Goal: Task Accomplishment & Management: Complete application form

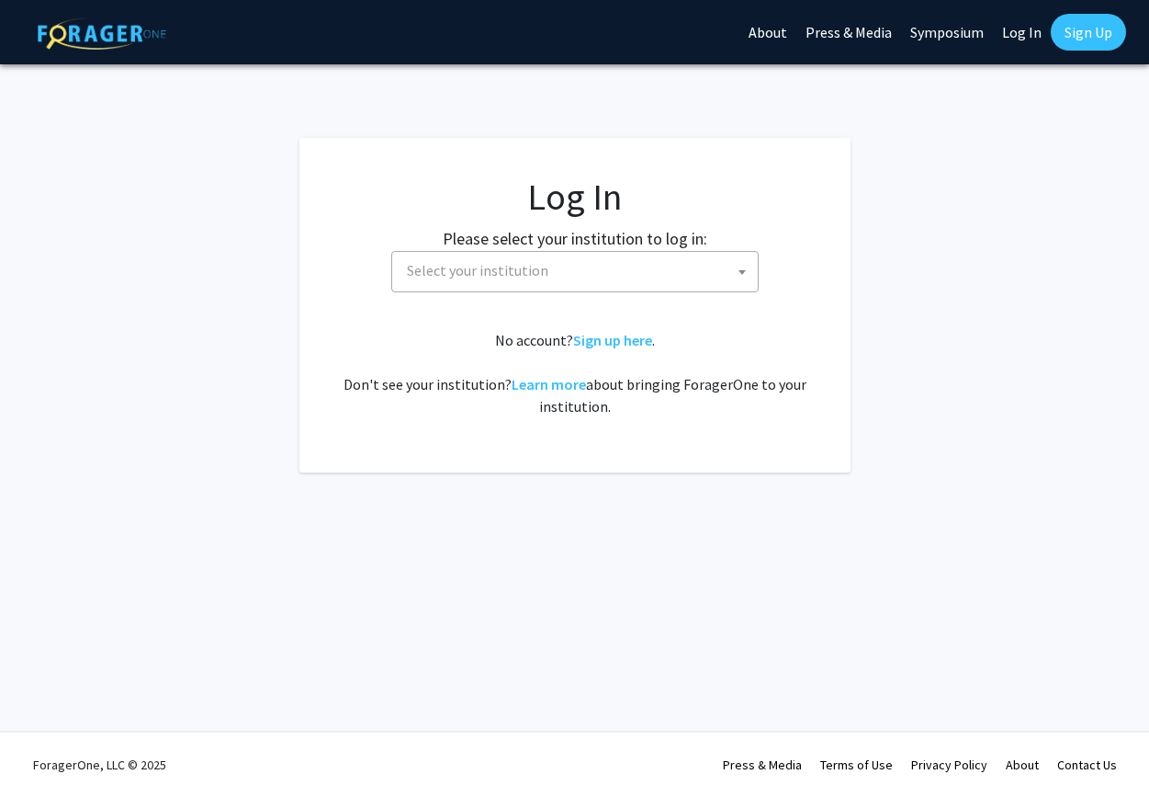
select select
click at [609, 263] on span "Select your institution" at bounding box center [579, 271] width 358 height 38
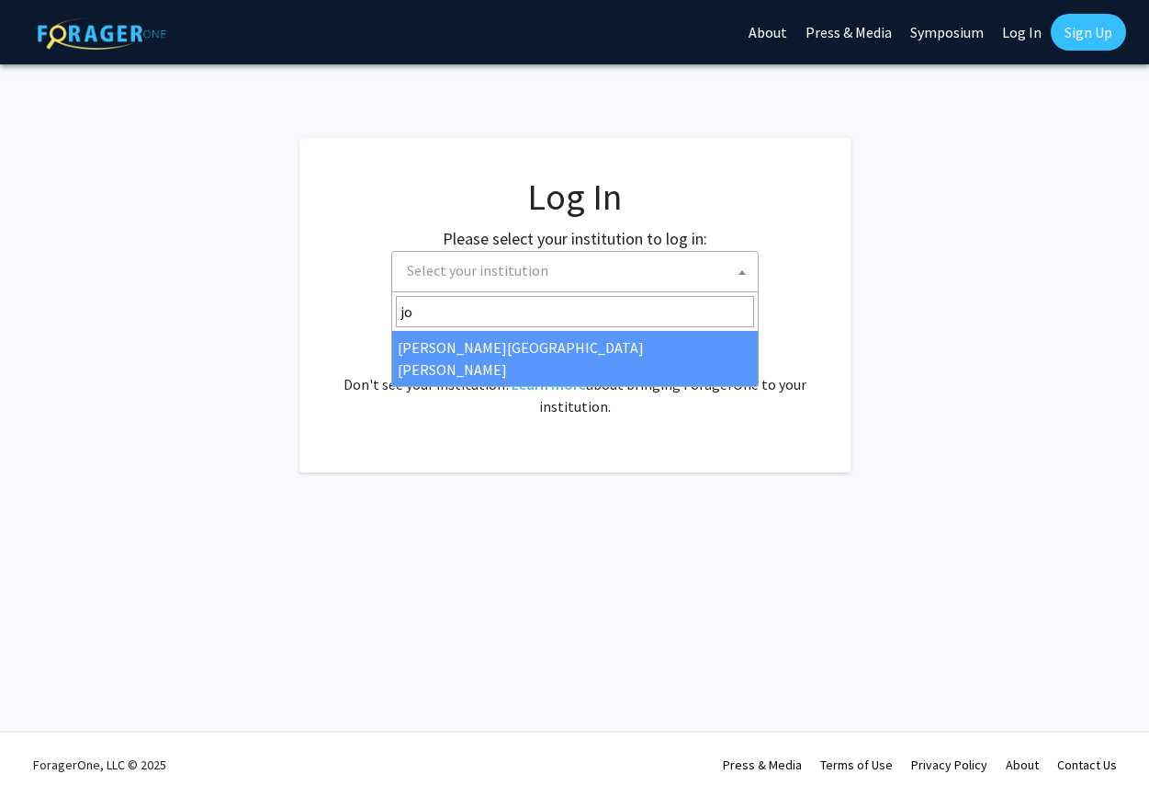
type input "jo"
select select "1"
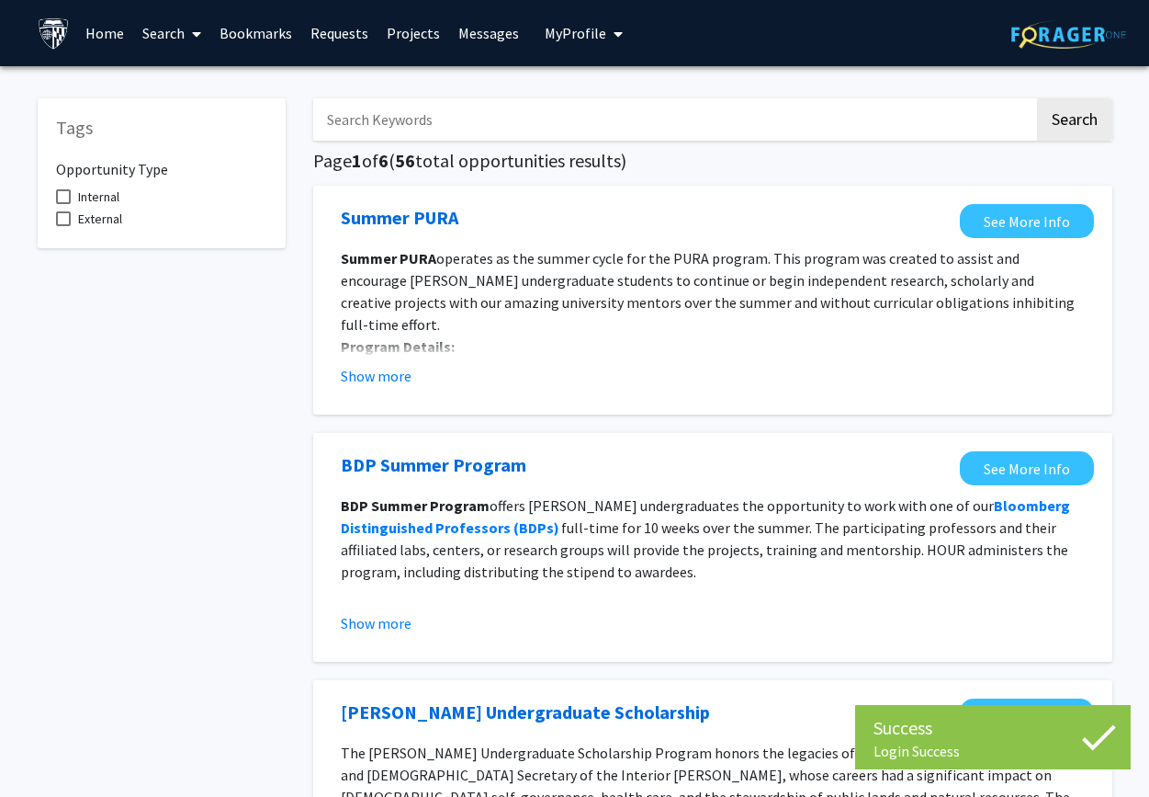
click at [104, 41] on link "Home" at bounding box center [104, 33] width 57 height 64
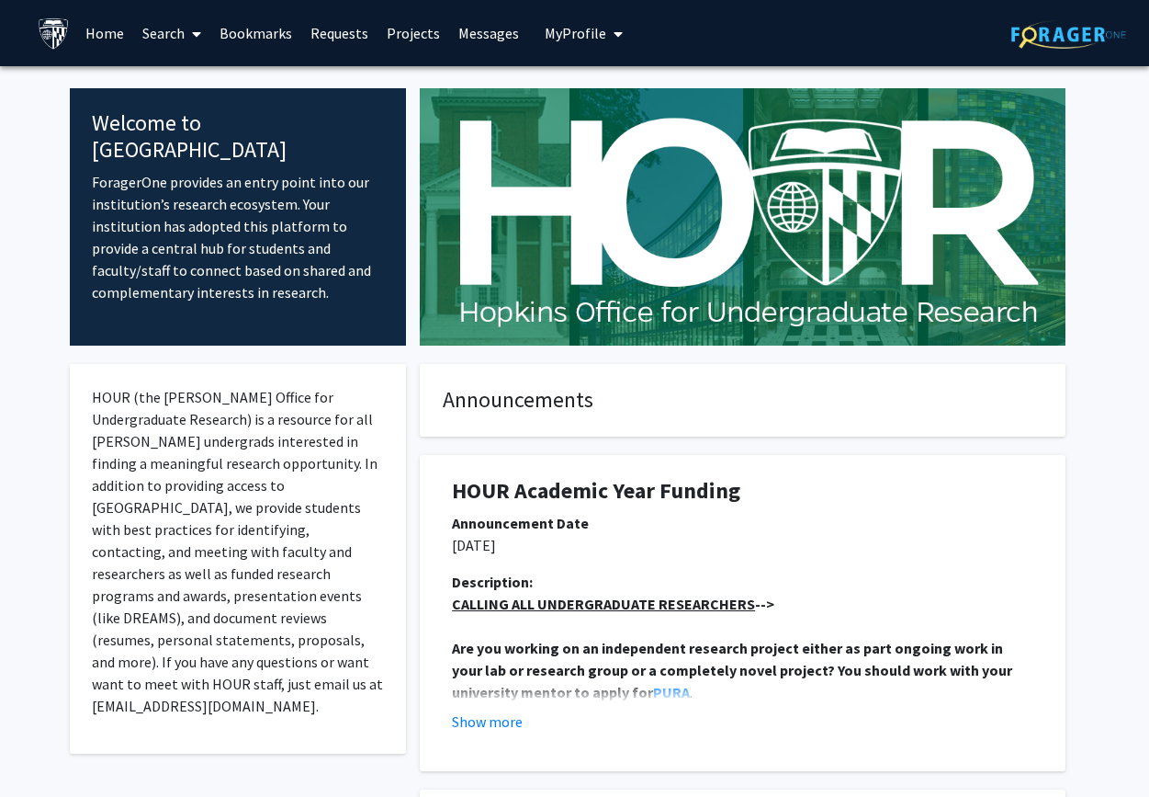
click at [196, 37] on icon at bounding box center [196, 34] width 9 height 15
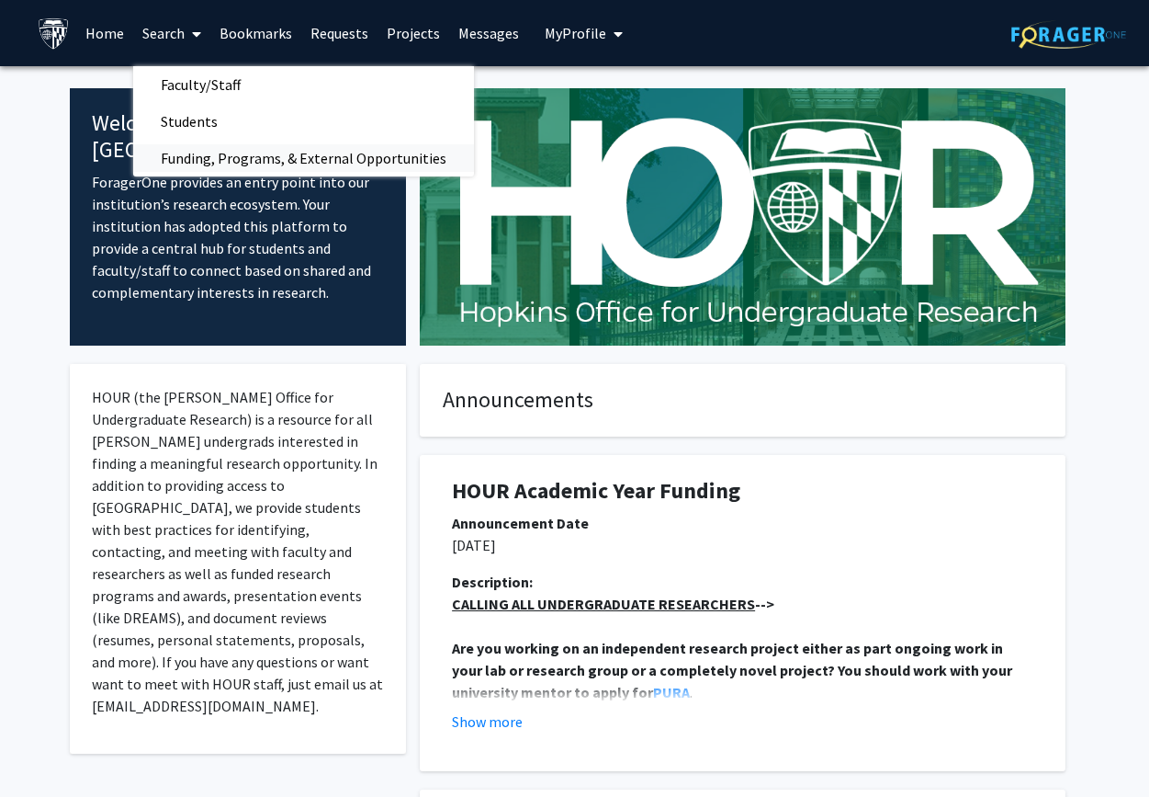
click at [218, 158] on span "Funding, Programs, & External Opportunities" at bounding box center [303, 158] width 341 height 37
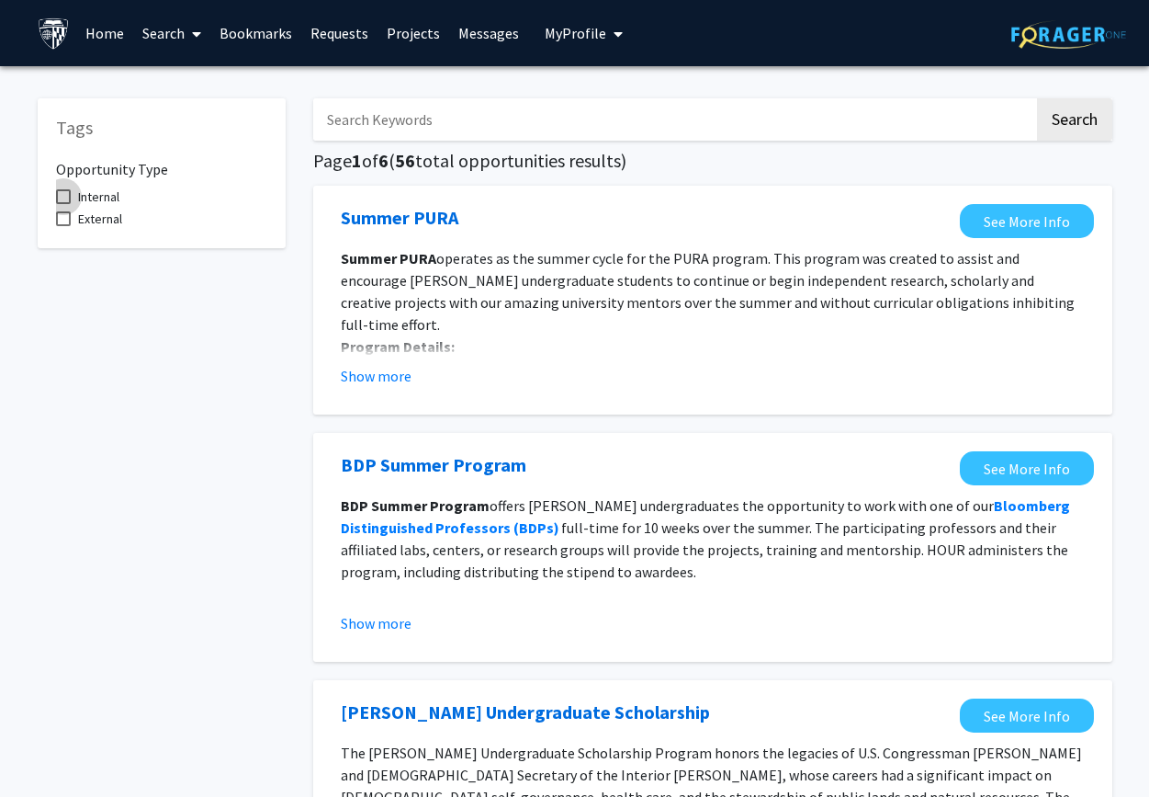
click at [66, 196] on span at bounding box center [63, 196] width 15 height 15
click at [63, 204] on input "Internal" at bounding box center [62, 204] width 1 height 1
checkbox input "true"
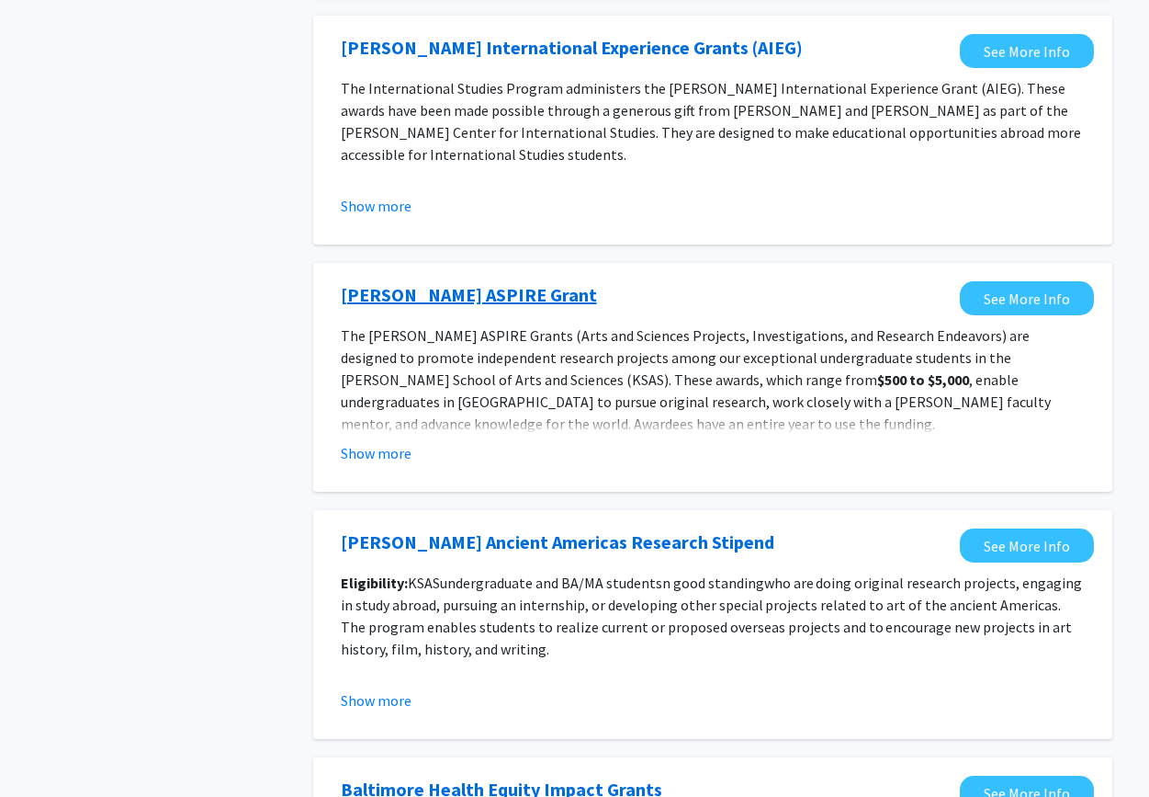
scroll to position [1939, 0]
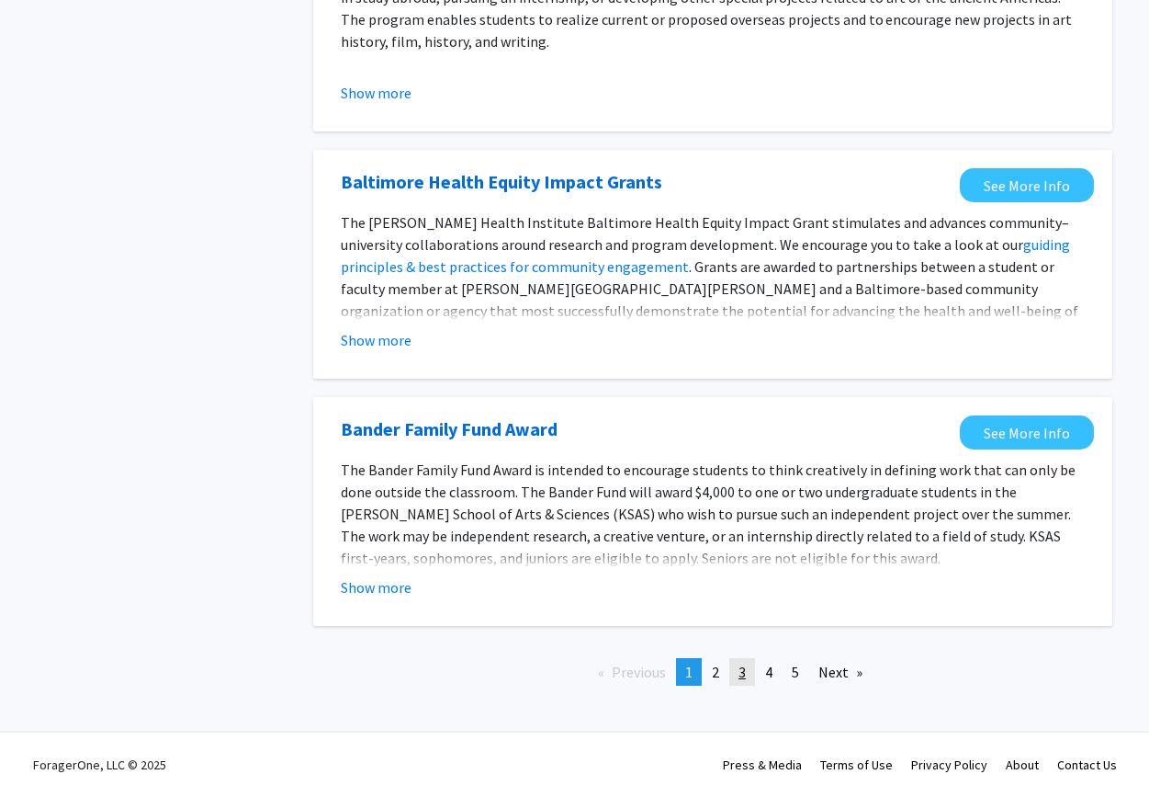
click at [743, 661] on link "page 3" at bounding box center [742, 672] width 26 height 28
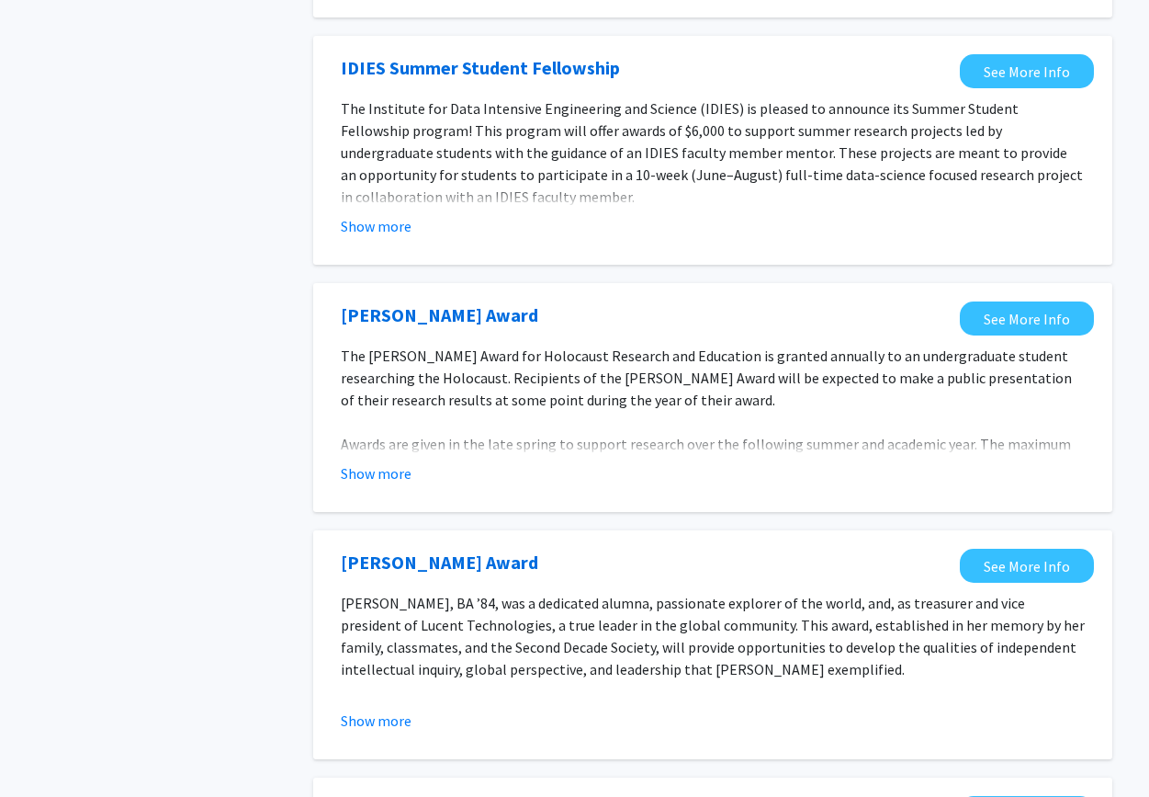
scroll to position [1983, 0]
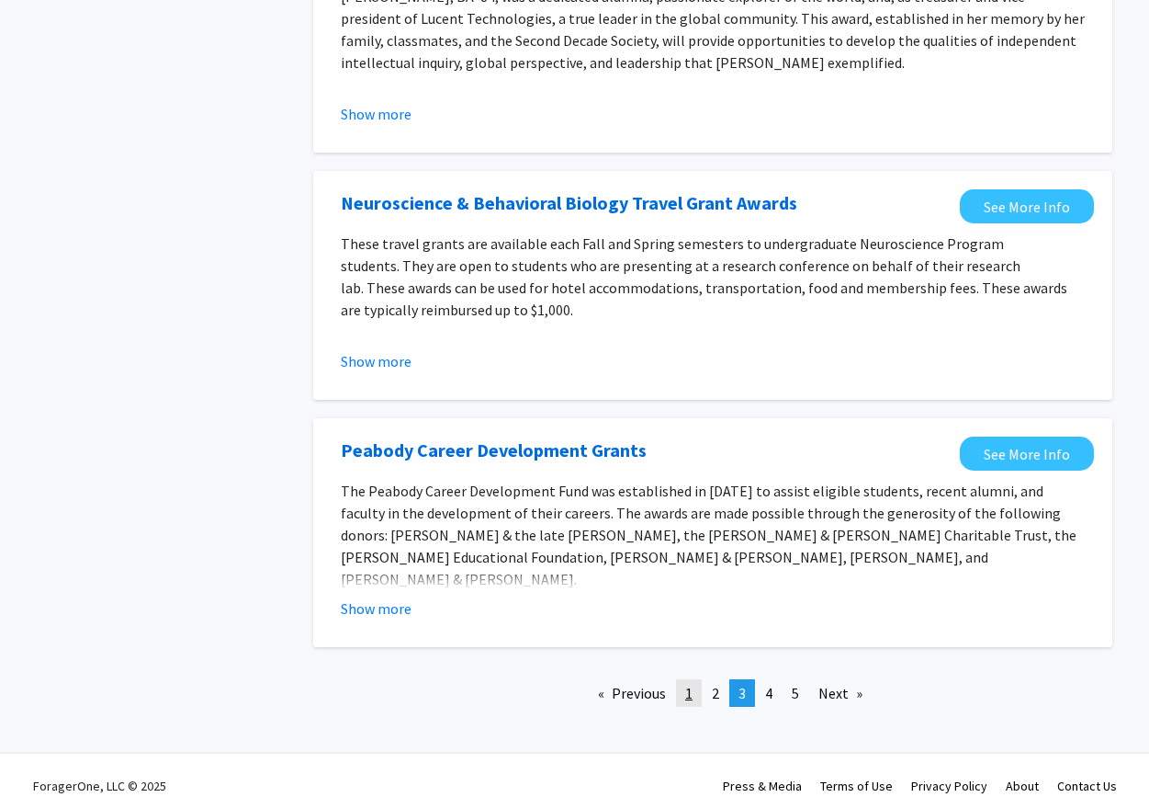
click at [691, 684] on span "1" at bounding box center [688, 693] width 7 height 18
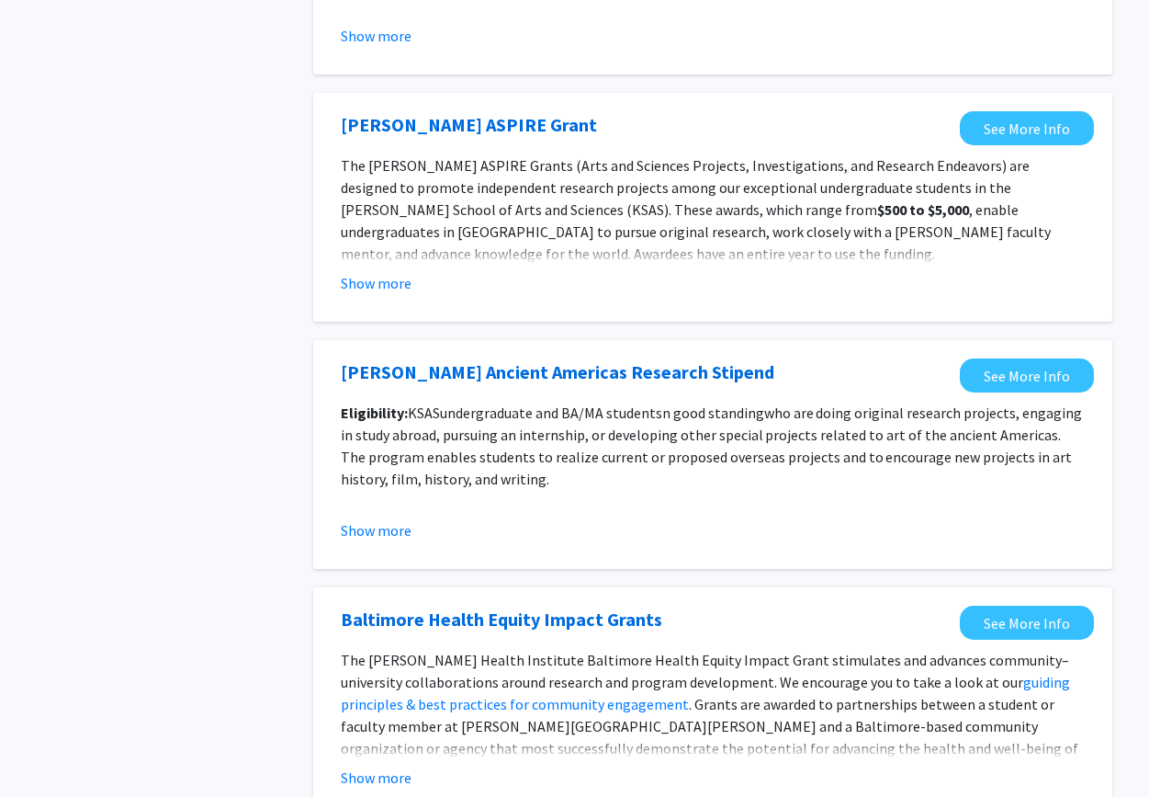
scroll to position [1939, 0]
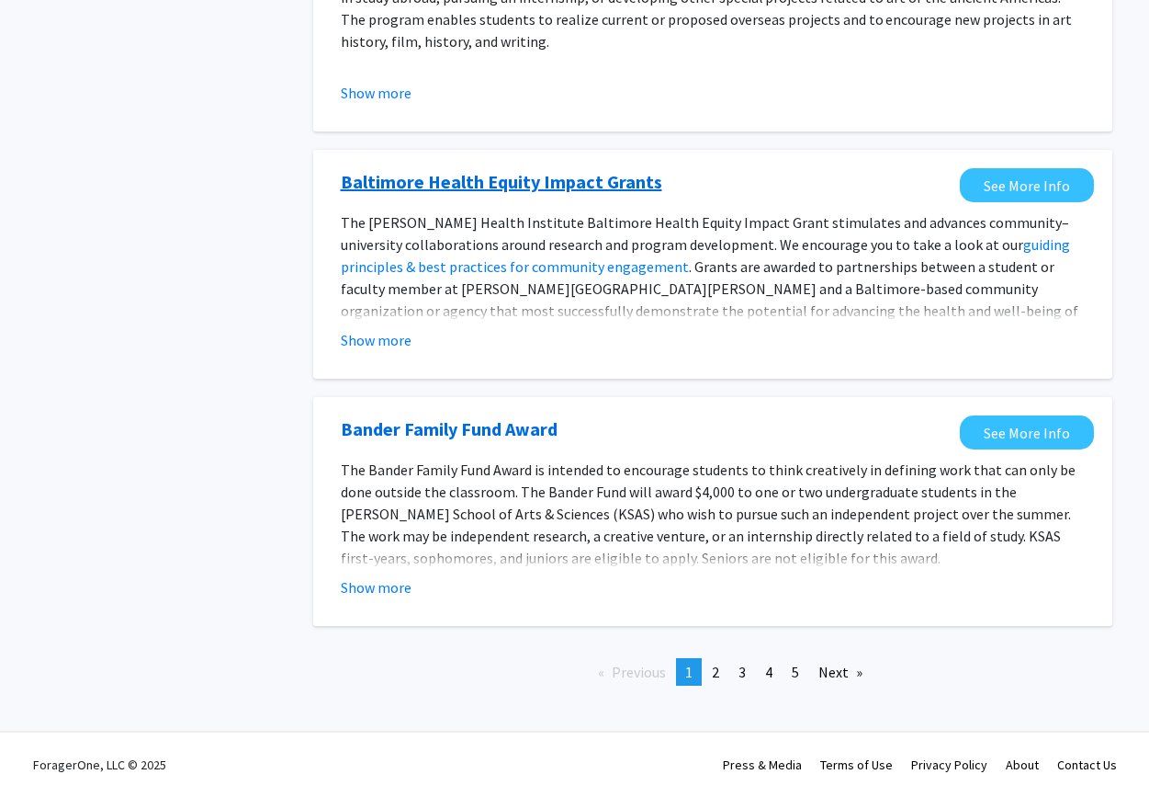
click at [478, 193] on link "Baltimore Health Equity Impact Grants" at bounding box center [502, 182] width 322 height 28
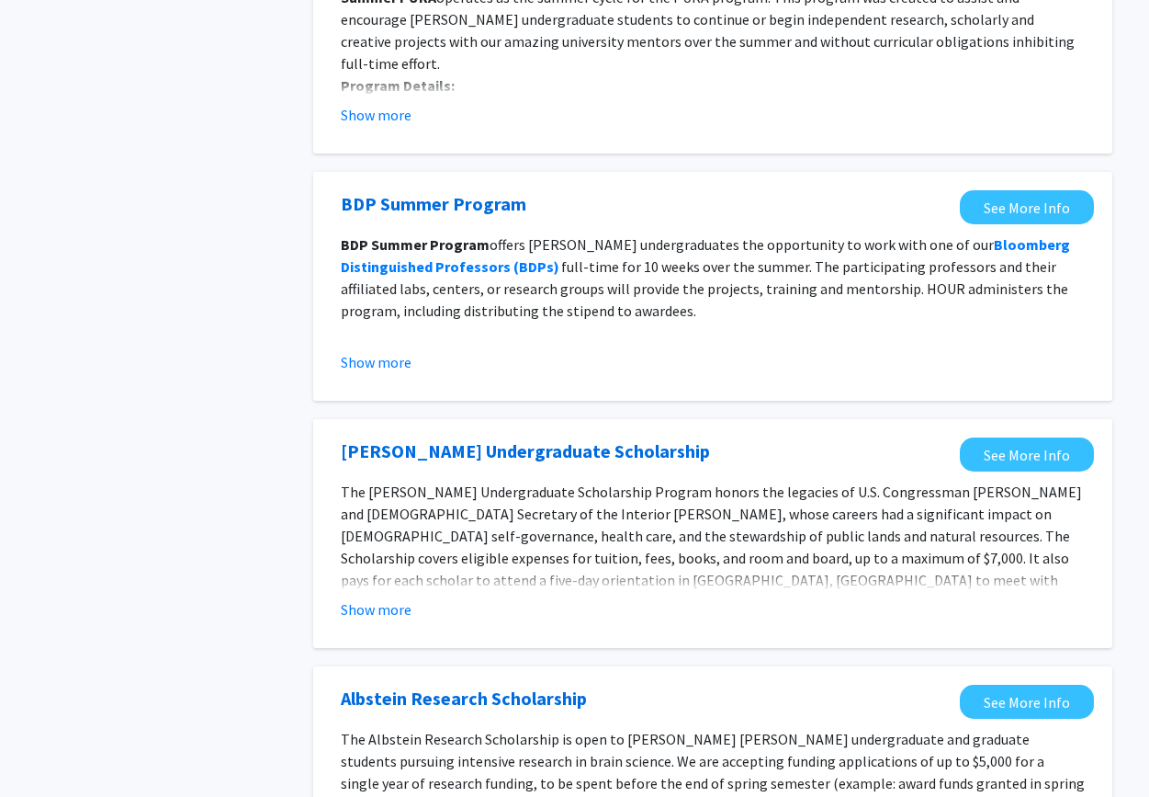
scroll to position [0, 0]
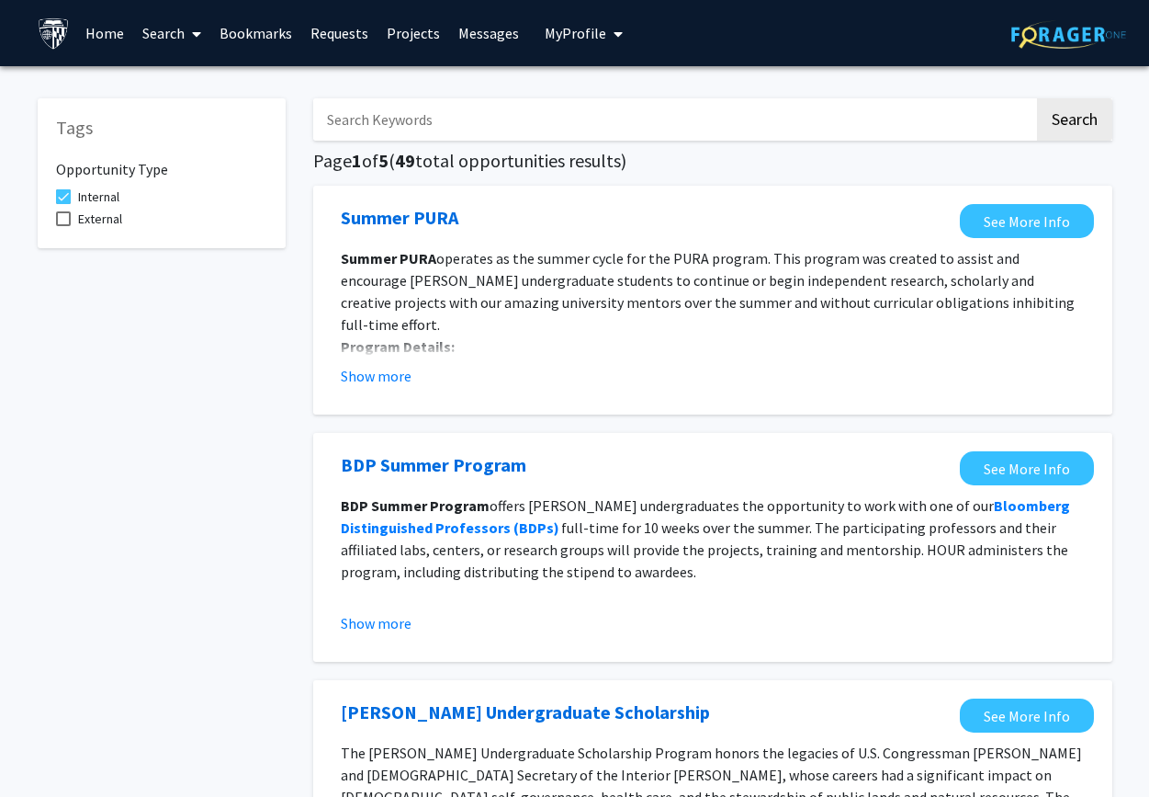
click at [401, 41] on link "Projects" at bounding box center [414, 33] width 72 height 64
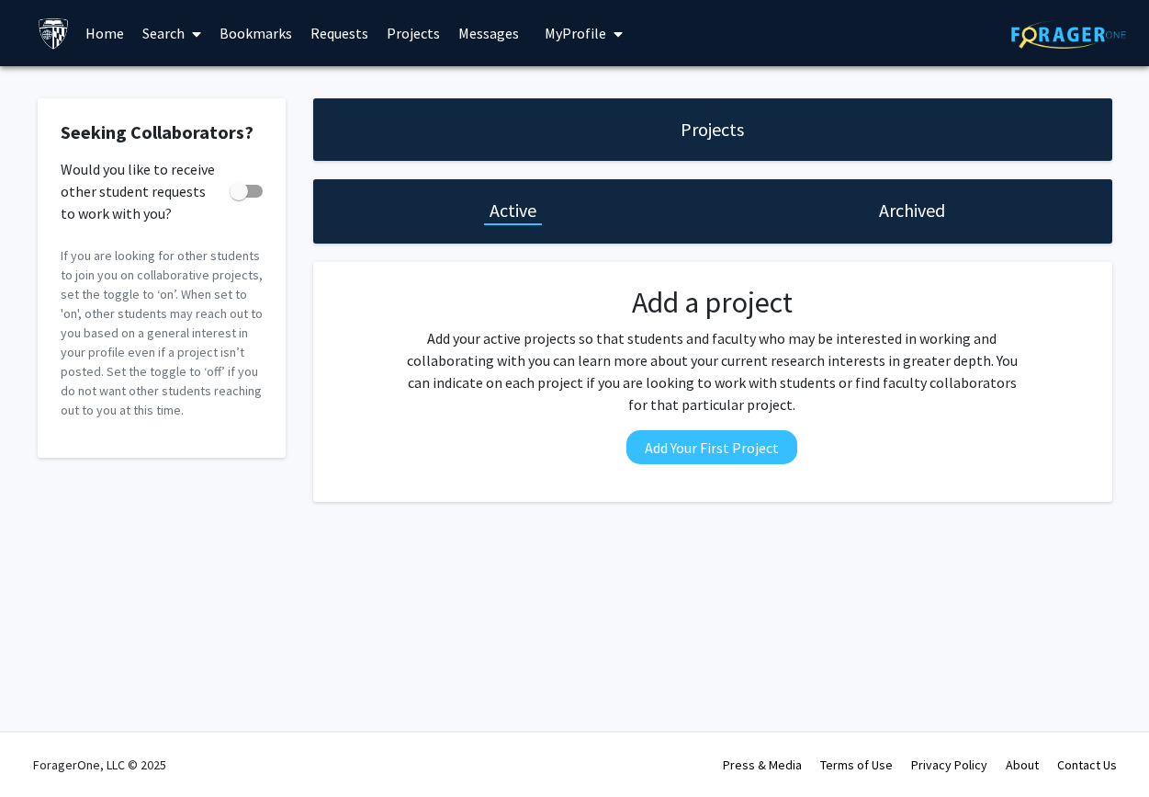
click at [199, 35] on icon at bounding box center [196, 34] width 9 height 15
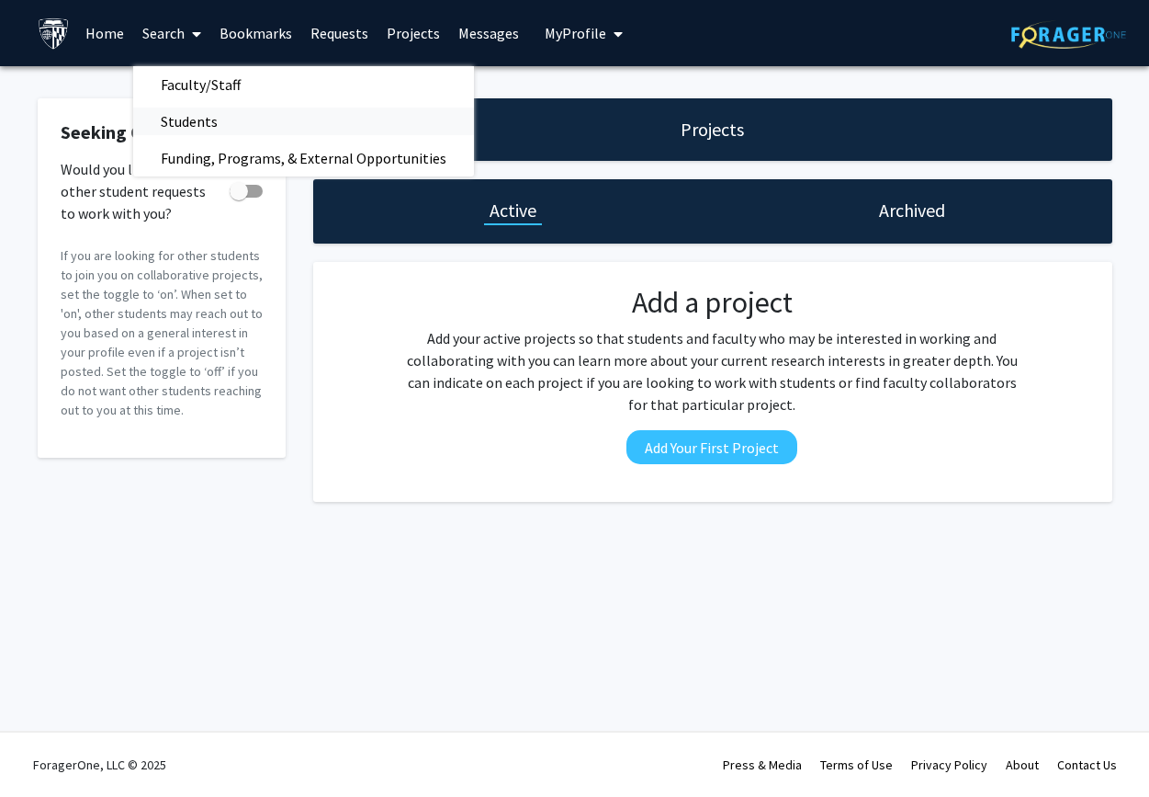
click at [193, 115] on span "Students" at bounding box center [189, 121] width 112 height 37
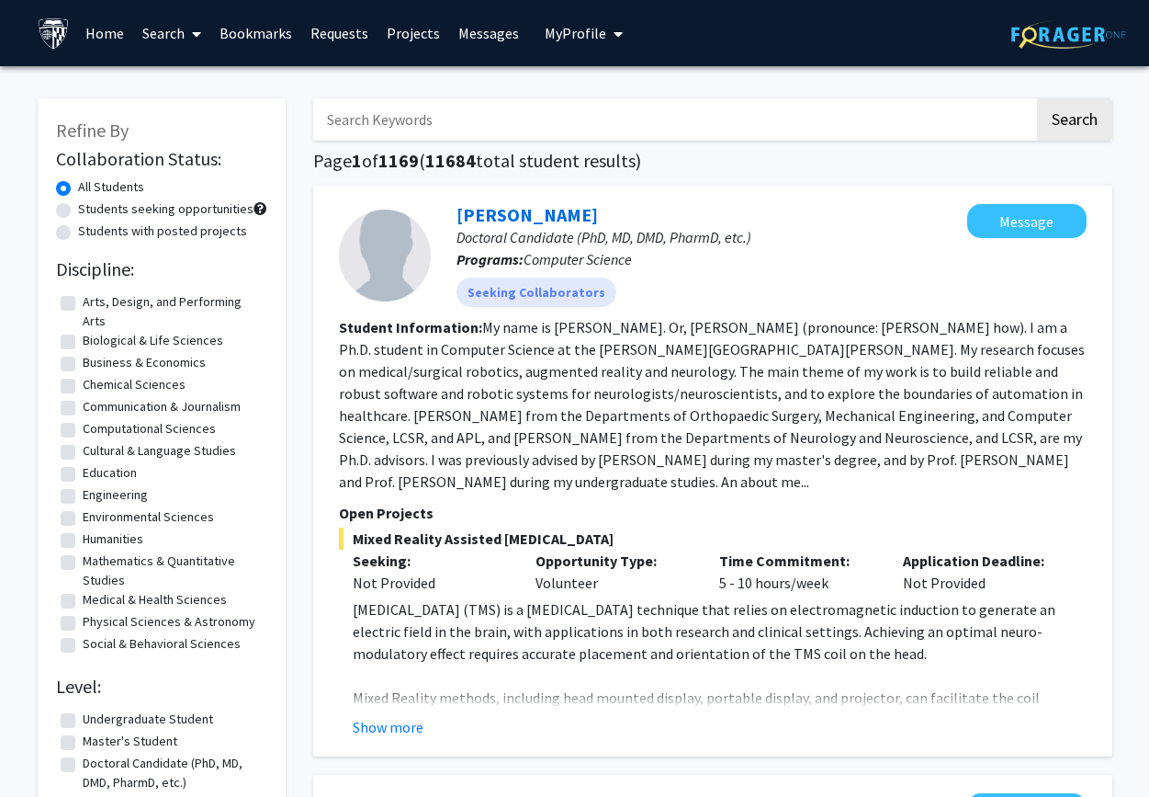
click at [197, 38] on icon at bounding box center [196, 34] width 9 height 15
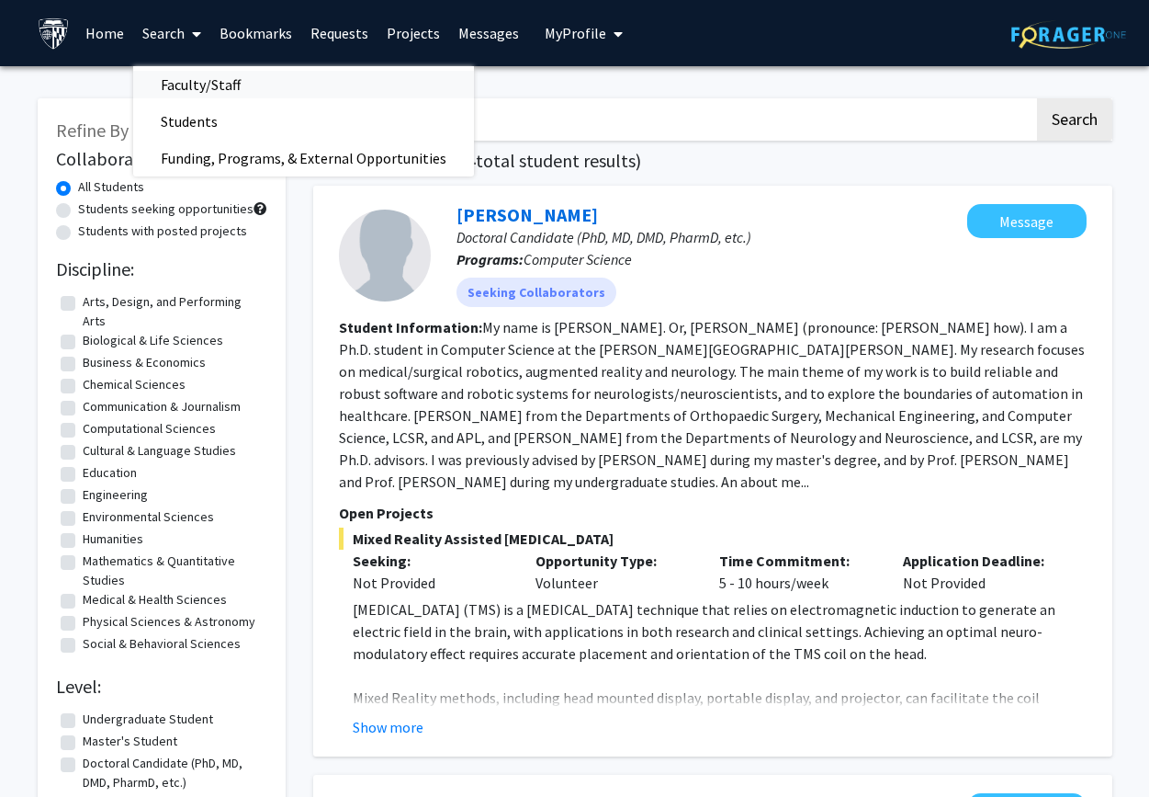
click at [207, 85] on span "Faculty/Staff" at bounding box center [200, 84] width 135 height 37
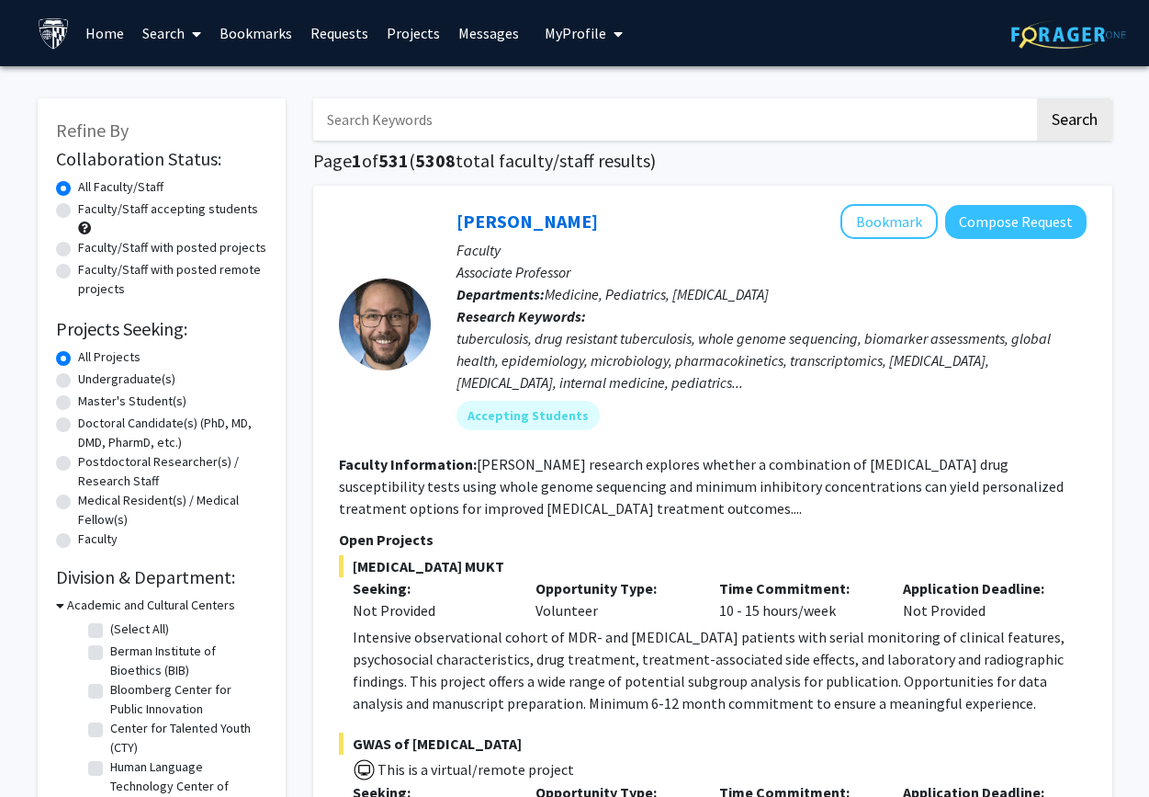
click at [200, 39] on icon at bounding box center [196, 34] width 9 height 15
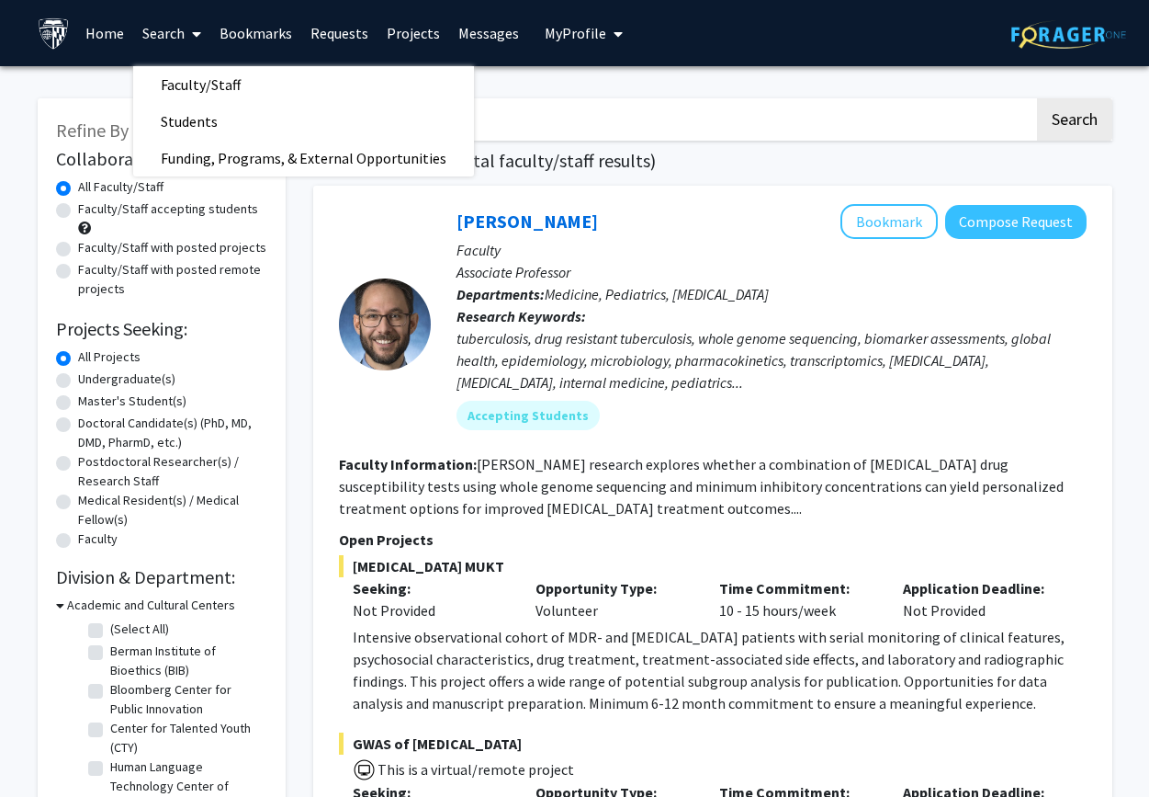
click at [200, 39] on icon at bounding box center [196, 34] width 9 height 15
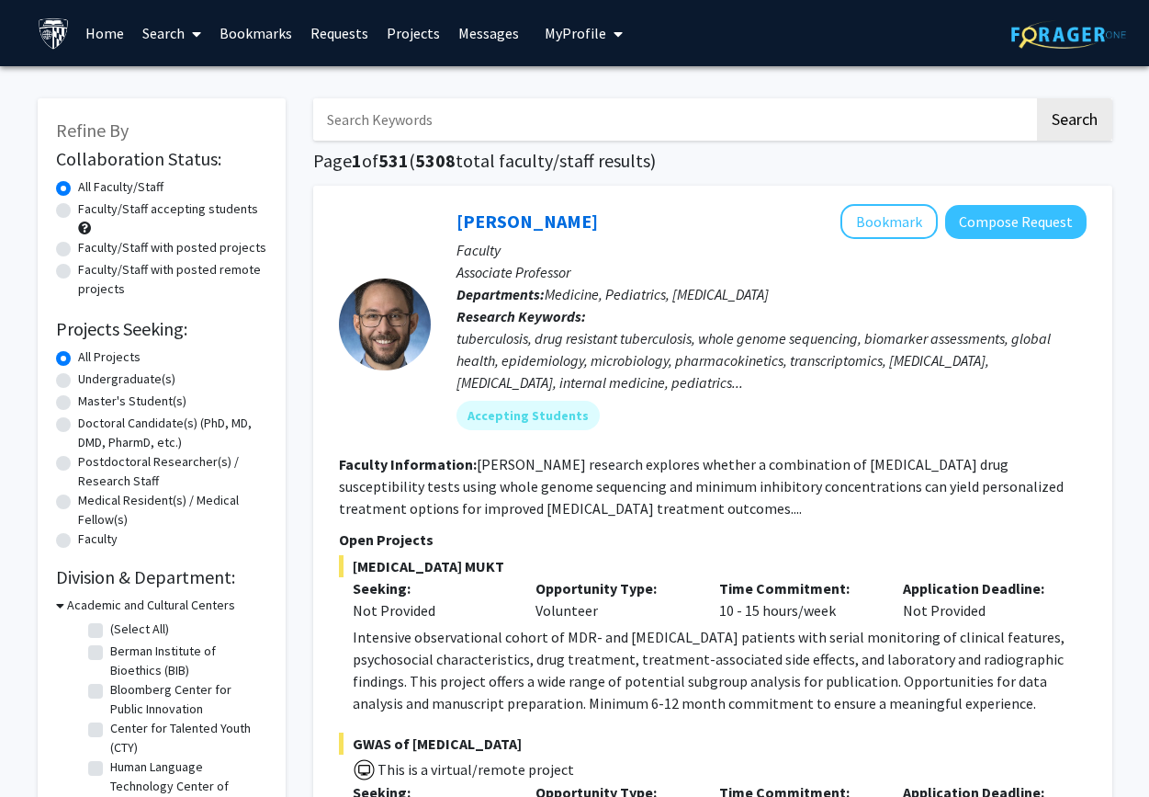
click at [380, 112] on input "Search Keywords" at bounding box center [673, 119] width 721 height 42
type input "maternal"
click at [1037, 98] on button "Search" at bounding box center [1074, 119] width 75 height 42
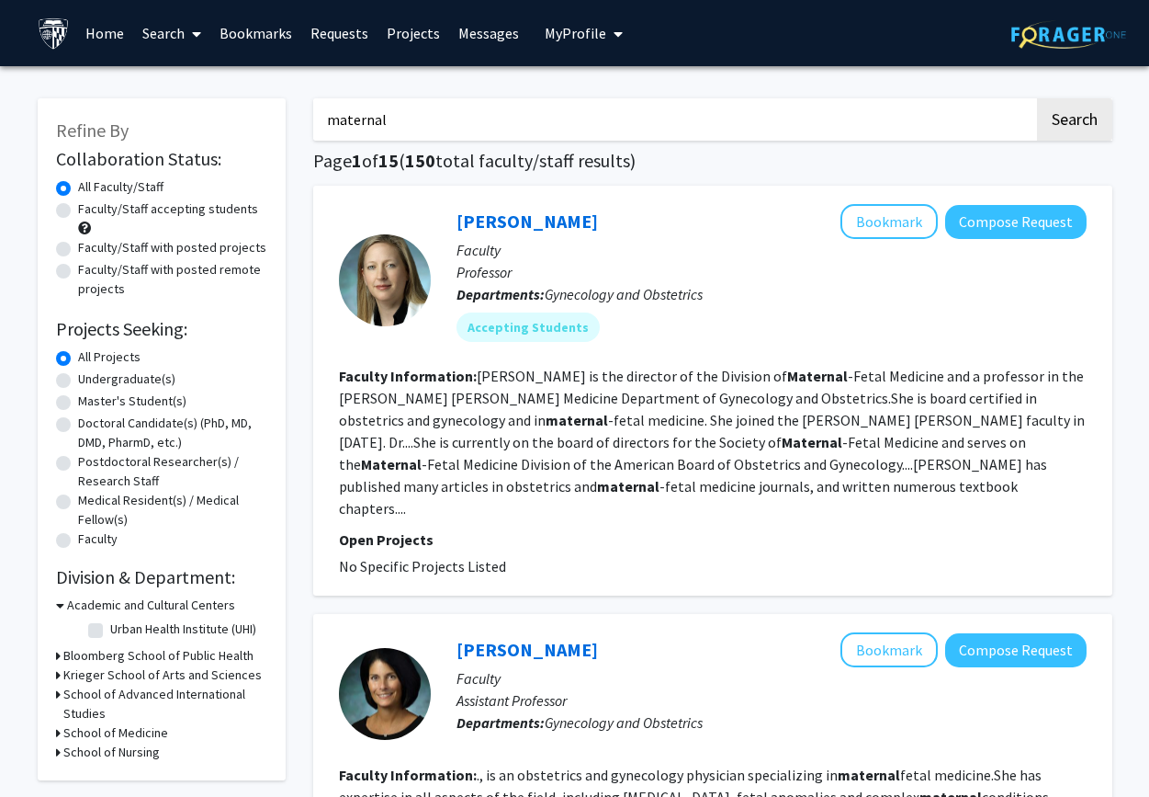
click at [78, 209] on label "Faculty/Staff accepting students" at bounding box center [168, 208] width 180 height 19
click at [78, 209] on input "Faculty/Staff accepting students" at bounding box center [84, 205] width 12 height 12
radio input "true"
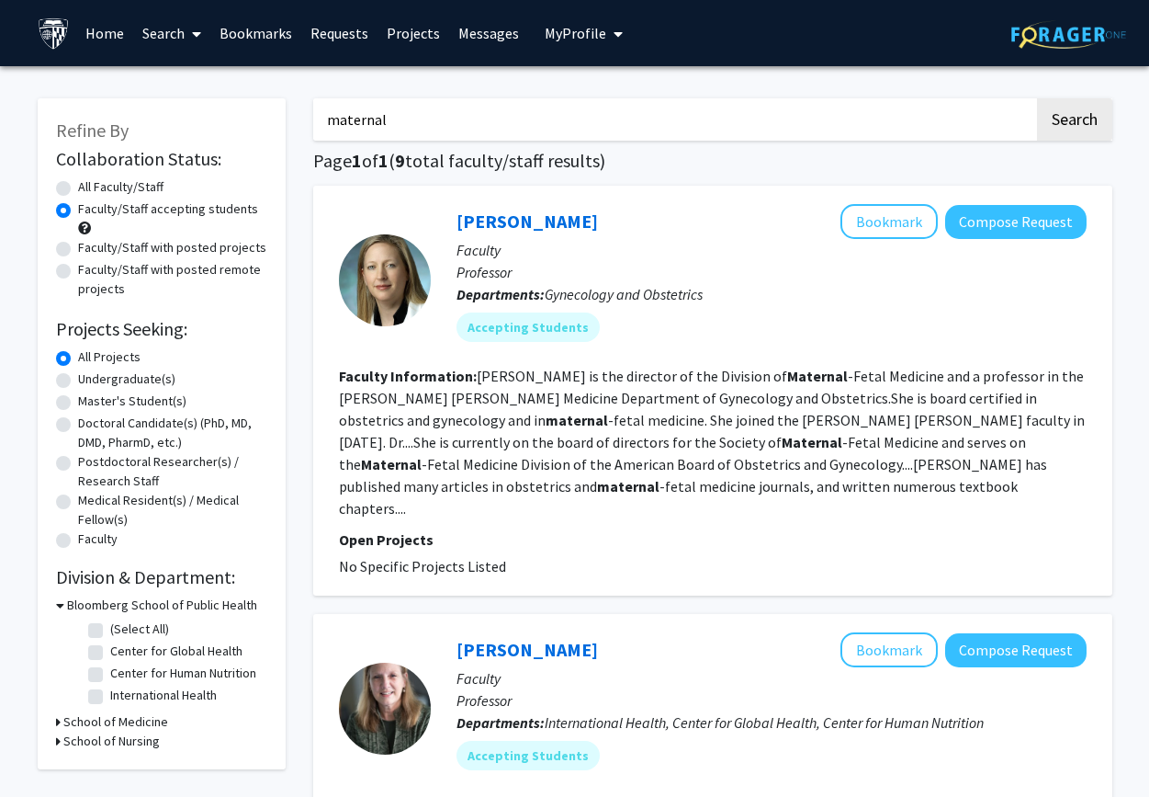
click at [78, 269] on label "Faculty/Staff with posted remote projects" at bounding box center [172, 279] width 189 height 39
click at [78, 269] on input "Faculty/Staff with posted remote projects" at bounding box center [84, 266] width 12 height 12
radio input "true"
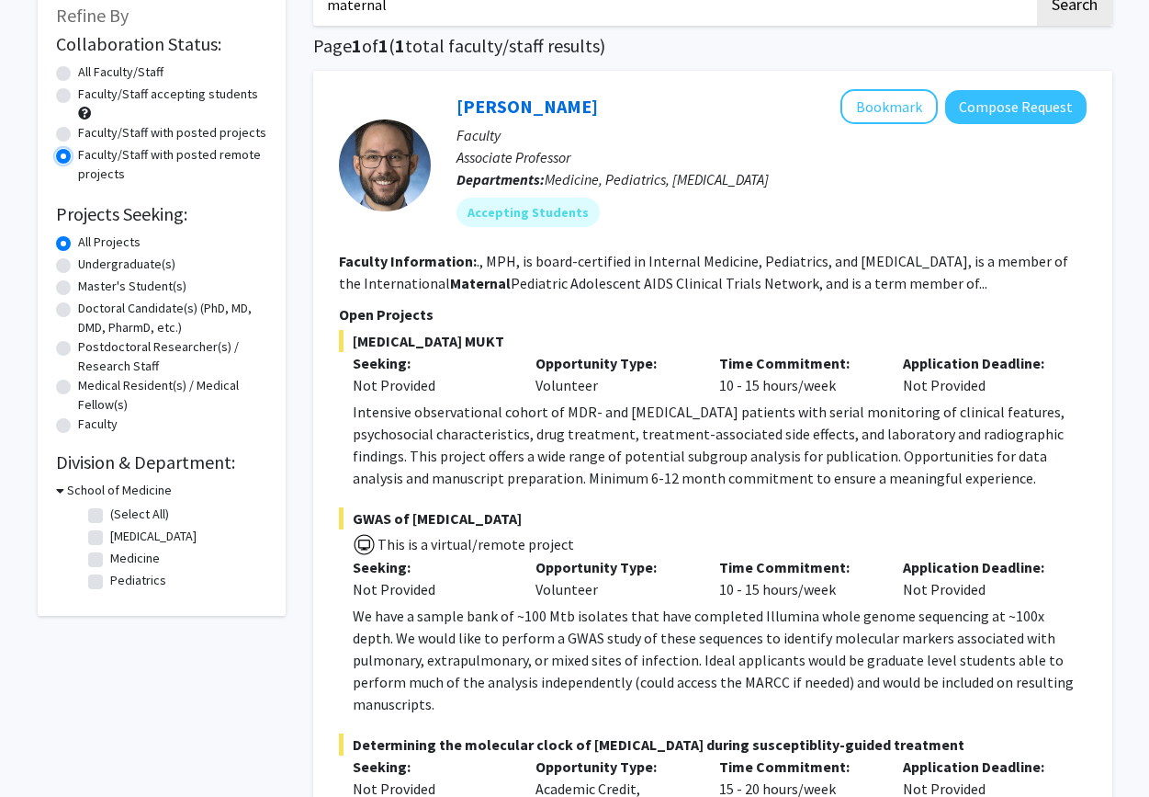
scroll to position [103, 0]
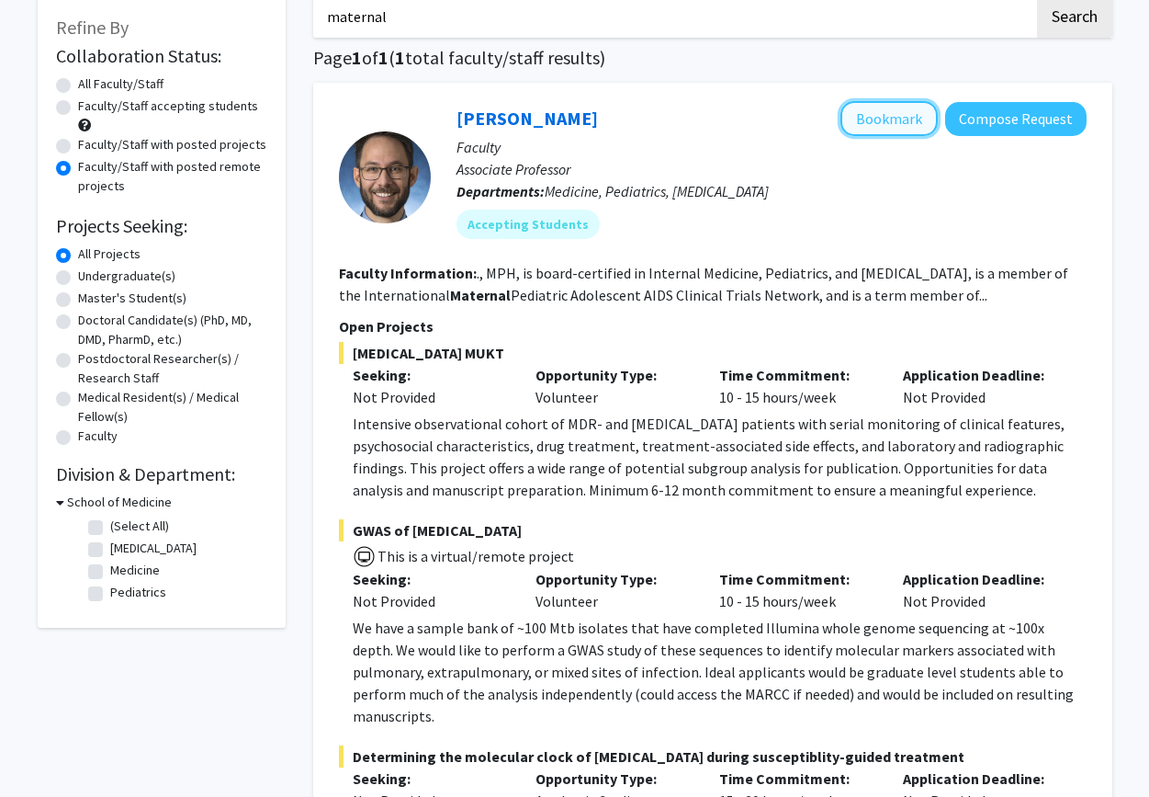
click at [862, 108] on button "Bookmark" at bounding box center [889, 118] width 97 height 35
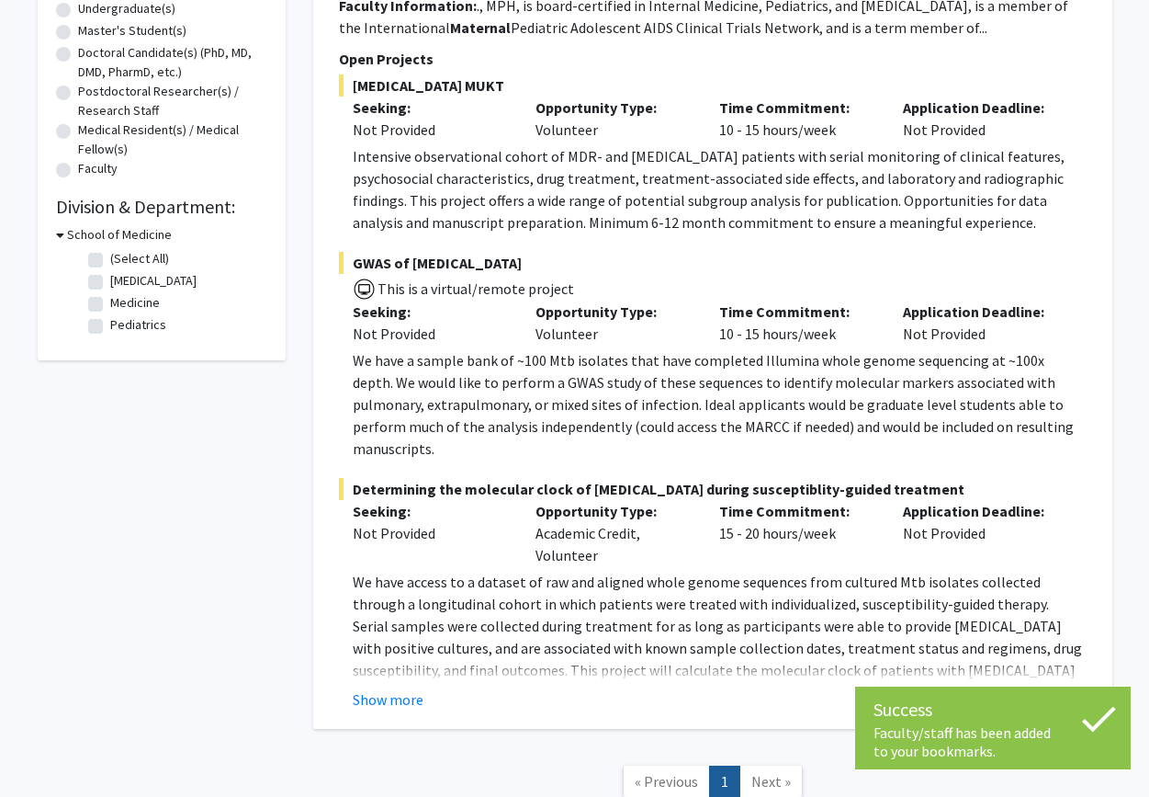
scroll to position [376, 0]
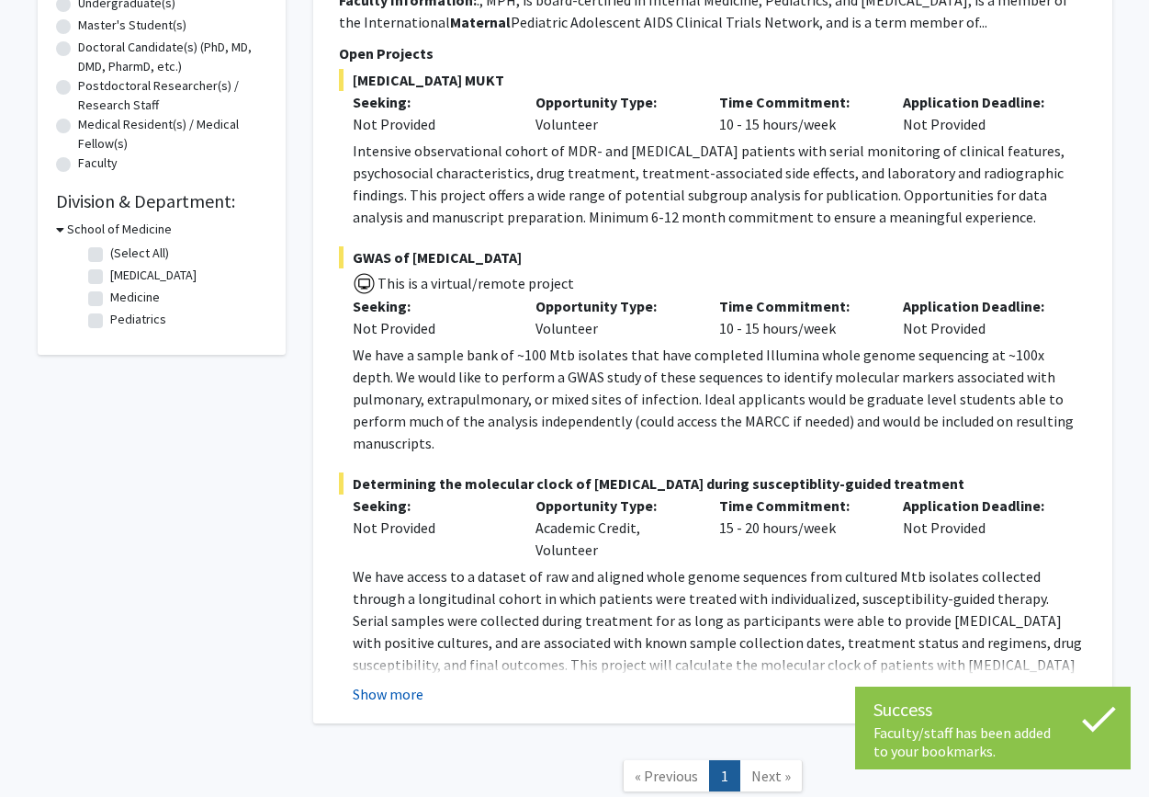
click at [380, 683] on button "Show more" at bounding box center [388, 694] width 71 height 22
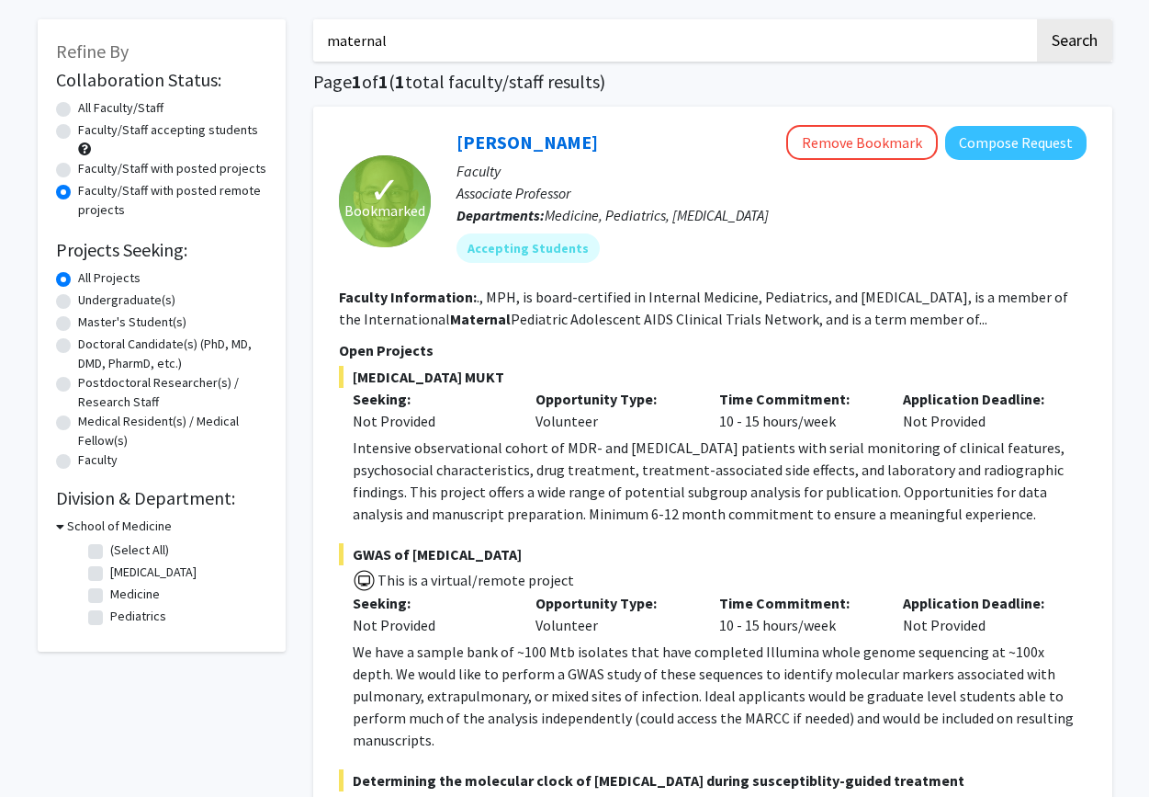
scroll to position [0, 0]
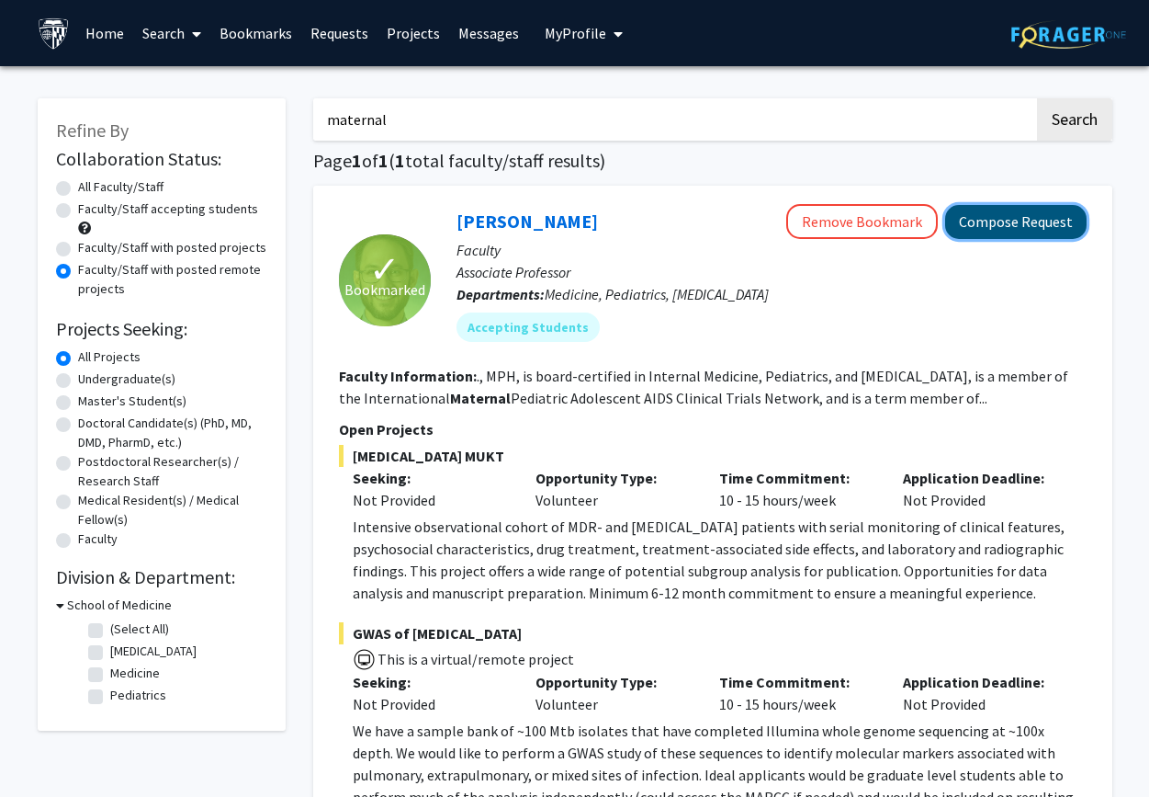
click at [988, 217] on button "Compose Request" at bounding box center [1015, 222] width 141 height 34
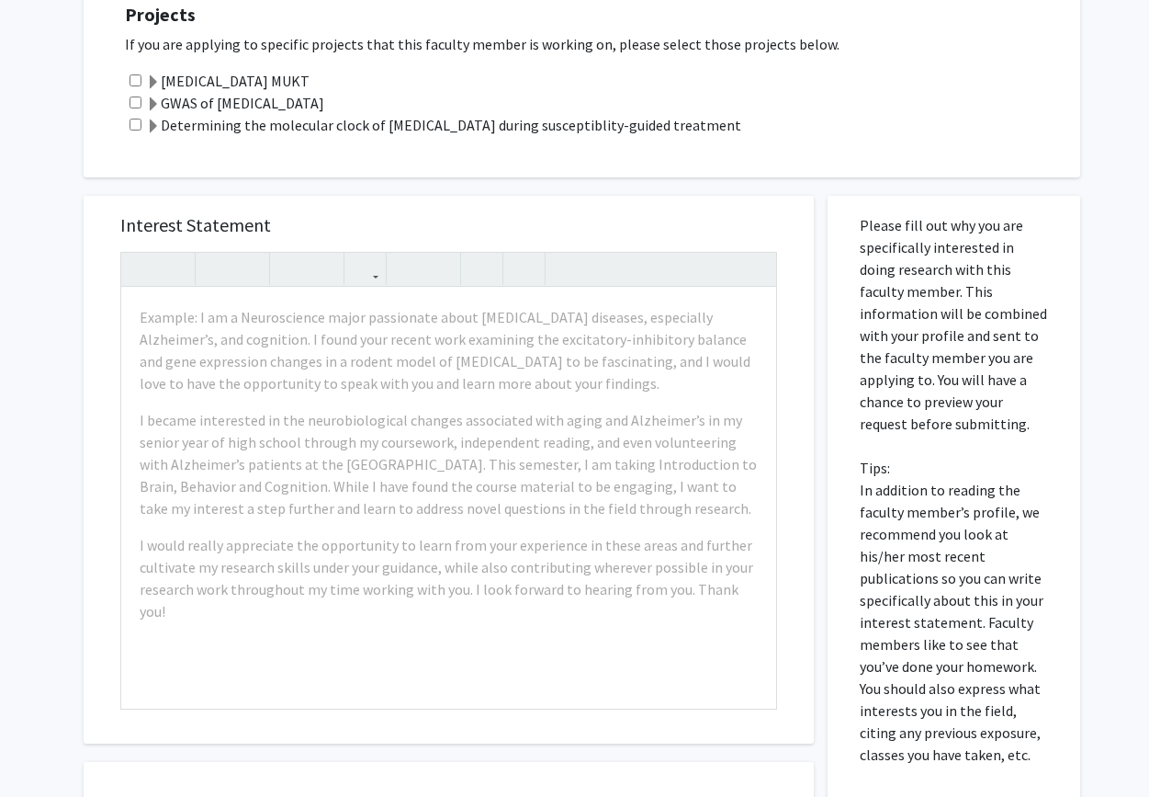
scroll to position [531, 0]
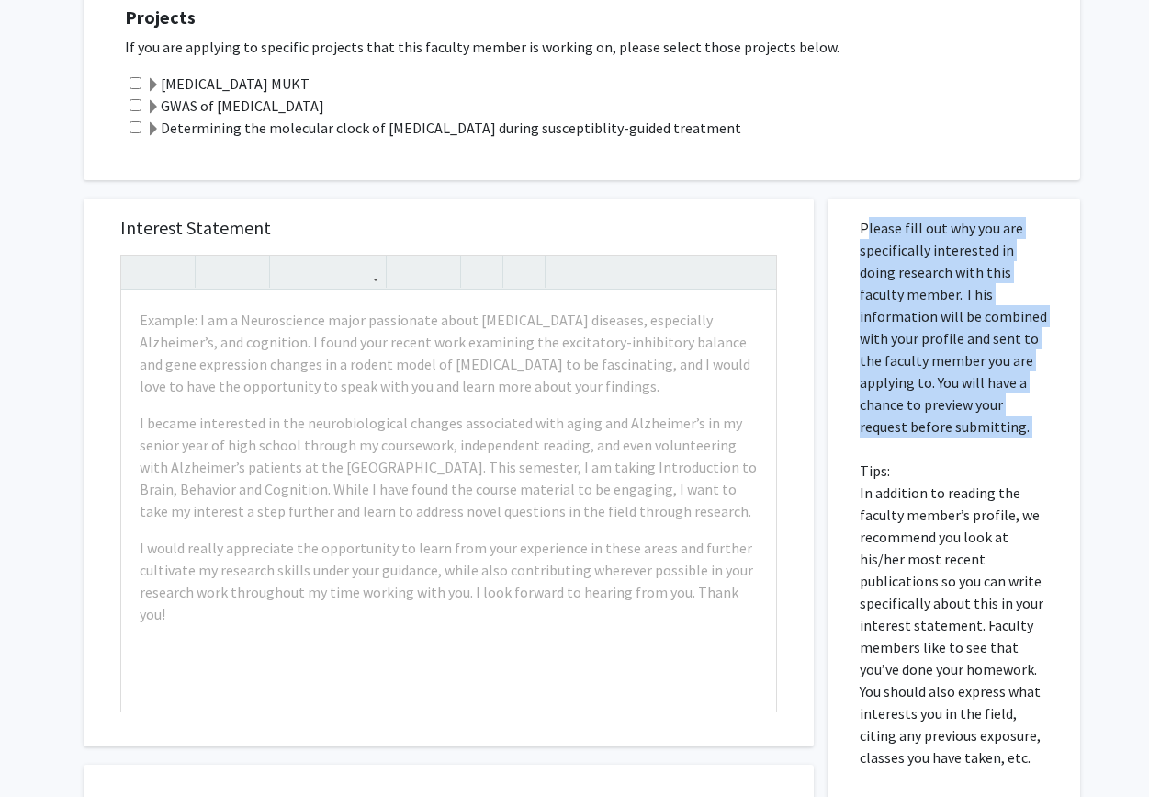
drag, startPoint x: 862, startPoint y: 226, endPoint x: 965, endPoint y: 435, distance: 232.6
click at [969, 436] on p "Please fill out why you are specifically interested in doing research with this…" at bounding box center [954, 492] width 188 height 551
copy p "Please fill out why you are specifically interested in doing research with this…"
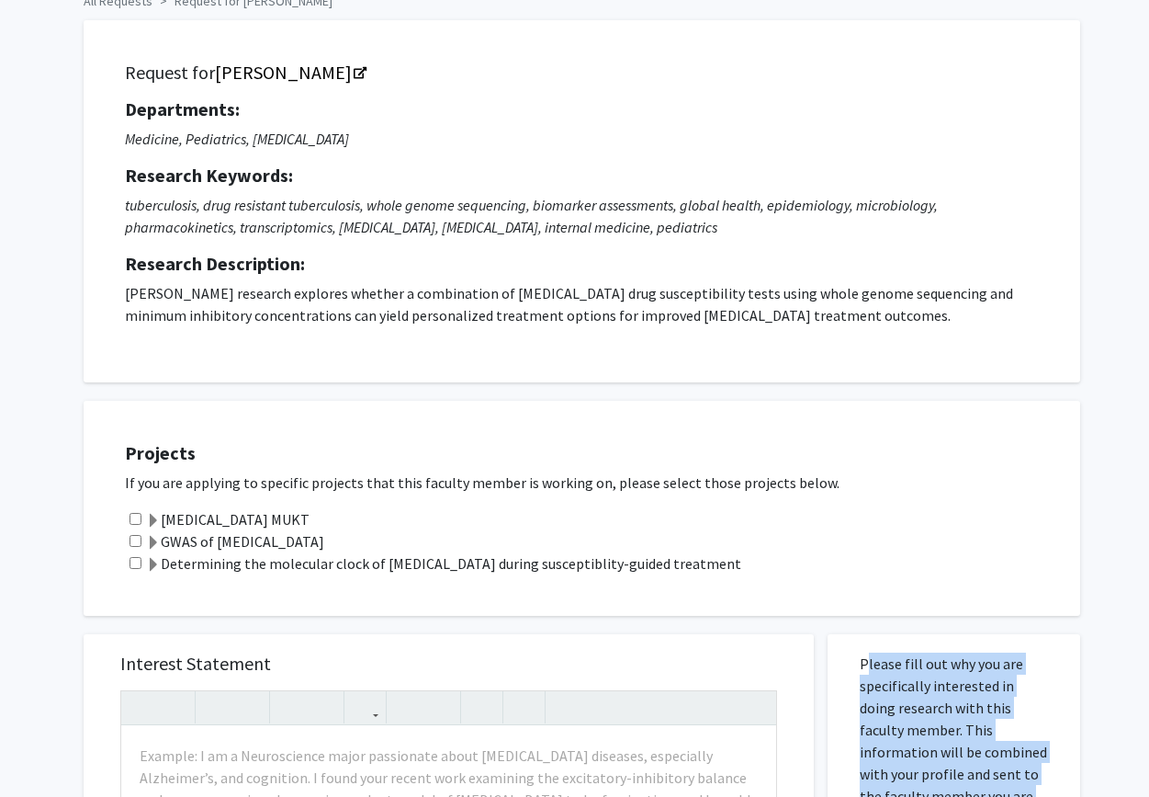
scroll to position [0, 0]
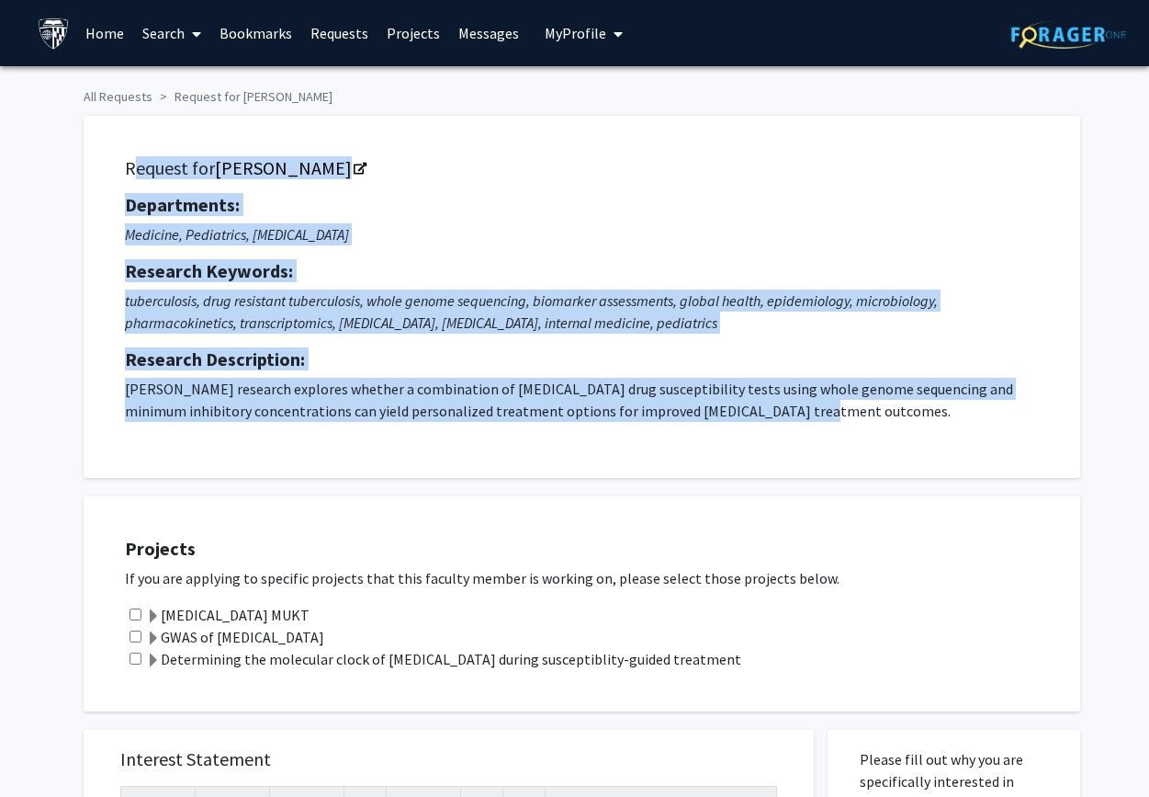
drag, startPoint x: 125, startPoint y: 169, endPoint x: 756, endPoint y: 420, distance: 679.2
click at [756, 420] on div "Request for [PERSON_NAME] Departments: Medicine, Pediatrics, [MEDICAL_DATA] Res…" at bounding box center [582, 297] width 951 height 316
copy div "Request for [PERSON_NAME] Departments: Medicine, Pediatrics, [MEDICAL_DATA] Res…"
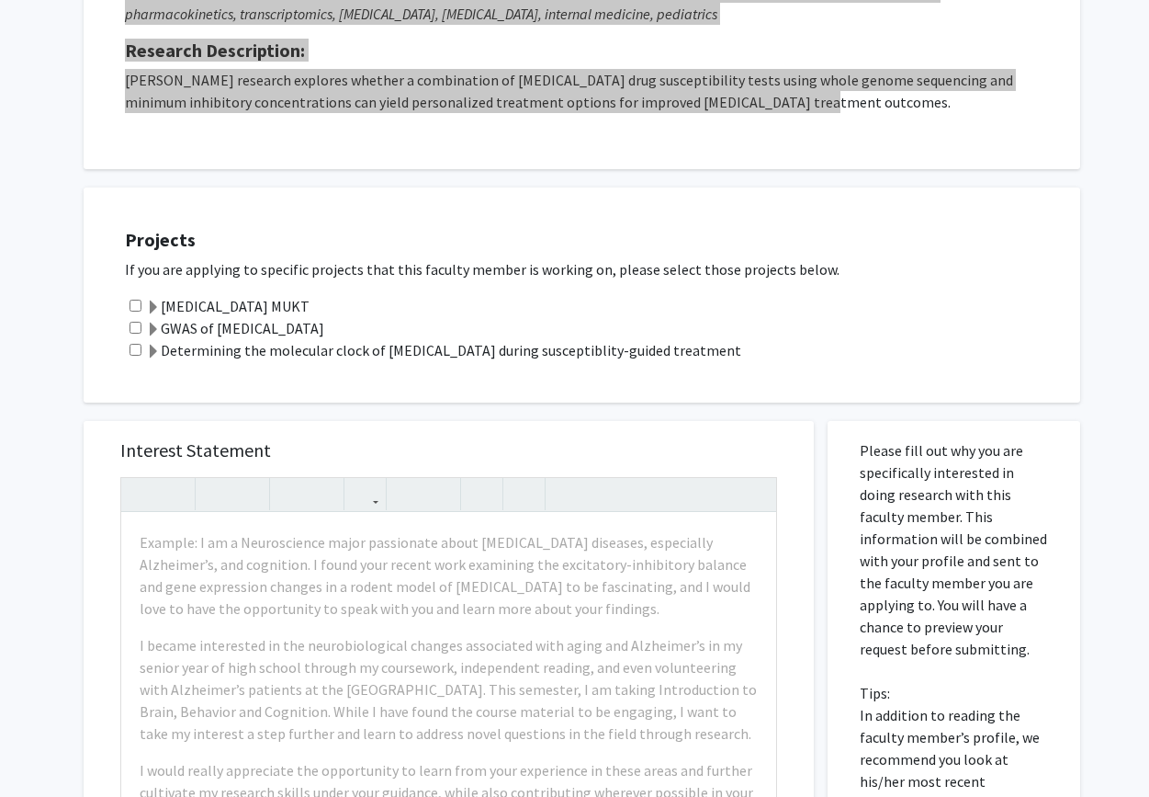
scroll to position [308, 0]
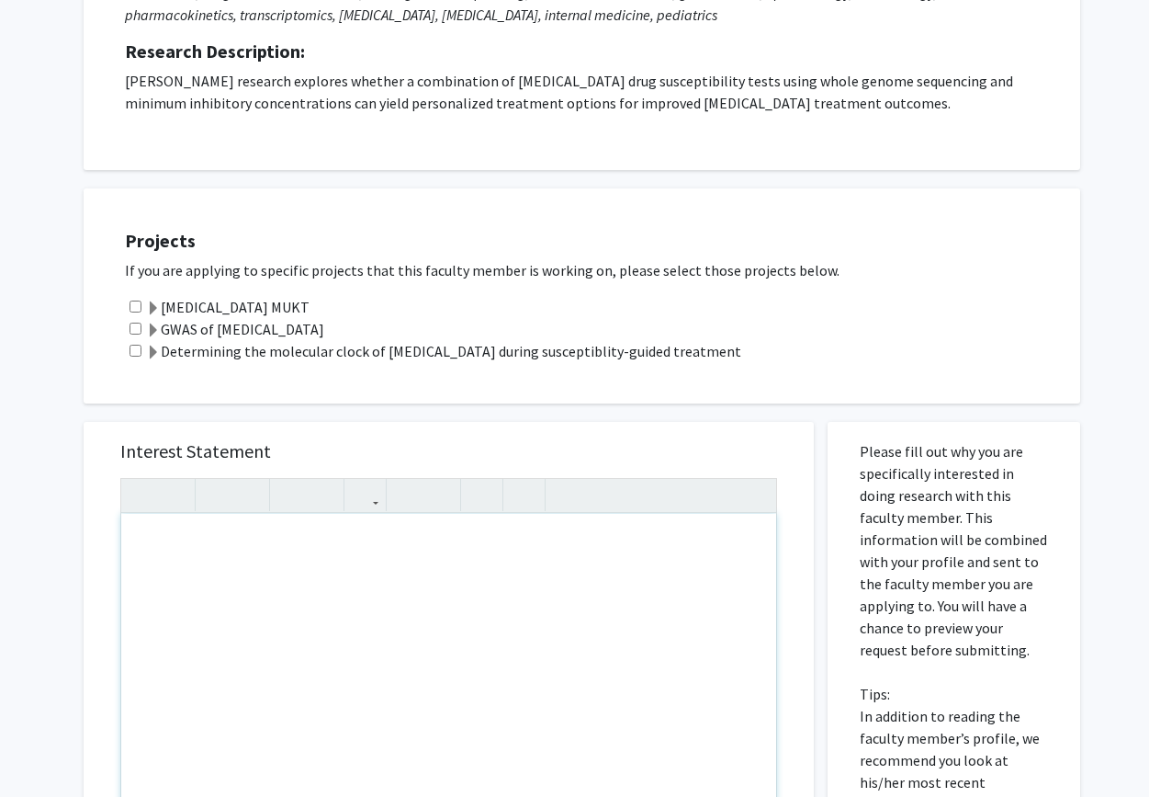
click at [272, 556] on div "Note to users with screen readers: Please press Alt+0 or Option+0 to deactivate…" at bounding box center [448, 724] width 655 height 421
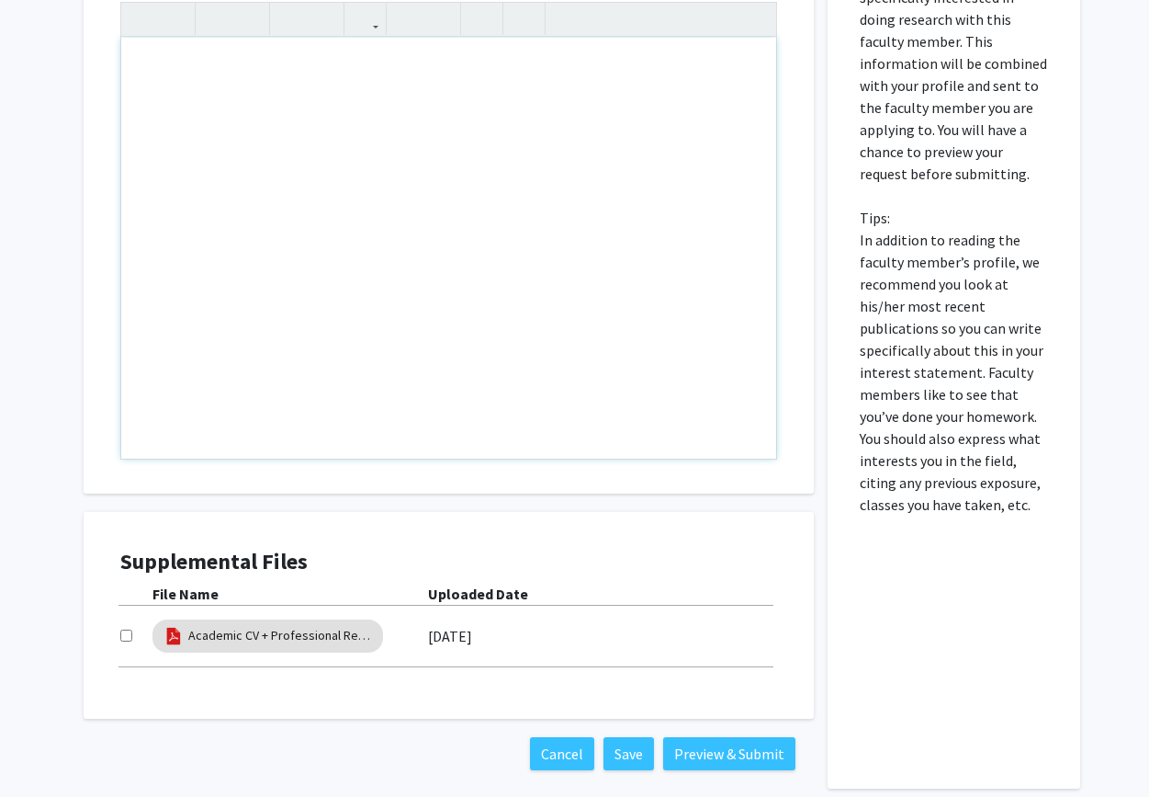
scroll to position [831, 0]
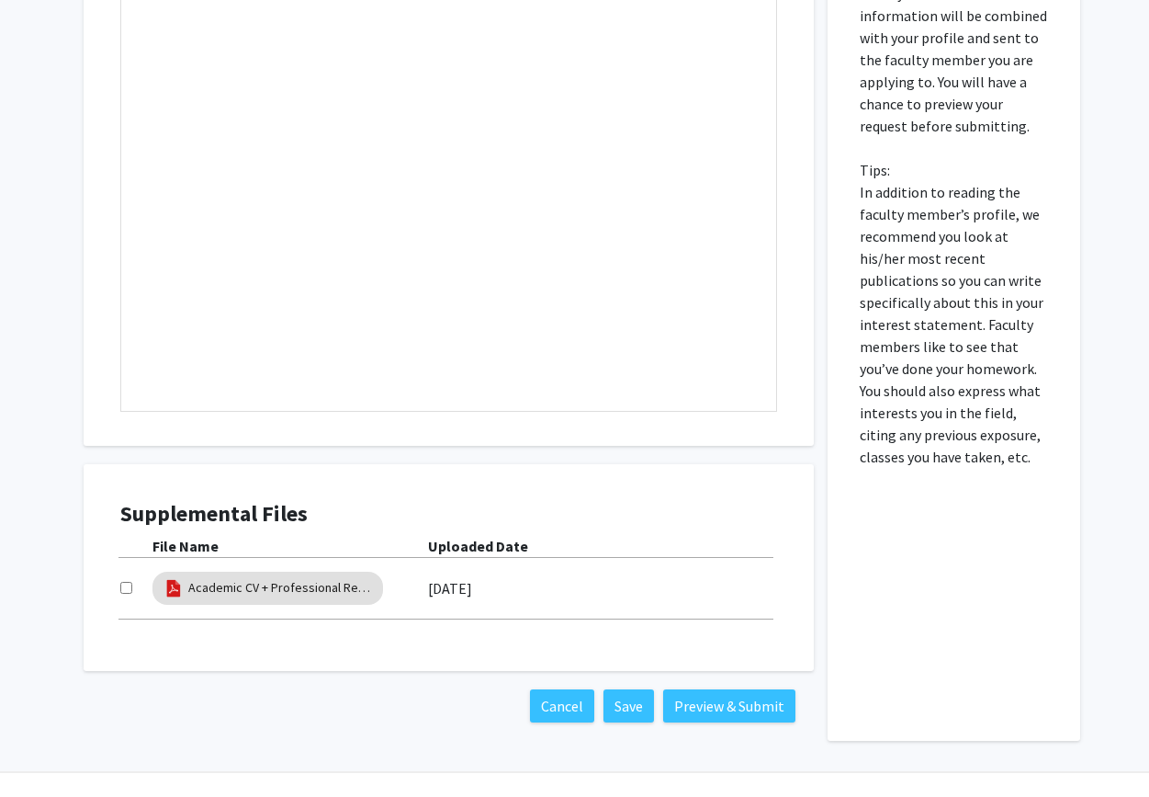
click at [126, 585] on input "checkbox" at bounding box center [126, 588] width 12 height 12
checkbox input "true"
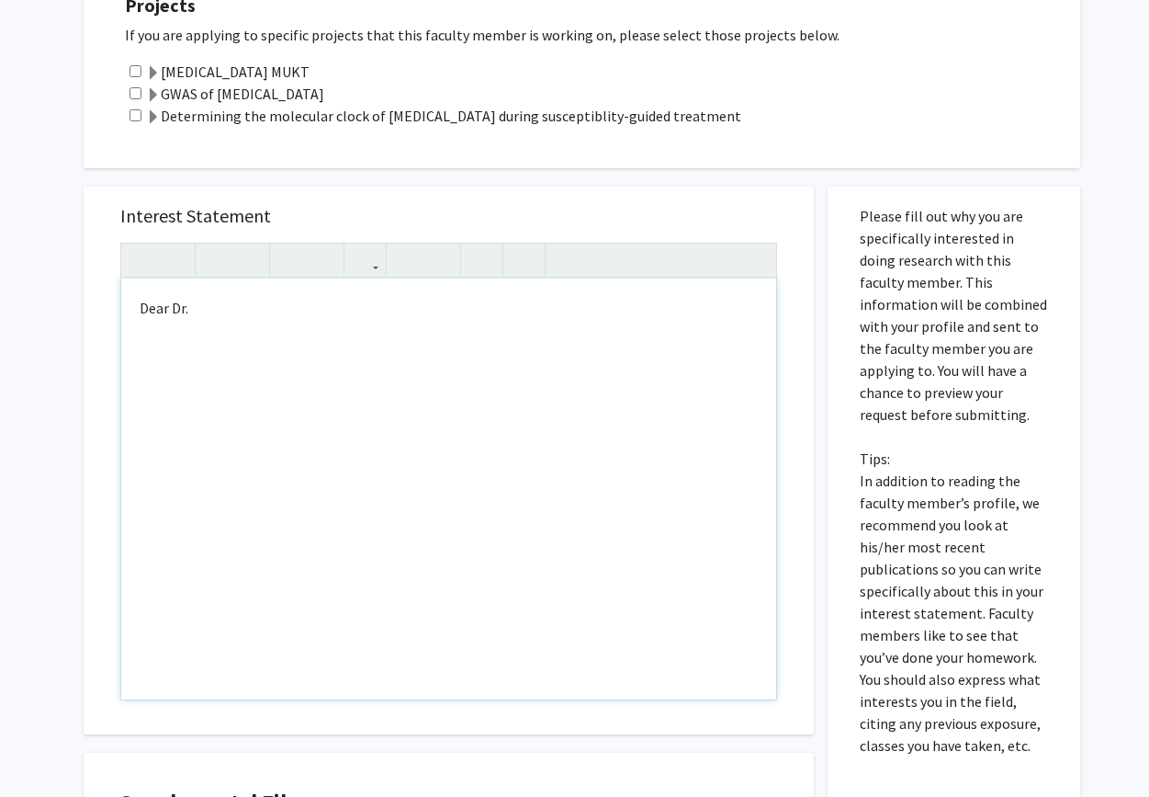
scroll to position [533, 0]
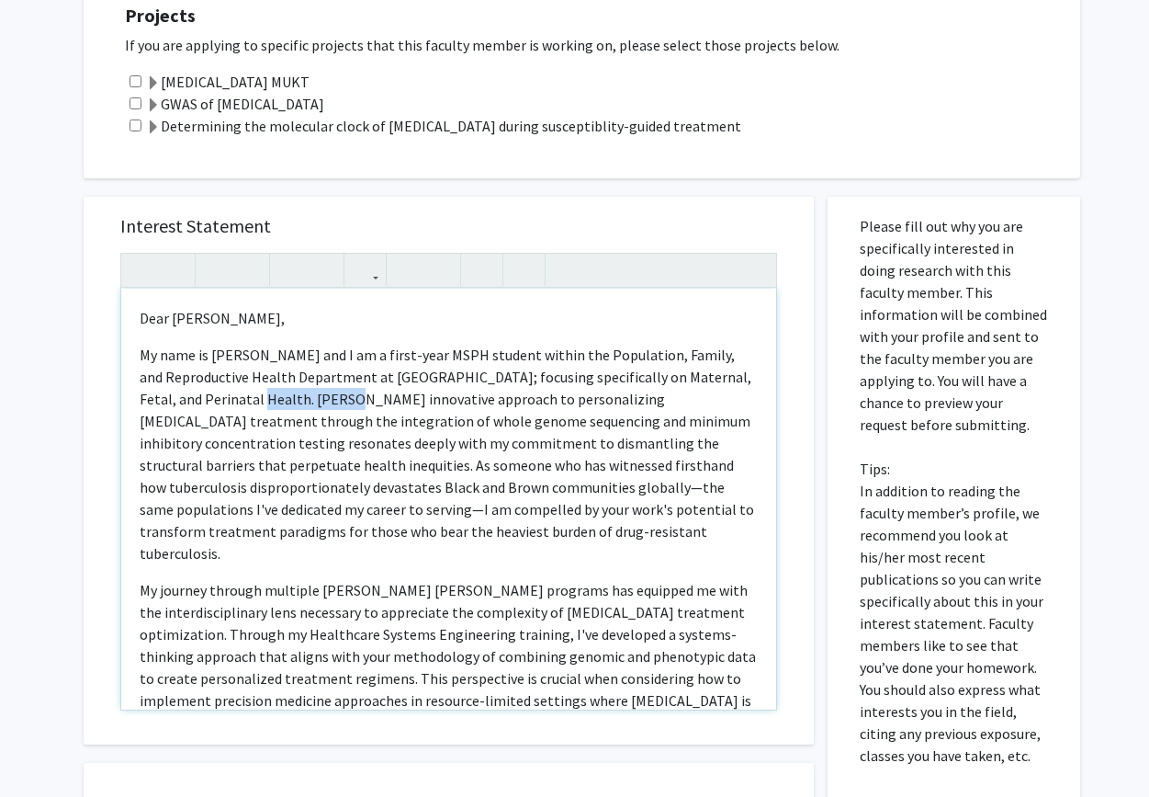
drag, startPoint x: 276, startPoint y: 397, endPoint x: 186, endPoint y: 398, distance: 89.1
click at [186, 398] on p "My name is [PERSON_NAME] and I am a first-year MSPH student within the Populati…" at bounding box center [449, 454] width 618 height 220
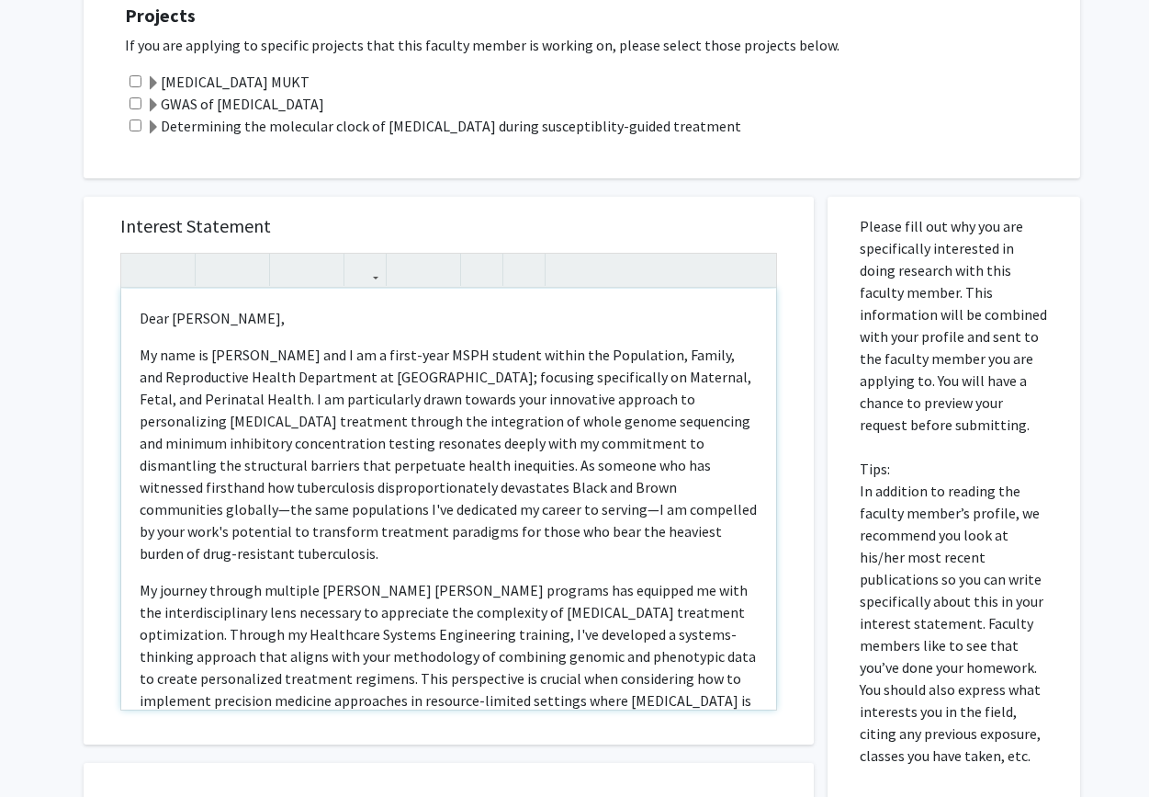
click at [748, 420] on p "My name is [PERSON_NAME] and I am a first-year MSPH student within the Populati…" at bounding box center [449, 454] width 618 height 220
click at [231, 446] on p "My name is [PERSON_NAME] and I am a first-year MSPH student within the Populati…" at bounding box center [449, 454] width 618 height 220
click at [338, 446] on p "My name is [PERSON_NAME] and I am a first-year MSPH student within the Populati…" at bounding box center [449, 454] width 618 height 220
click at [480, 445] on p "My name is [PERSON_NAME] and I am a first-year MSPH student within the Populati…" at bounding box center [449, 454] width 618 height 220
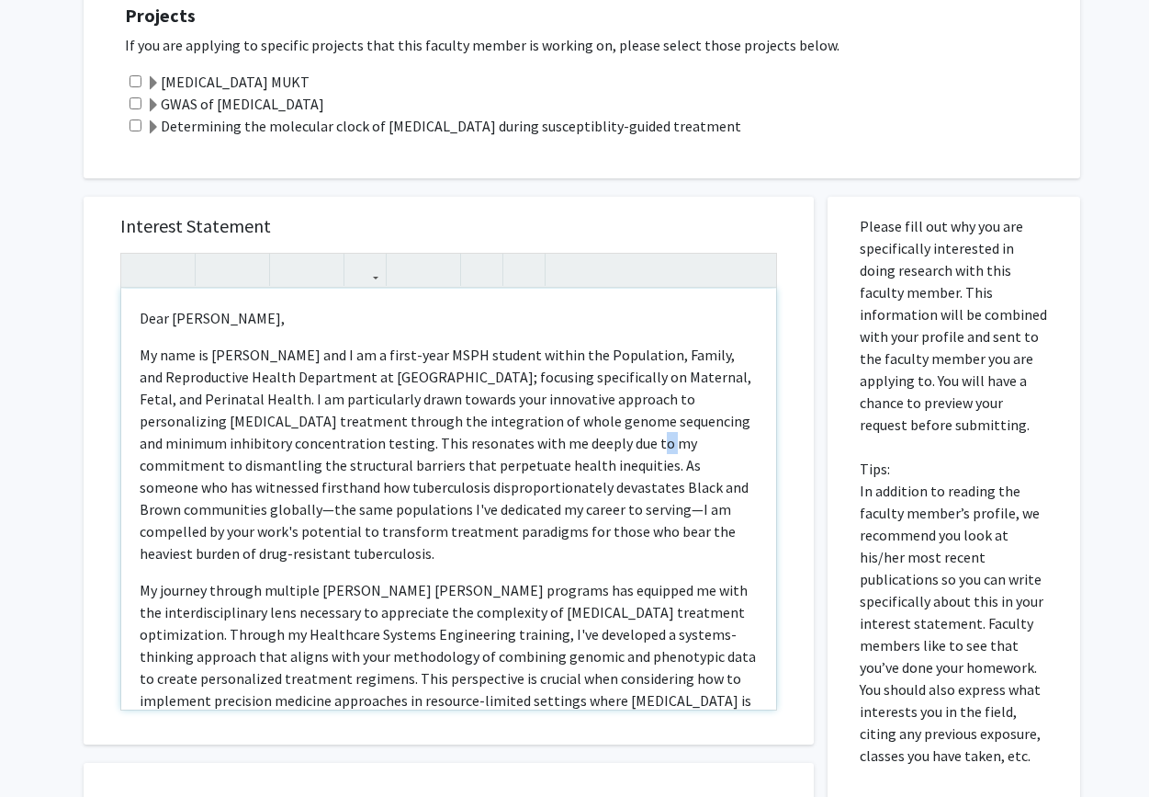
click at [480, 445] on p "My name is [PERSON_NAME] and I am a first-year MSPH student within the Populati…" at bounding box center [449, 454] width 618 height 220
click at [571, 443] on p "My name is [PERSON_NAME] and I am a first-year MSPH student within the Populati…" at bounding box center [449, 454] width 618 height 220
click at [576, 491] on p "My name is [PERSON_NAME] and I am a first-year MSPH student within the Populati…" at bounding box center [449, 454] width 618 height 220
click at [337, 507] on p "My name is [PERSON_NAME] and I am a first-year MSPH student within the Populati…" at bounding box center [449, 454] width 618 height 220
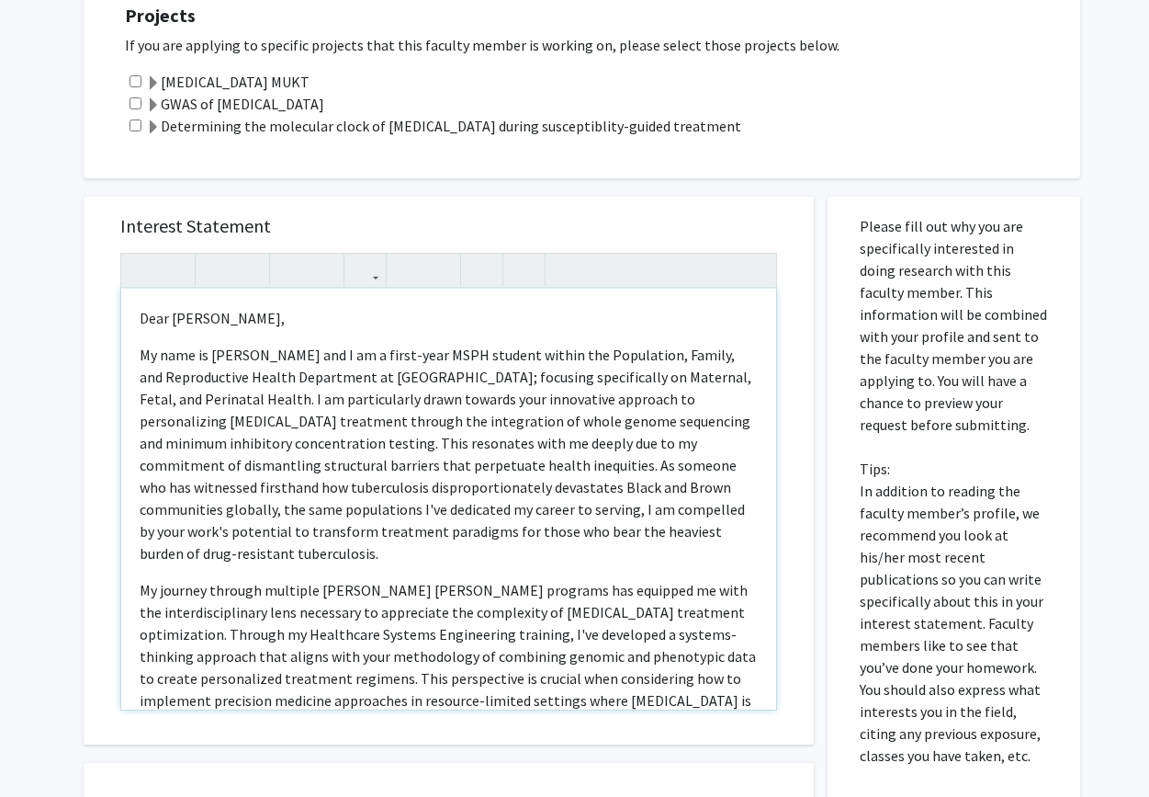
click at [372, 534] on p "My name is [PERSON_NAME] and I am a first-year MSPH student within the Populati…" at bounding box center [449, 454] width 618 height 220
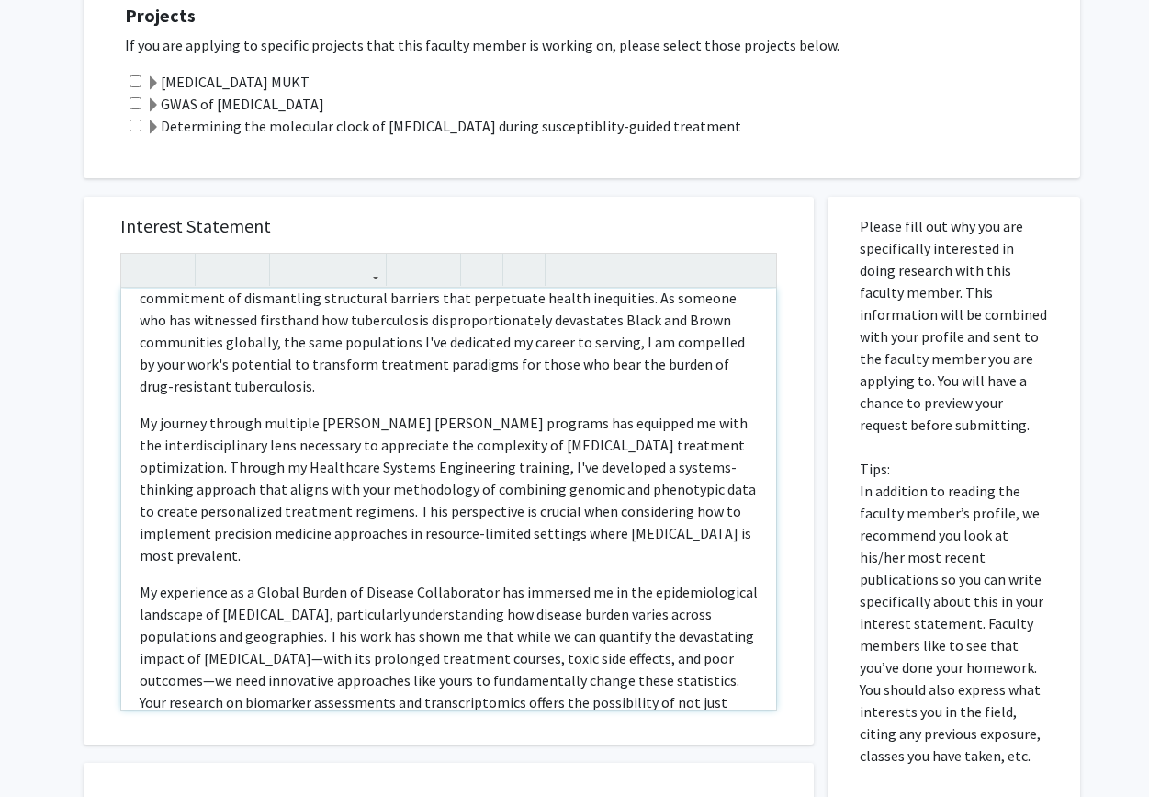
scroll to position [194, 0]
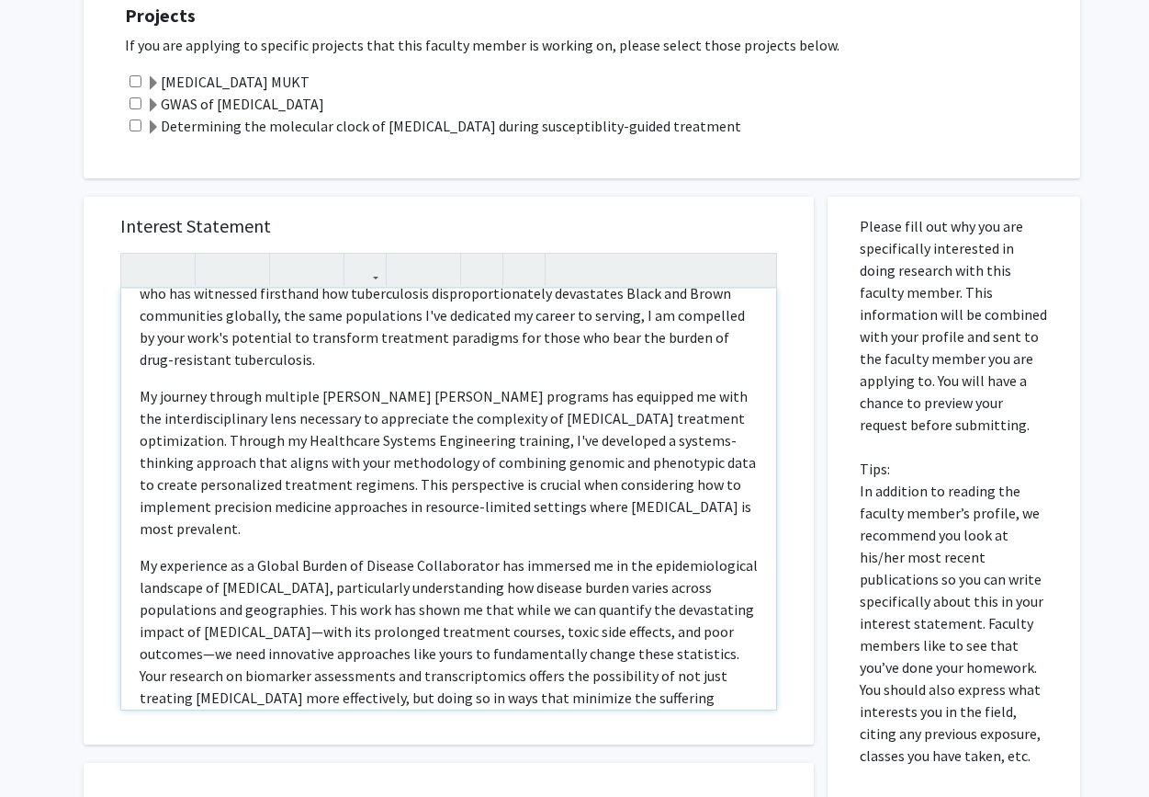
click at [158, 385] on p "My journey through multiple [PERSON_NAME] [PERSON_NAME] programs has equipped m…" at bounding box center [449, 462] width 618 height 154
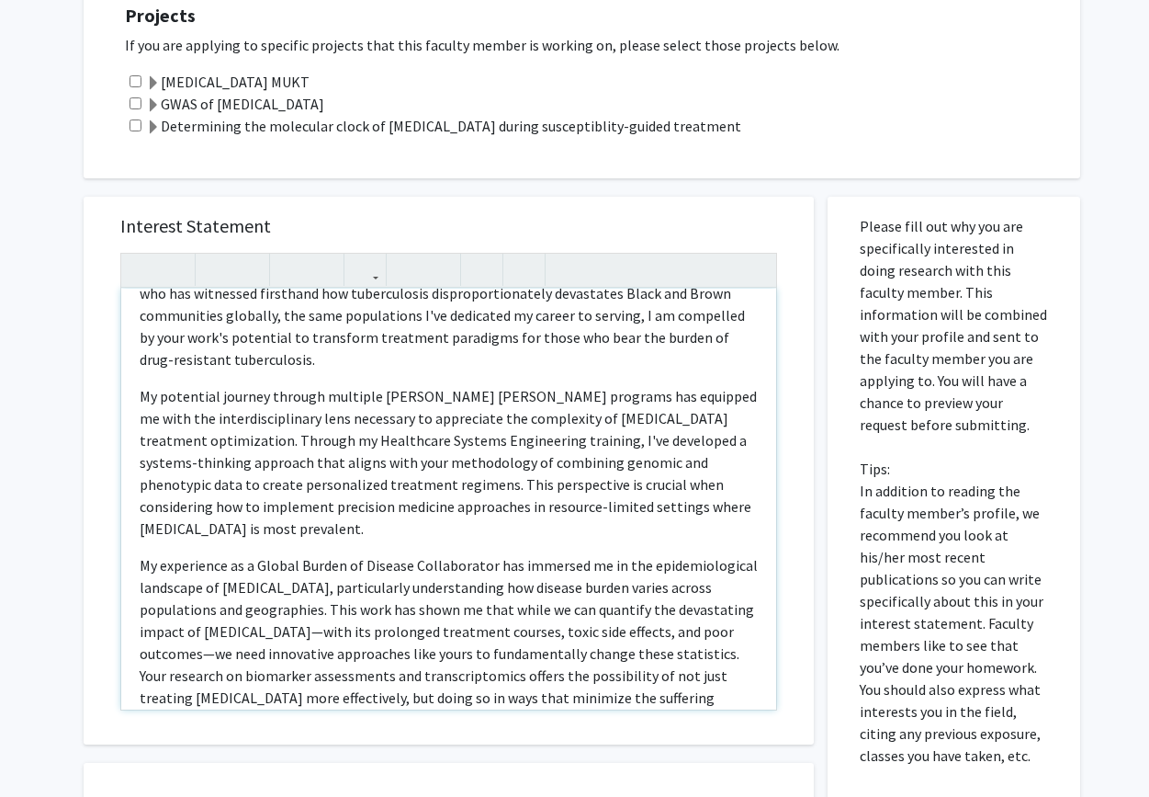
click at [248, 385] on p "My potential journey through multiple [PERSON_NAME] [PERSON_NAME] programs has …" at bounding box center [449, 462] width 618 height 154
click at [344, 385] on p "My potential tenure through multiple [PERSON_NAME] [PERSON_NAME] programs has e…" at bounding box center [449, 462] width 618 height 154
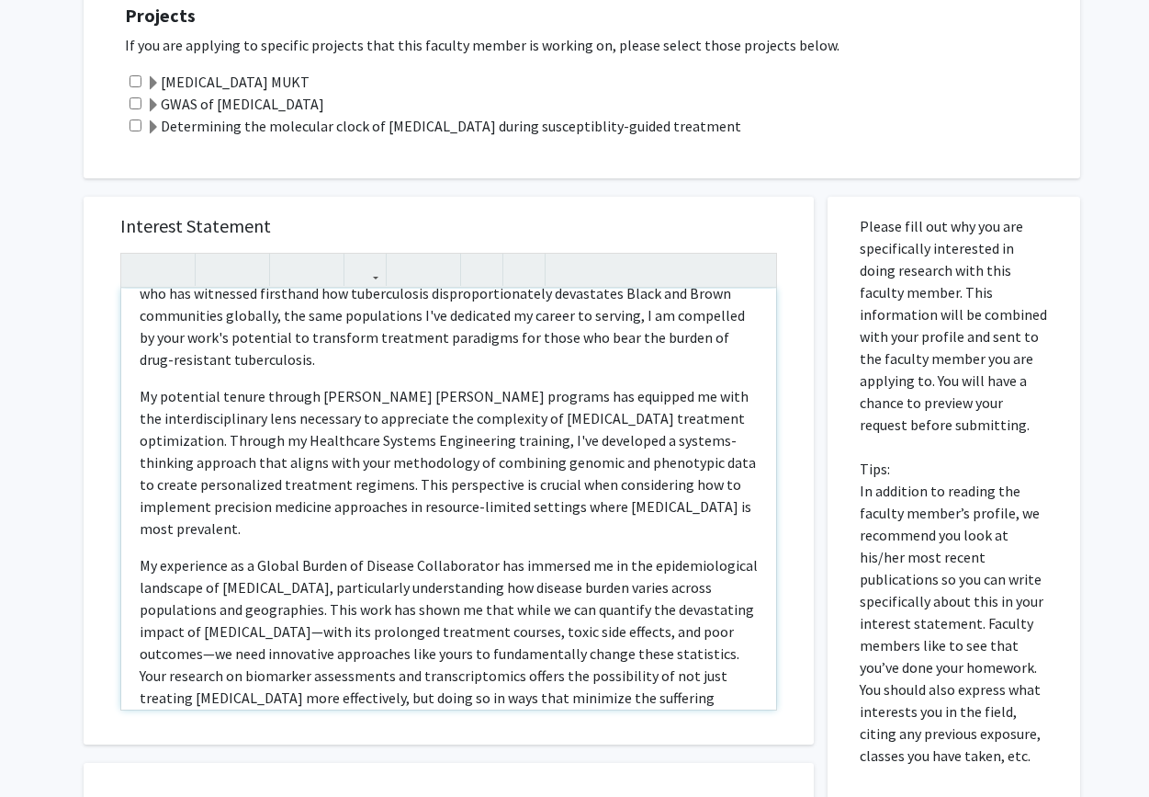
click at [465, 385] on p "My potential tenure through [PERSON_NAME] [PERSON_NAME] programs has equipped m…" at bounding box center [449, 462] width 618 height 154
click at [480, 385] on p "My potential tenure through [PERSON_NAME] [PERSON_NAME] programs' has equipped …" at bounding box center [449, 462] width 618 height 154
click at [529, 385] on p "My potential tenure through [PERSON_NAME] [PERSON_NAME] programs' will equipped…" at bounding box center [449, 462] width 618 height 154
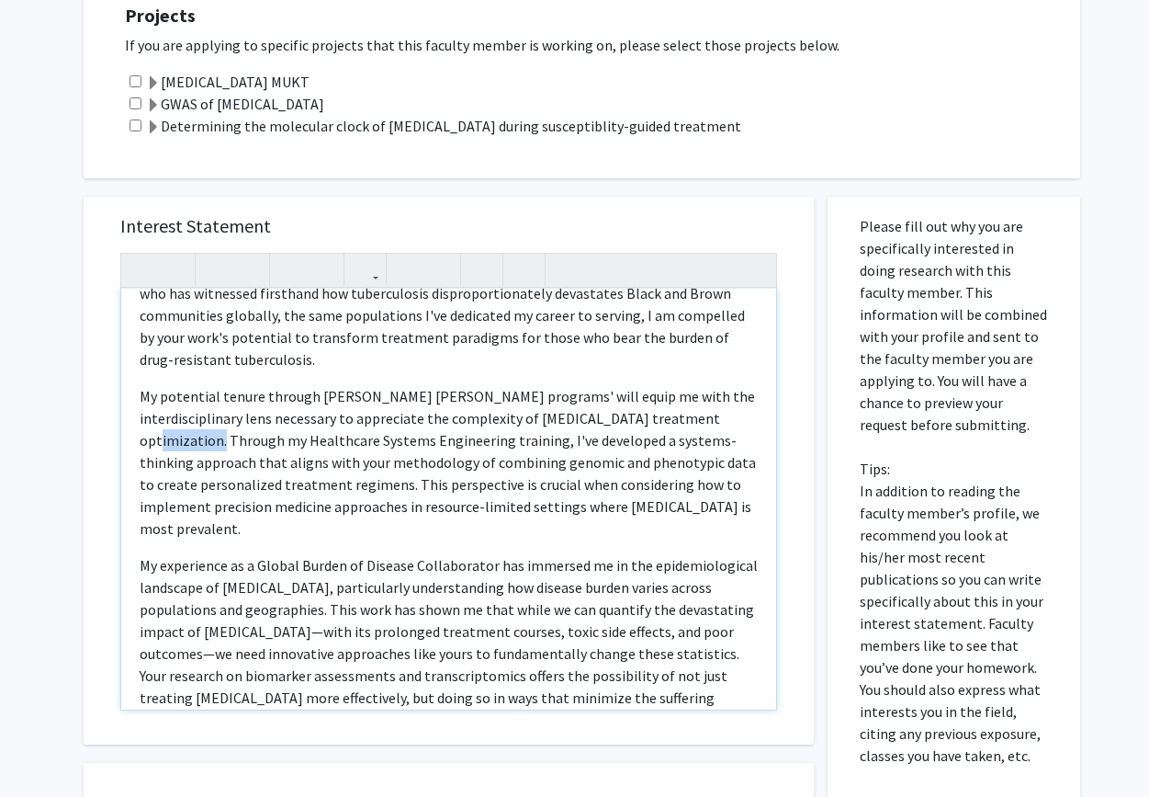
drag, startPoint x: 674, startPoint y: 394, endPoint x: 751, endPoint y: 396, distance: 76.3
click at [751, 396] on p "My potential tenure through [PERSON_NAME] [PERSON_NAME] programs' will equip me…" at bounding box center [449, 462] width 618 height 154
click at [289, 416] on p "My potential tenure through [PERSON_NAME] [PERSON_NAME] programs' will equip me…" at bounding box center [449, 462] width 618 height 154
drag, startPoint x: 345, startPoint y: 419, endPoint x: 330, endPoint y: 419, distance: 14.7
click at [330, 419] on p "My potential tenure through [PERSON_NAME] [PERSON_NAME] programs' will equip me…" at bounding box center [449, 462] width 618 height 154
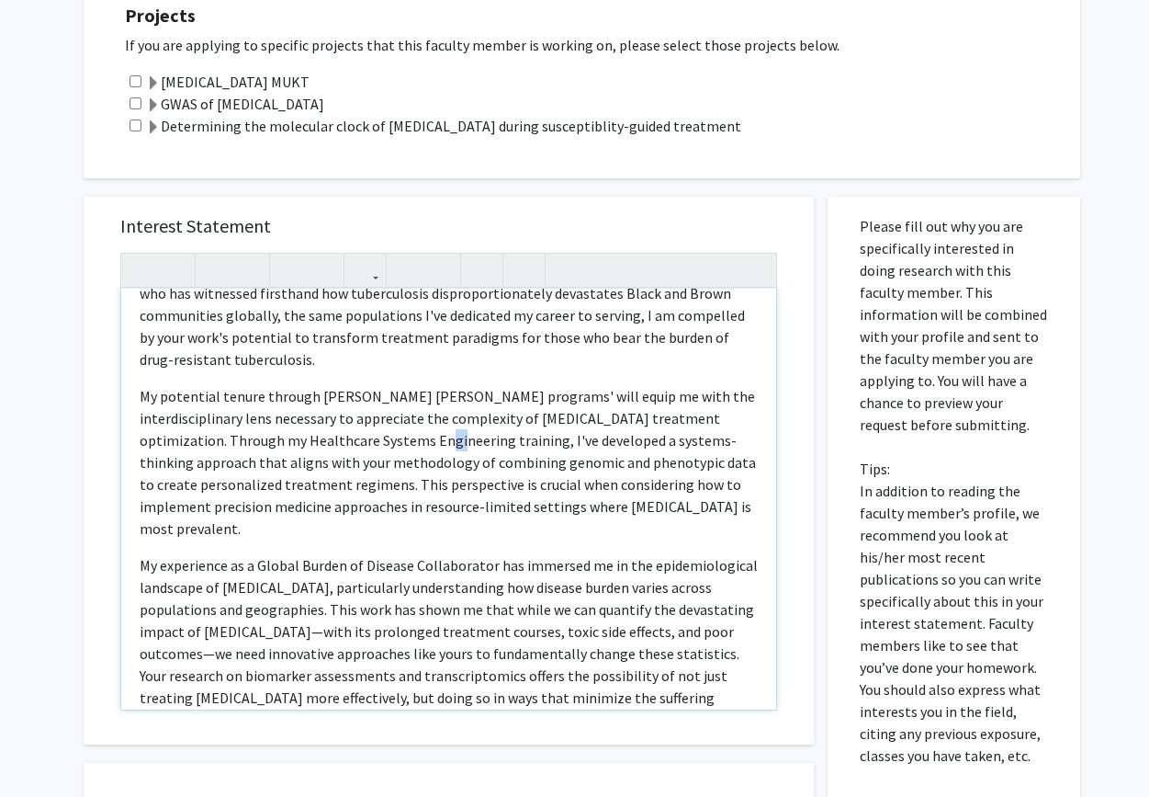
click at [330, 419] on p "My potential tenure through [PERSON_NAME] [PERSON_NAME] programs' will equip me…" at bounding box center [449, 462] width 618 height 154
click at [371, 417] on p "My potential tenure through [PERSON_NAME] [PERSON_NAME] programs' will equip me…" at bounding box center [449, 462] width 618 height 154
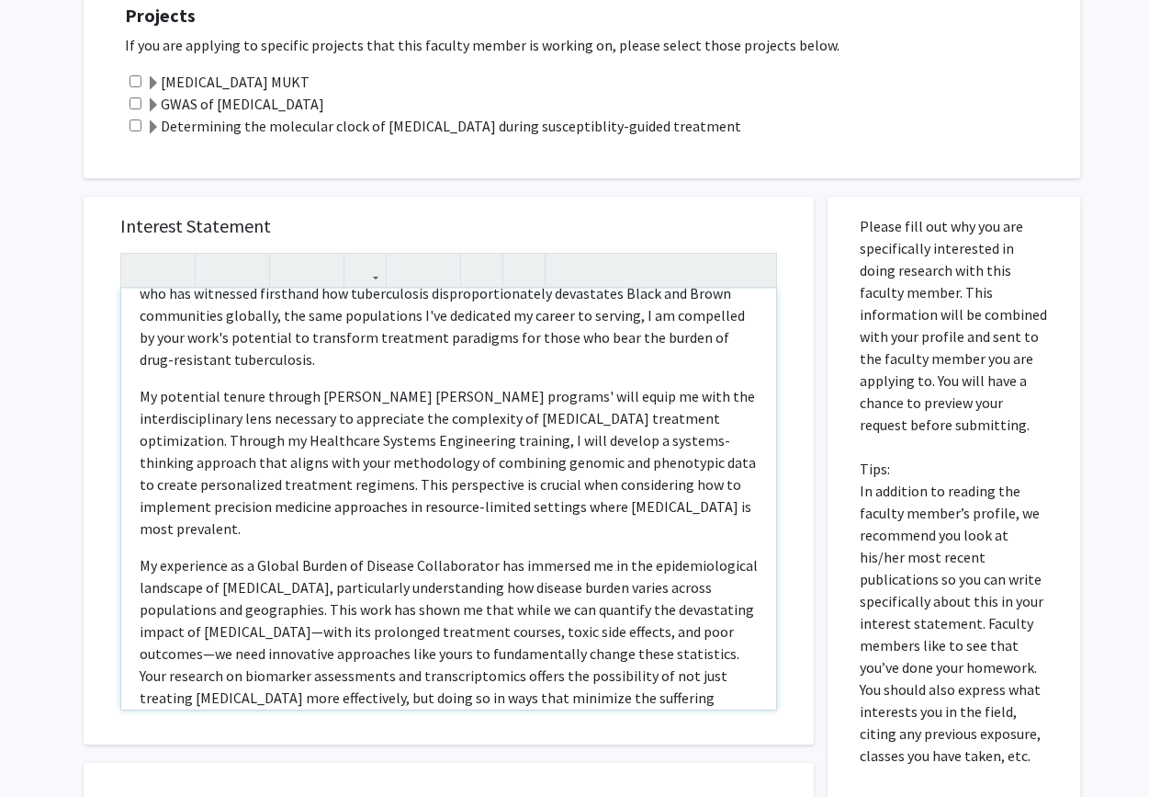
click at [315, 416] on p "My potential tenure through [PERSON_NAME] [PERSON_NAME] programs' will equip me…" at bounding box center [449, 462] width 618 height 154
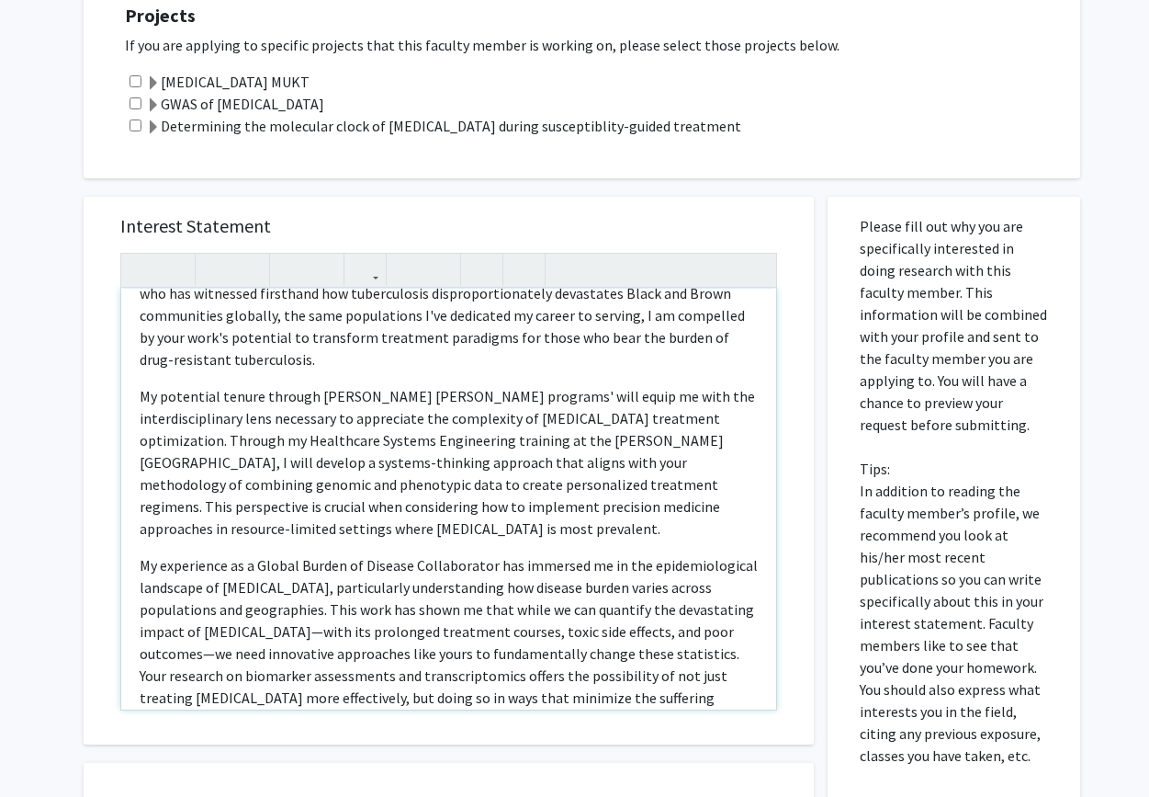
click at [260, 591] on p "My experience as a Global Burden of Disease Collaborator has immersed me in the…" at bounding box center [449, 642] width 618 height 176
click at [724, 589] on p "My experience as a Global Burden of Disease Collaborator has immersed me in the…" at bounding box center [449, 642] width 618 height 176
click at [320, 605] on p "My experience as a Global Burden of Disease Collaborator has immersed me in the…" at bounding box center [449, 642] width 618 height 176
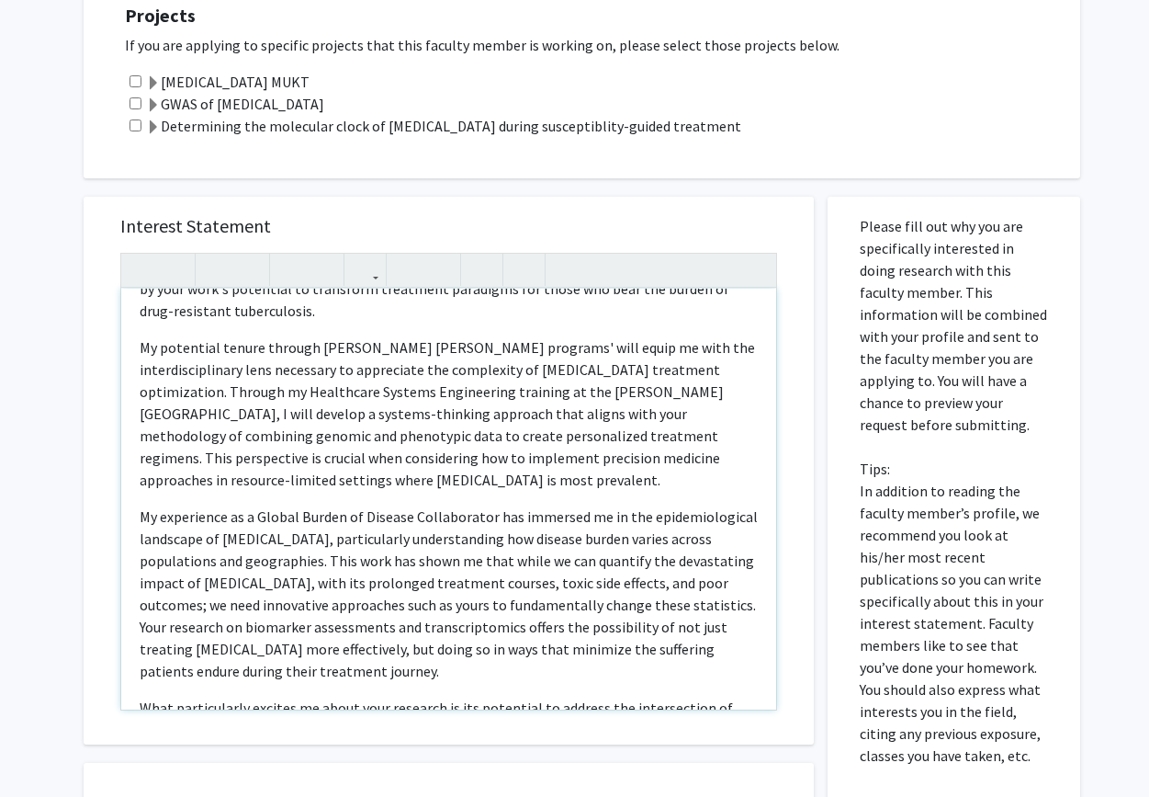
scroll to position [244, 0]
click at [210, 603] on p "My experience as a Global Burden of Disease Collaborator has immersed me in the…" at bounding box center [449, 591] width 618 height 176
click at [535, 609] on p "My experience as a Global Burden of Disease Collaborator has immersed me in the…" at bounding box center [449, 591] width 618 height 176
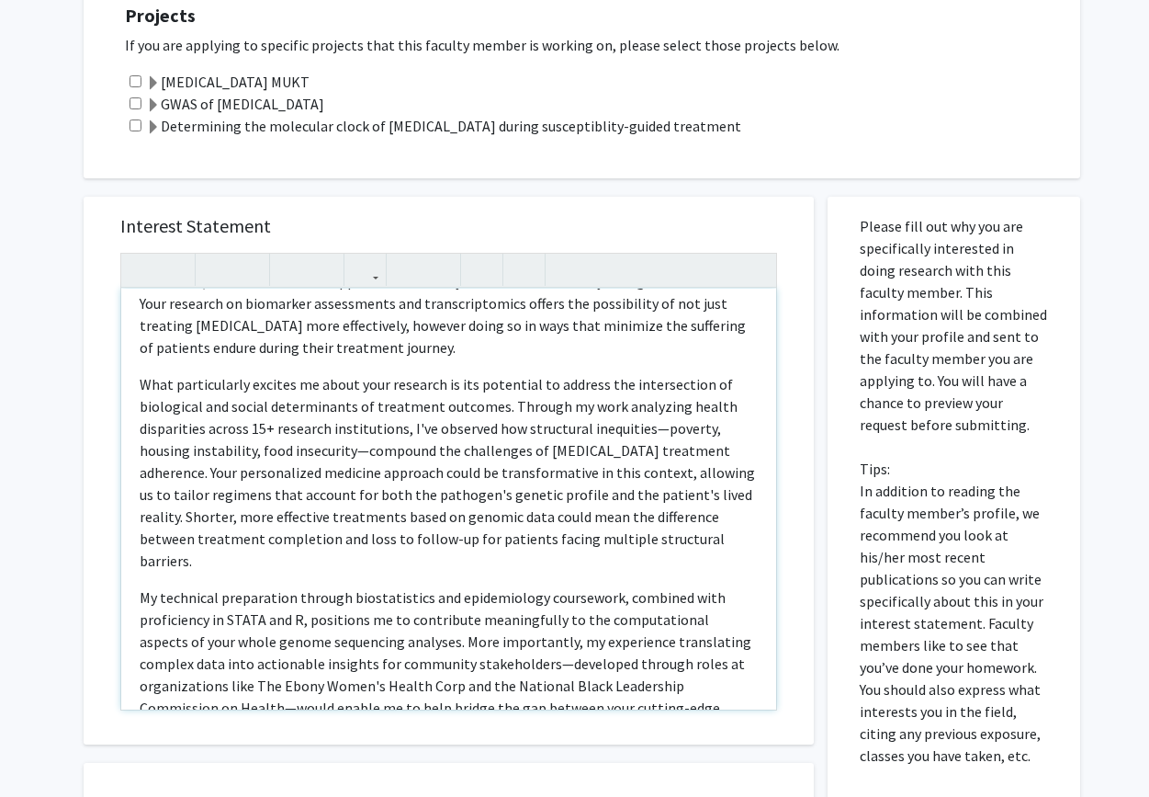
scroll to position [575, 0]
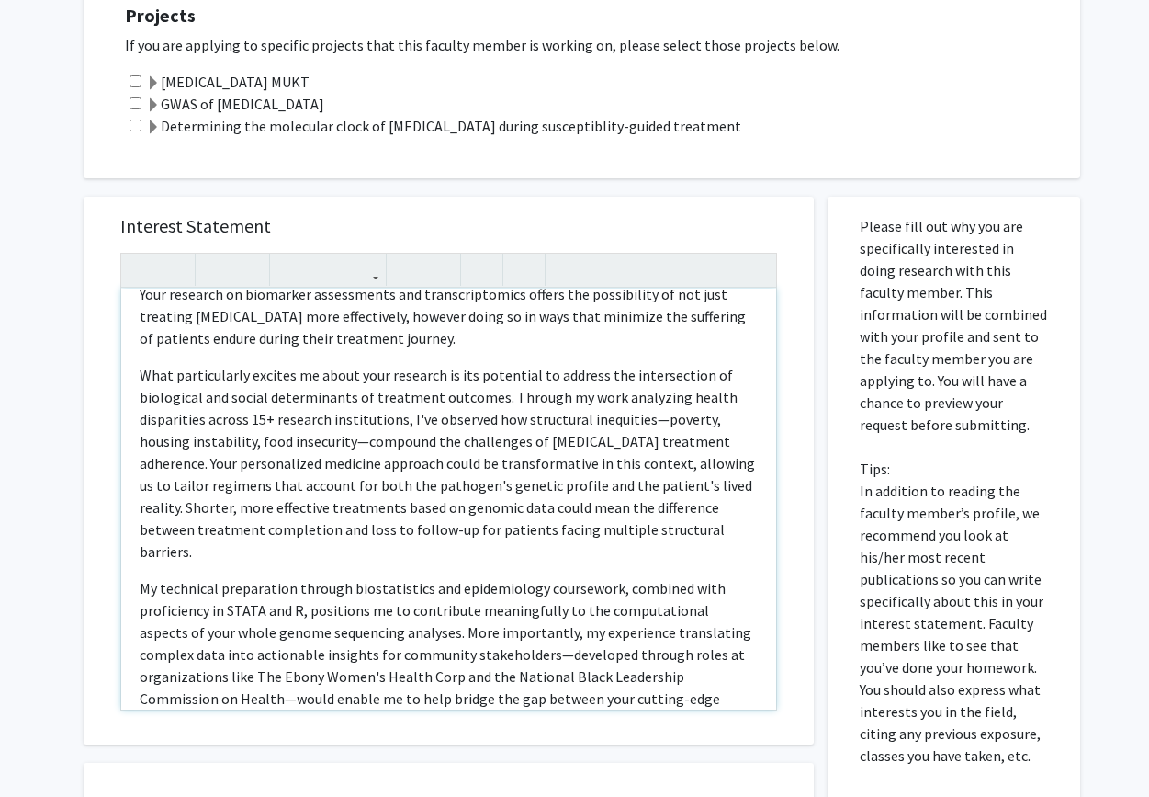
click at [653, 375] on p "What particularly excites me about your research is its potential to address th…" at bounding box center [449, 463] width 618 height 198
click at [359, 397] on p "What particularly excites me about your research is its potential to address th…" at bounding box center [449, 463] width 618 height 198
click at [423, 398] on p "What particularly excites me about your research is its potential to address th…" at bounding box center [449, 463] width 618 height 198
click at [249, 375] on p "What particularly excites me about your research is its potential to address th…" at bounding box center [449, 463] width 618 height 198
click at [300, 377] on p "What particularly excites me about your research is its potential to address th…" at bounding box center [449, 463] width 618 height 198
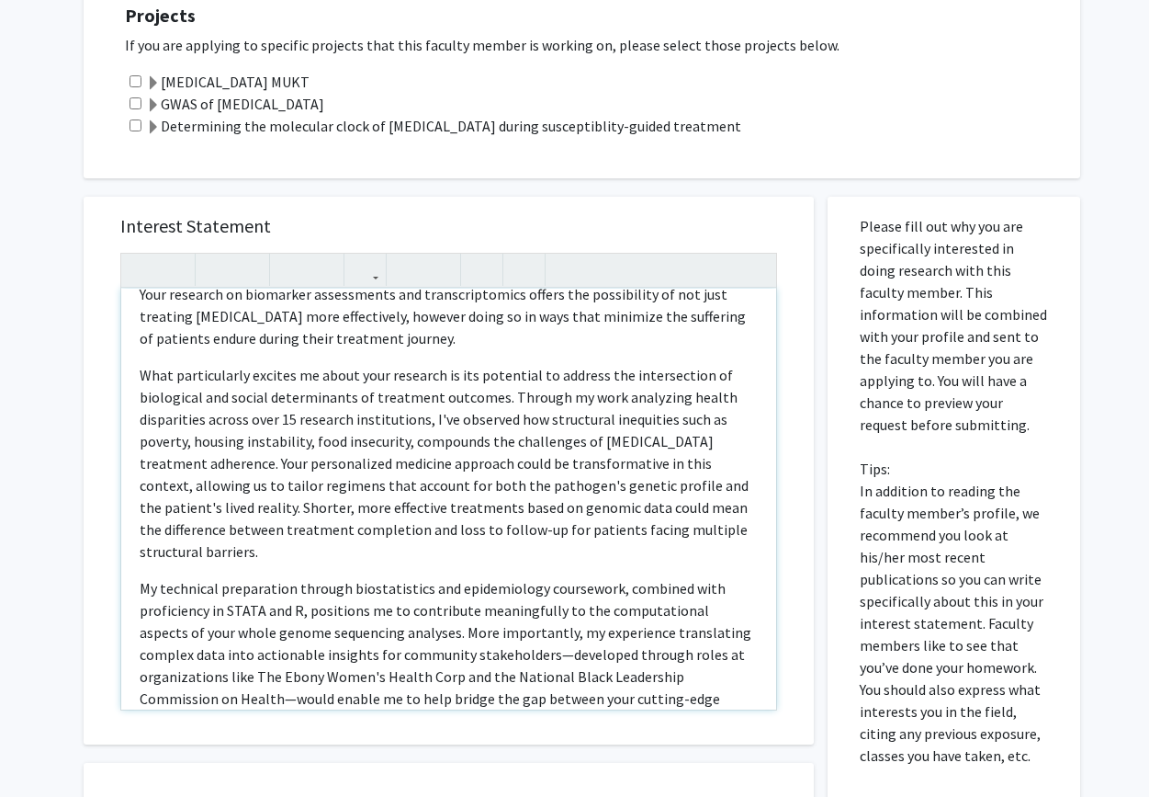
click at [469, 588] on p "My technical preparation through biostatistics and epidemiology coursework, com…" at bounding box center [449, 654] width 618 height 154
click at [706, 608] on p "My technical preparation through biostatistics and epidemiology coursework, com…" at bounding box center [449, 654] width 618 height 154
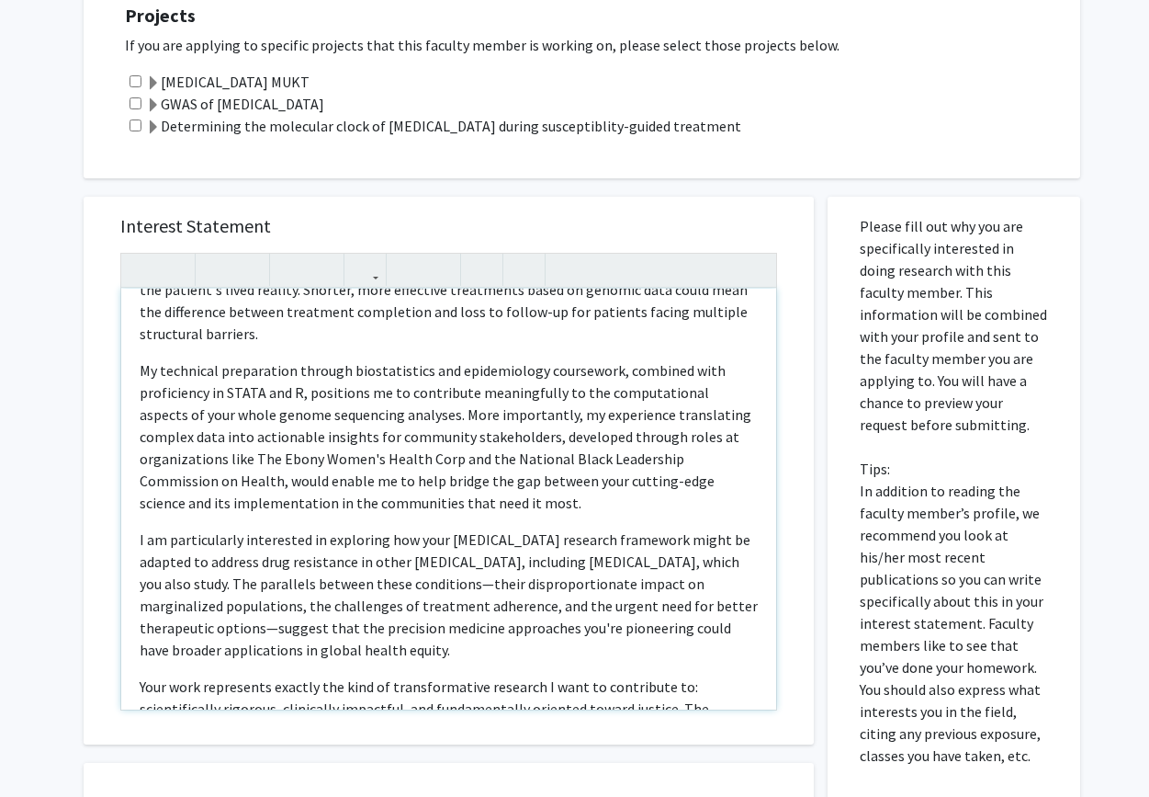
scroll to position [795, 0]
click at [458, 526] on p "I am particularly interested in exploring how your [MEDICAL_DATA] research fram…" at bounding box center [449, 592] width 618 height 132
click at [270, 562] on p "I am particularly interested in exploring how your [MEDICAL_DATA] research fram…" at bounding box center [449, 592] width 618 height 132
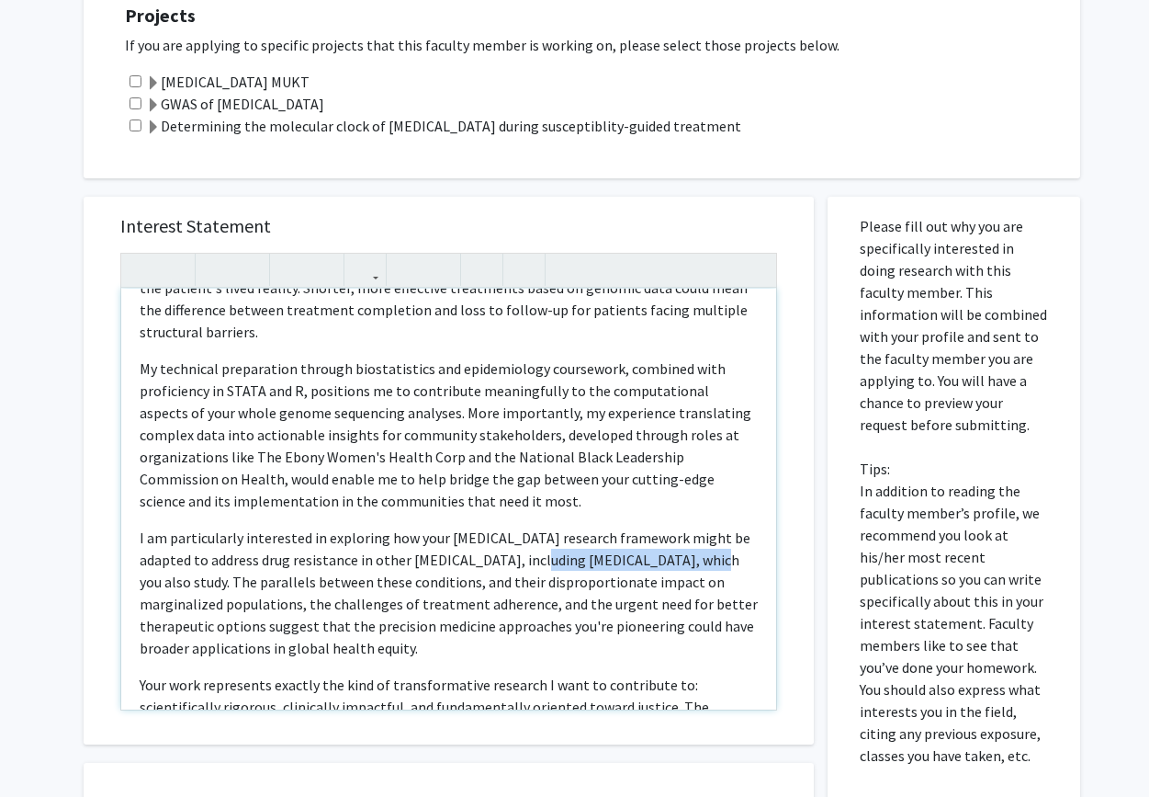
drag, startPoint x: 507, startPoint y: 492, endPoint x: 667, endPoint y: 501, distance: 160.1
click at [667, 526] on p "I am particularly interested in exploring how your [MEDICAL_DATA] research fram…" at bounding box center [449, 592] width 618 height 132
click at [214, 526] on p "I am particularly interested in exploring how your [MEDICAL_DATA] research fram…" at bounding box center [449, 592] width 618 height 132
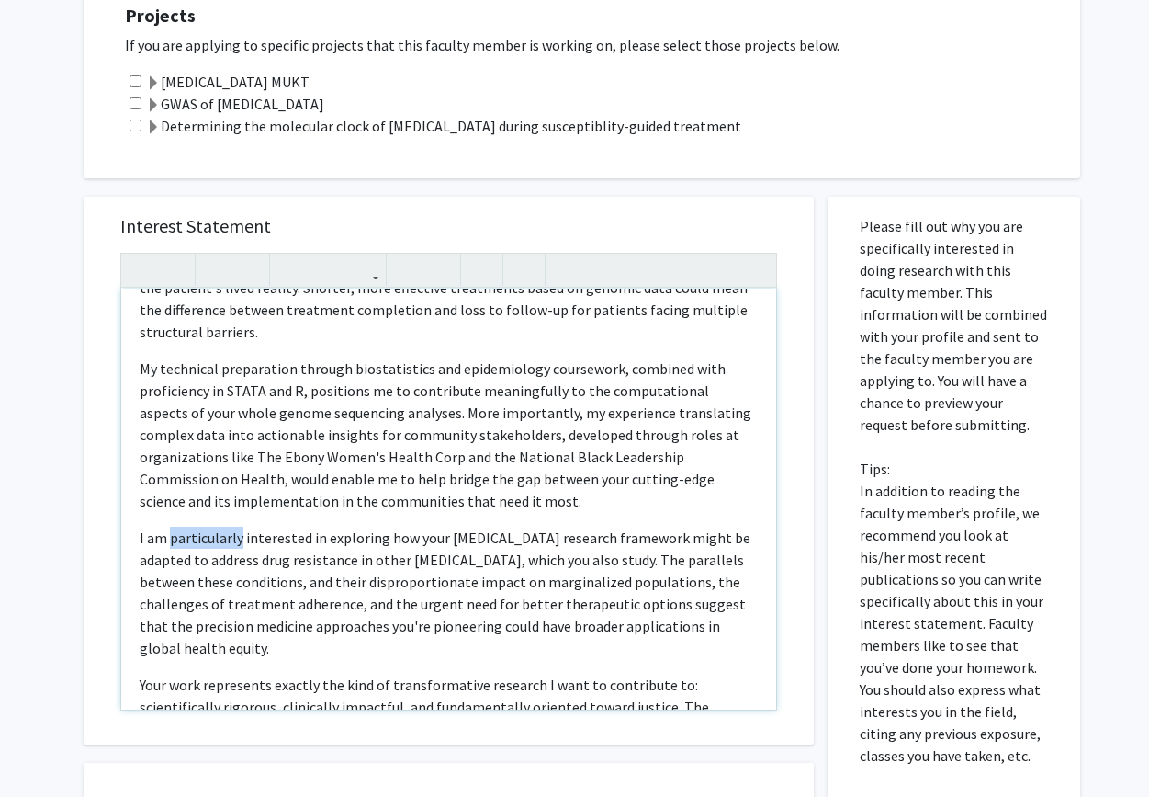
click at [214, 526] on p "I am particularly interested in exploring how your [MEDICAL_DATA] research fram…" at bounding box center [449, 592] width 618 height 132
click at [138, 464] on div "Dear [PERSON_NAME], My name is [PERSON_NAME] and I am a first-year MSPH student…" at bounding box center [448, 498] width 655 height 421
click at [142, 526] on p "Moreover, I am interested in exploring how your [MEDICAL_DATA] research framewo…" at bounding box center [449, 592] width 618 height 132
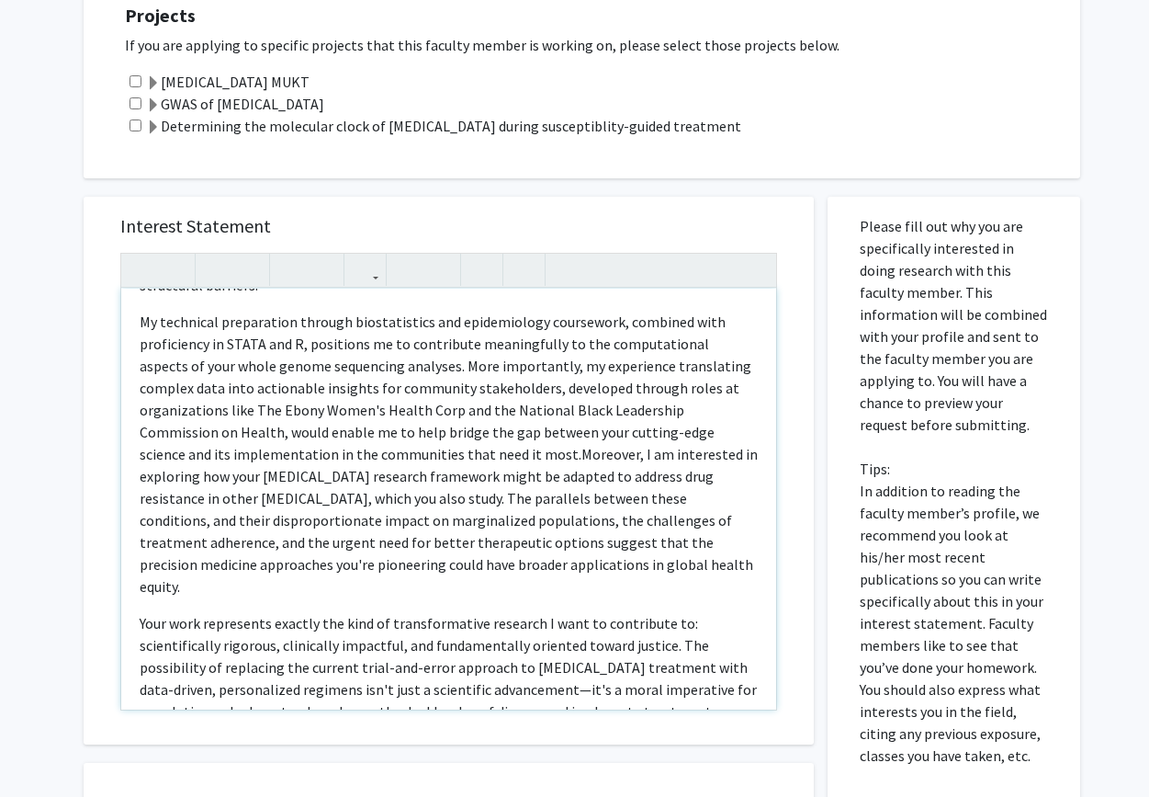
scroll to position [865, 0]
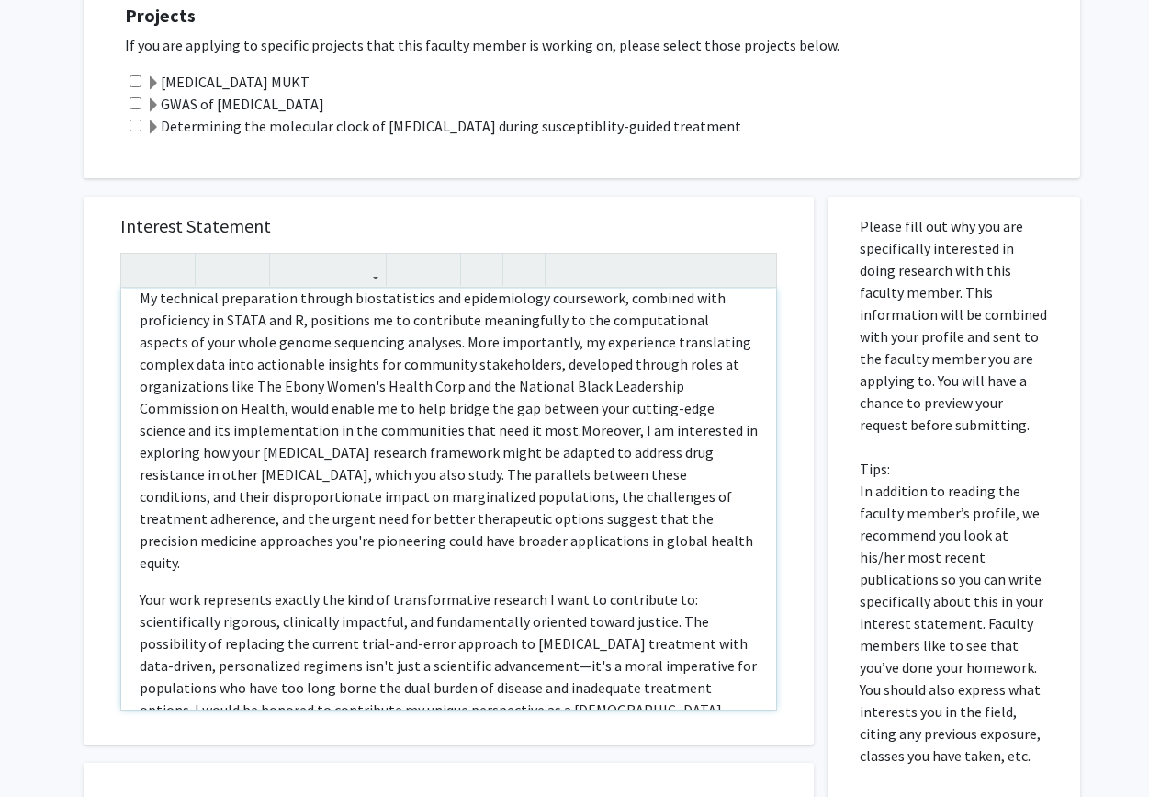
click at [298, 588] on p "Your work represents exactly the kind of transformative research I want to cont…" at bounding box center [449, 687] width 618 height 198
click at [512, 588] on p "Your work represents the kind of transformative research I want to contribute t…" at bounding box center [449, 676] width 618 height 176
click at [356, 588] on p "Your work represents the kind of transformative research I desire to contribute…" at bounding box center [449, 676] width 618 height 176
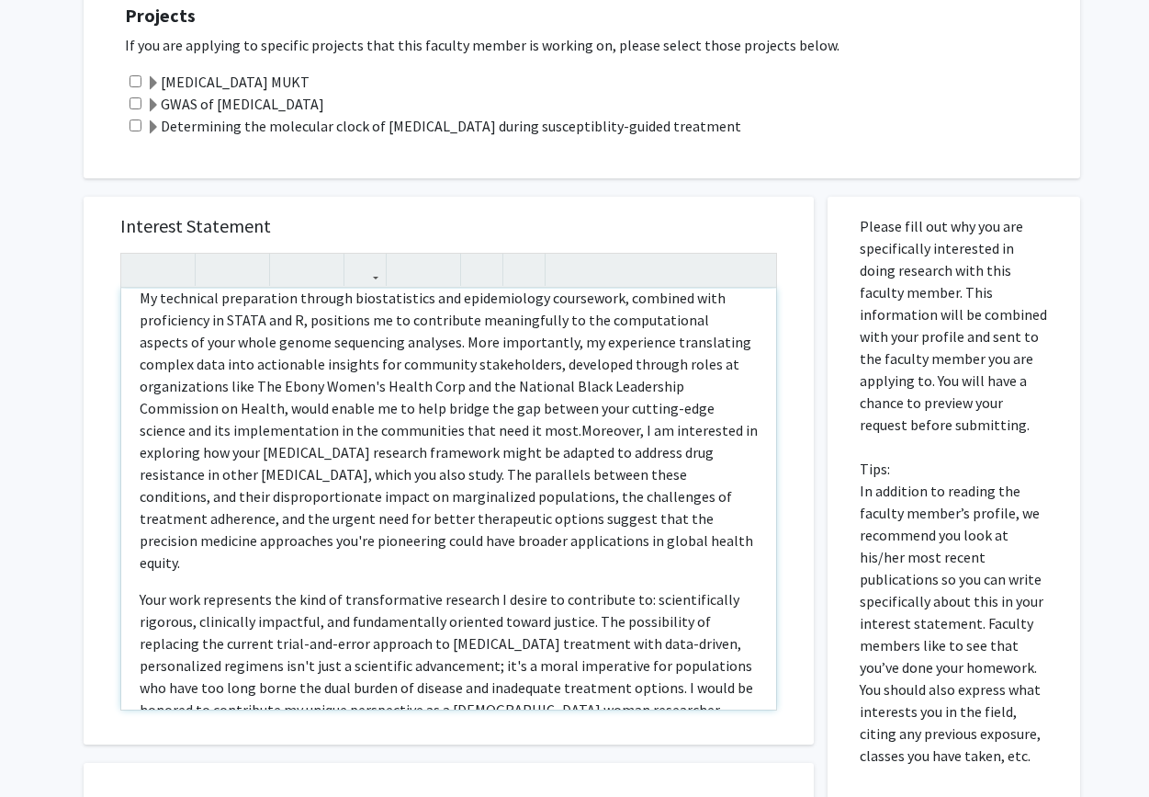
click at [382, 588] on p "Your work represents the kind of transformative research I desire to contribute…" at bounding box center [449, 676] width 618 height 176
click at [409, 588] on p "Your work represents the kind of transformative research I desire to contribute…" at bounding box center [449, 676] width 618 height 176
drag, startPoint x: 652, startPoint y: 580, endPoint x: 670, endPoint y: 580, distance: 17.5
click at [670, 588] on p "Your work represents the kind of transformative research I desire to contribute…" at bounding box center [449, 676] width 618 height 176
click at [170, 608] on p "Your work represents the kind of transformative research I desire to contribute…" at bounding box center [449, 676] width 618 height 176
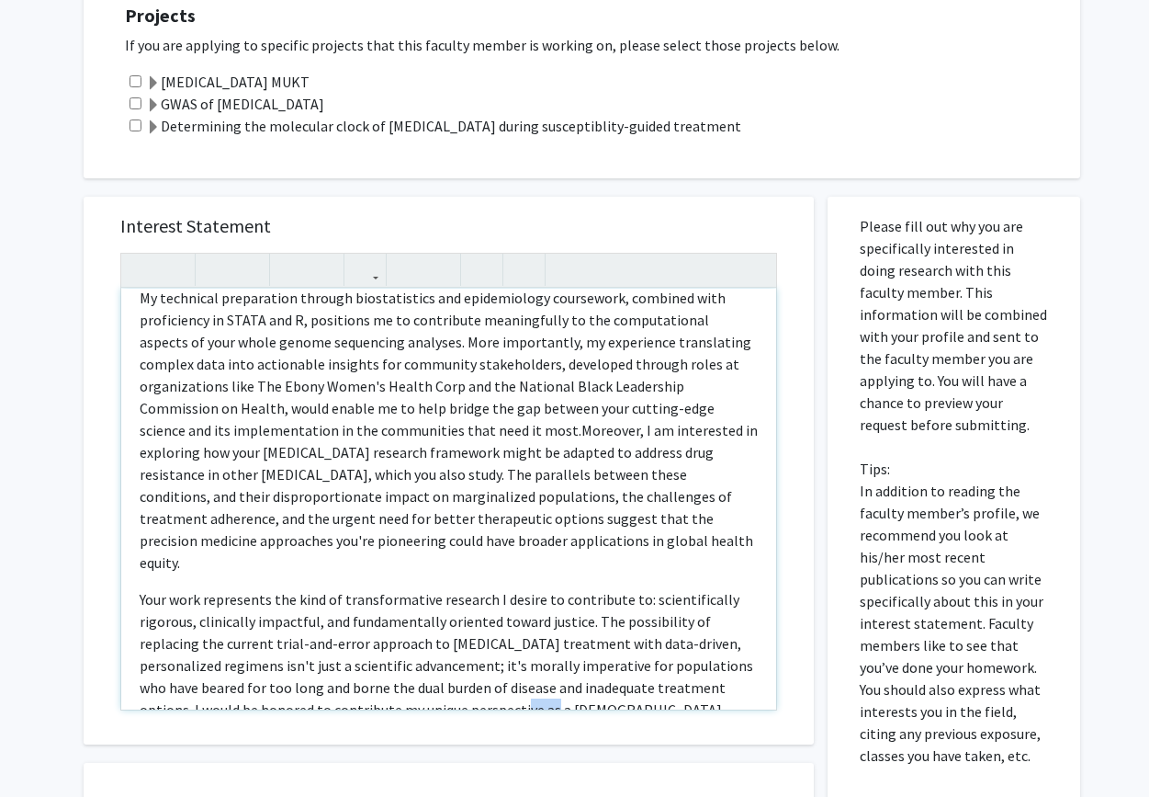
drag, startPoint x: 377, startPoint y: 623, endPoint x: 411, endPoint y: 623, distance: 34.0
click at [411, 623] on p "Your work represents the kind of transformative research I desire to contribute…" at bounding box center [449, 687] width 618 height 198
click at [709, 618] on p "Your work represents the kind of transformative research I desire to contribute…" at bounding box center [449, 687] width 618 height 198
type textarea "<p>Dear [PERSON_NAME],</p><p>My name is [PERSON_NAME] and I am a first-year MSP…"
click at [136, 78] on input "checkbox" at bounding box center [136, 81] width 12 height 12
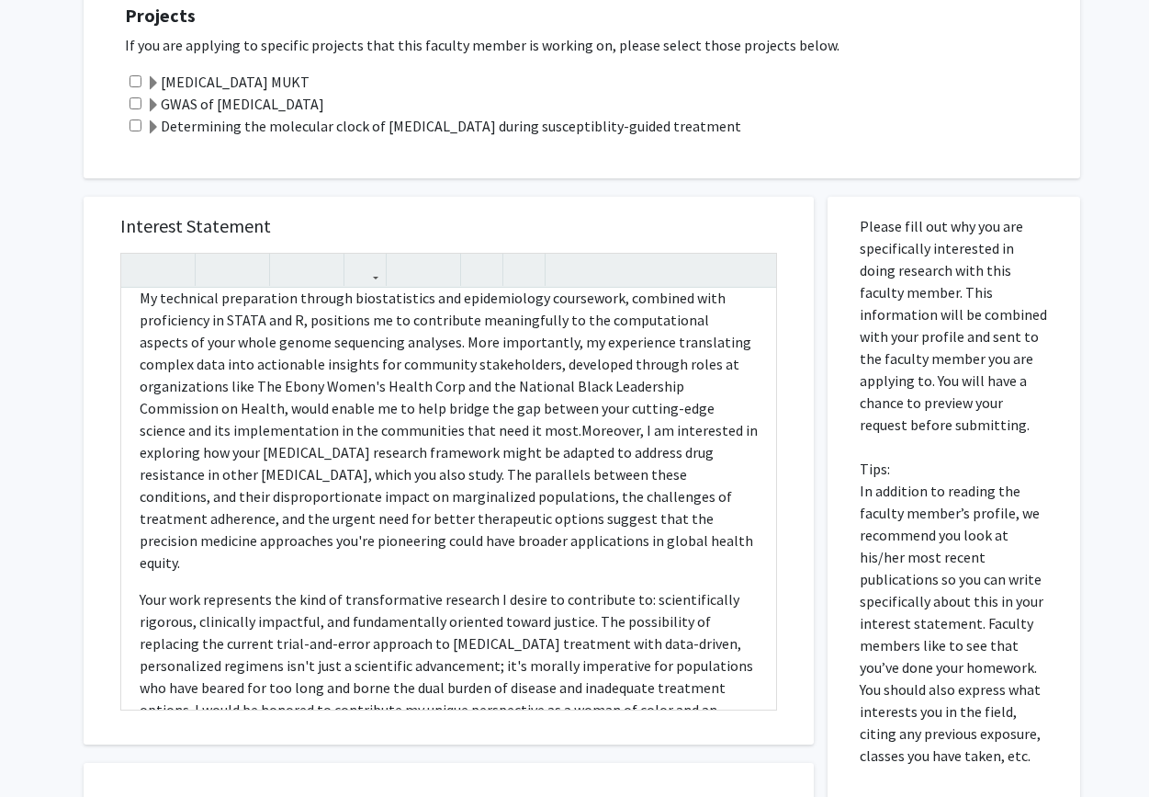
checkbox input "true"
click at [134, 120] on input "checkbox" at bounding box center [136, 125] width 12 height 12
checkbox input "true"
click at [136, 102] on input "checkbox" at bounding box center [136, 103] width 12 height 12
checkbox input "true"
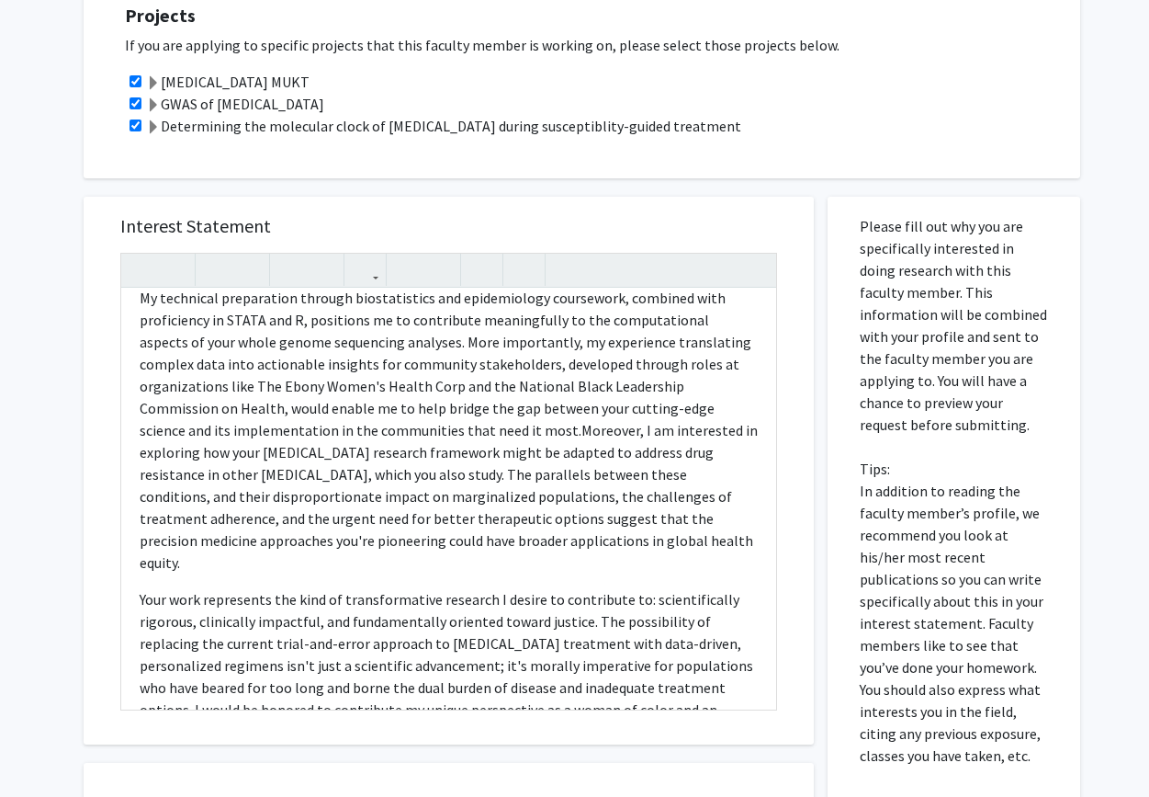
scroll to position [872, 0]
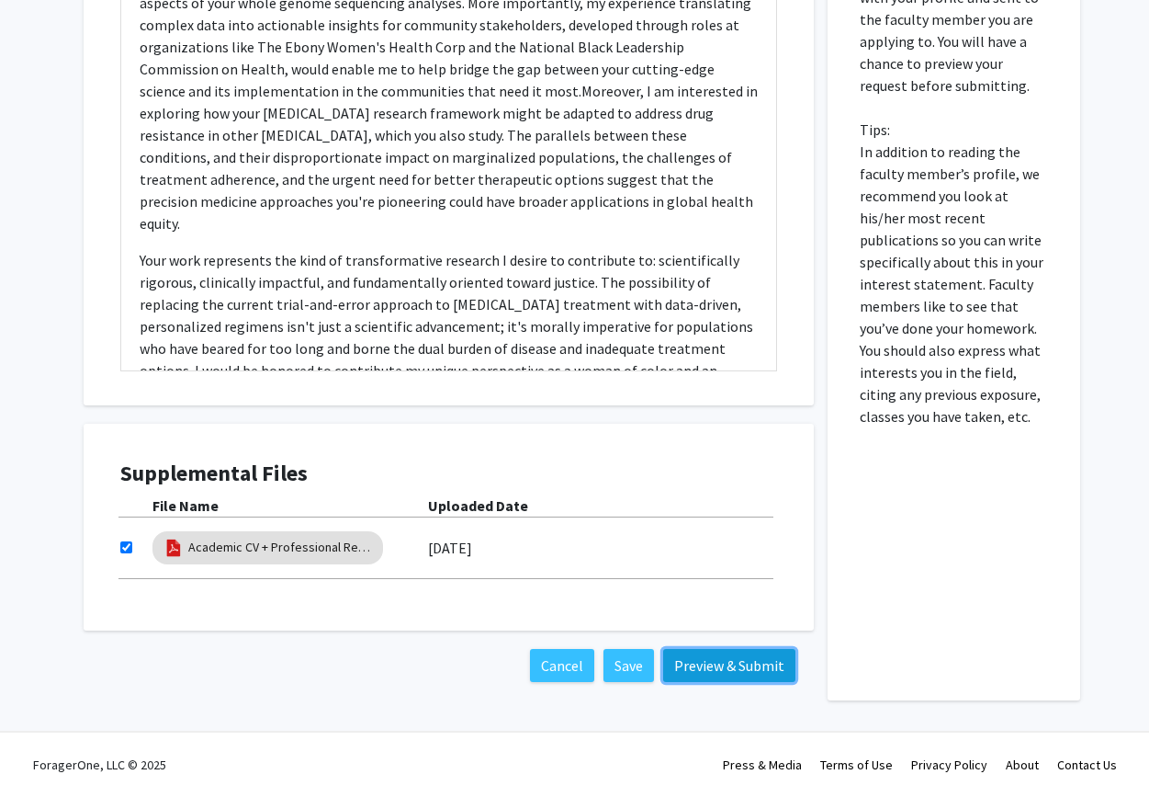
click at [692, 668] on button "Preview & Submit" at bounding box center [729, 665] width 132 height 33
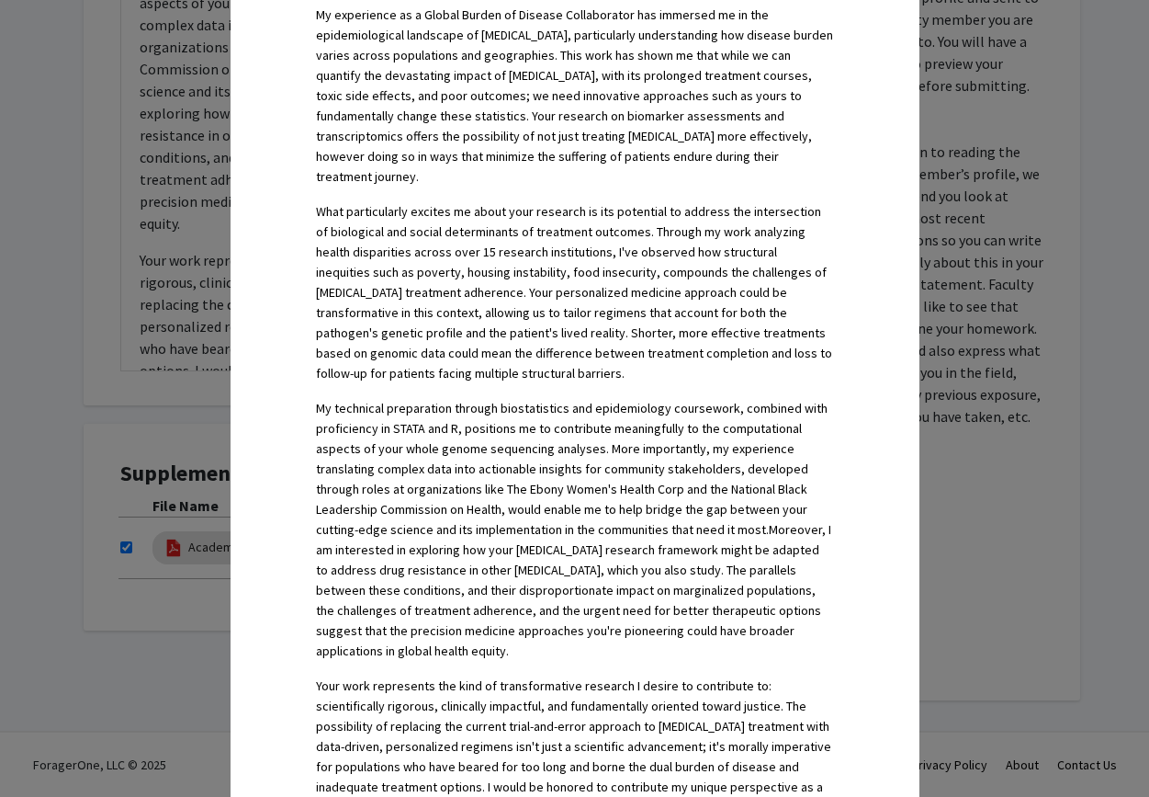
scroll to position [1282, 0]
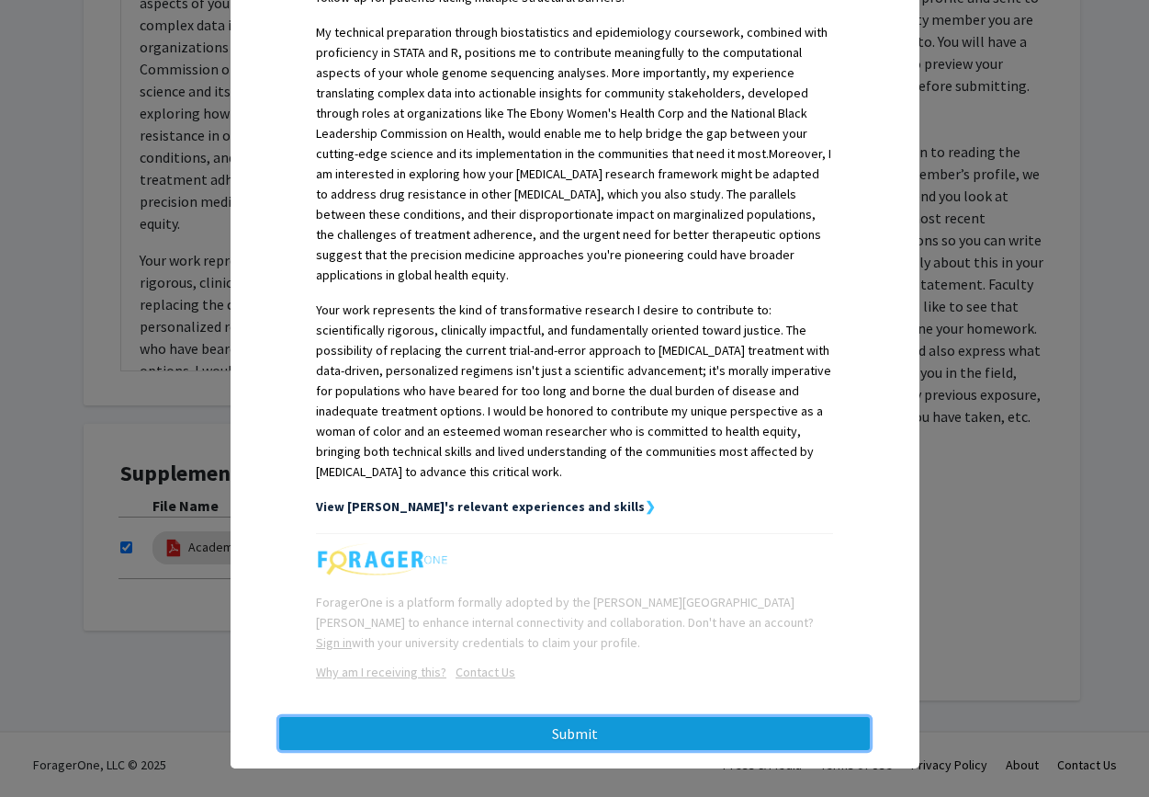
click at [650, 727] on button "Submit" at bounding box center [574, 733] width 591 height 33
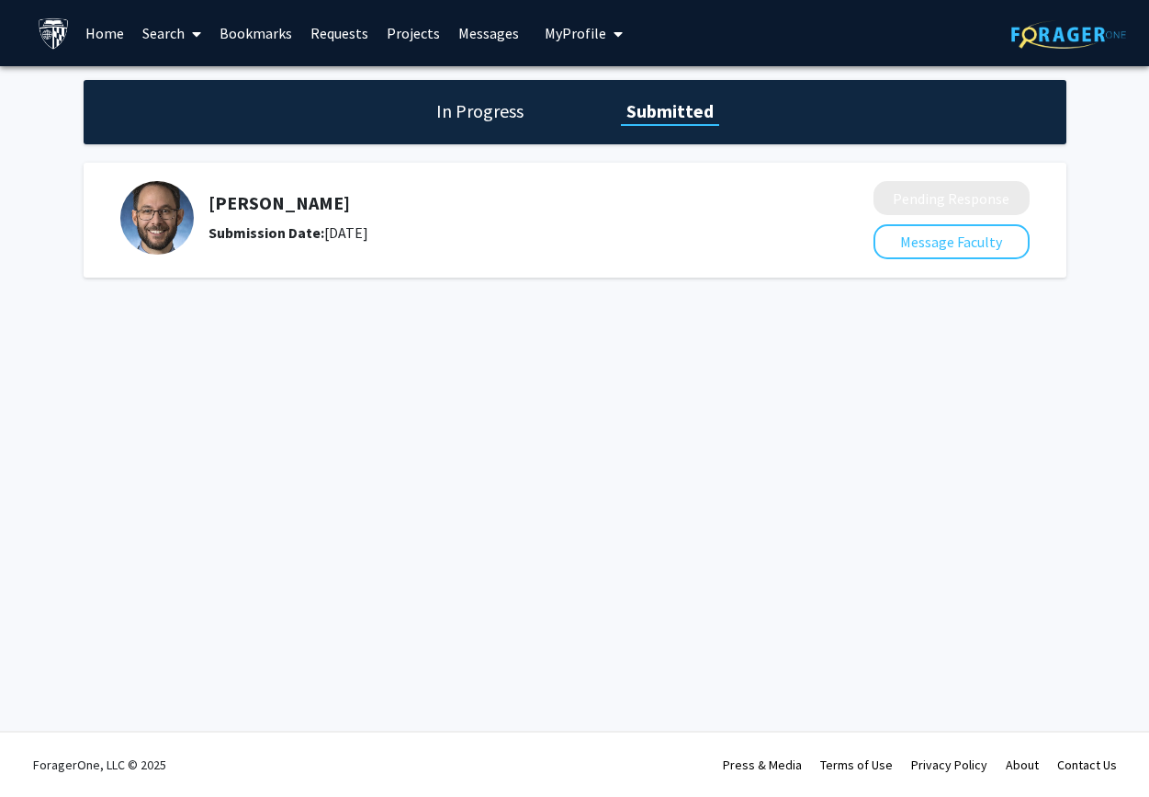
click at [197, 40] on icon at bounding box center [196, 34] width 9 height 15
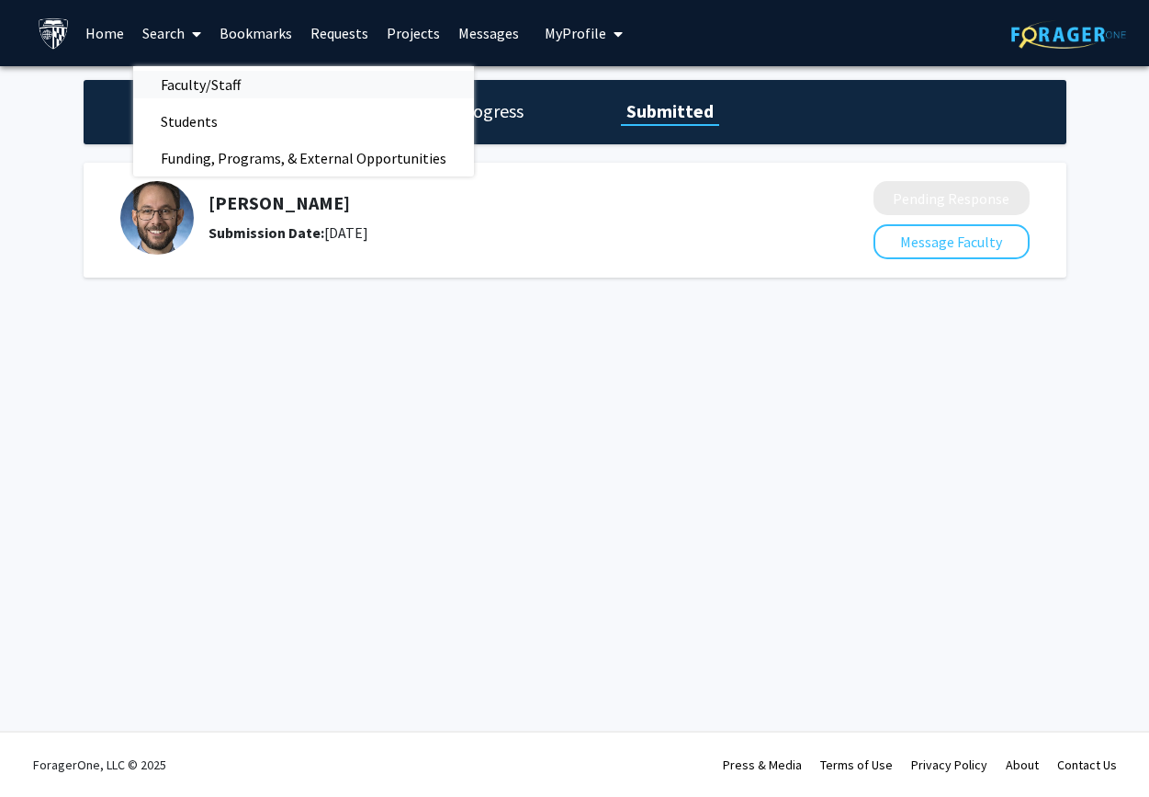
click at [198, 88] on span "Faculty/Staff" at bounding box center [200, 84] width 135 height 37
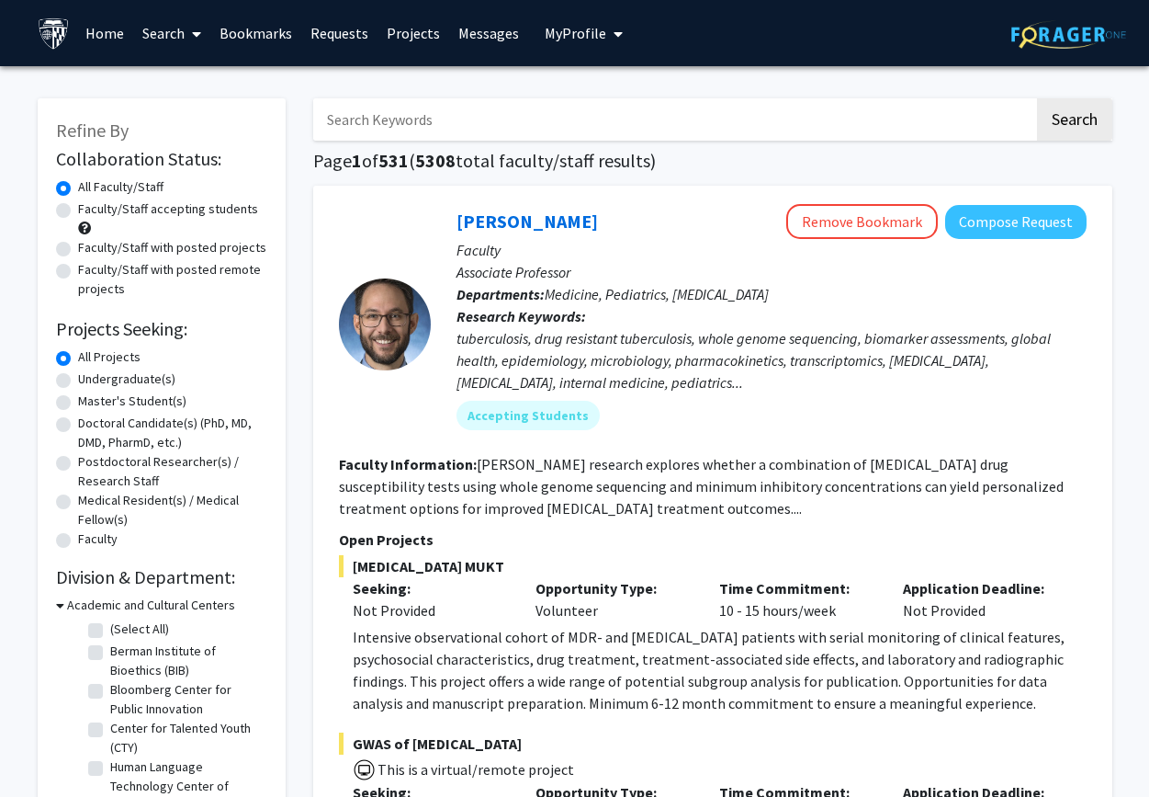
click at [78, 245] on label "Faculty/Staff with posted projects" at bounding box center [172, 247] width 188 height 19
click at [78, 245] on input "Faculty/Staff with posted projects" at bounding box center [84, 244] width 12 height 12
radio input "true"
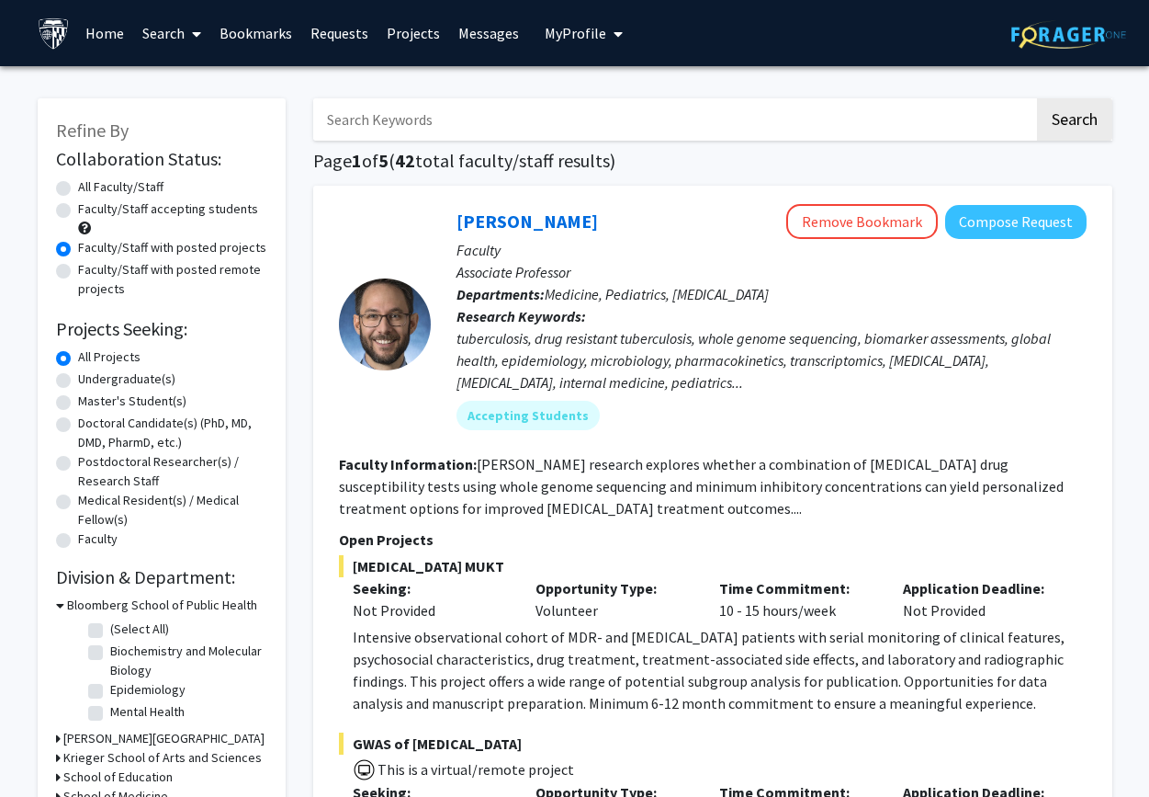
click at [78, 266] on label "Faculty/Staff with posted remote projects" at bounding box center [172, 279] width 189 height 39
click at [78, 266] on input "Faculty/Staff with posted remote projects" at bounding box center [84, 266] width 12 height 12
radio input "true"
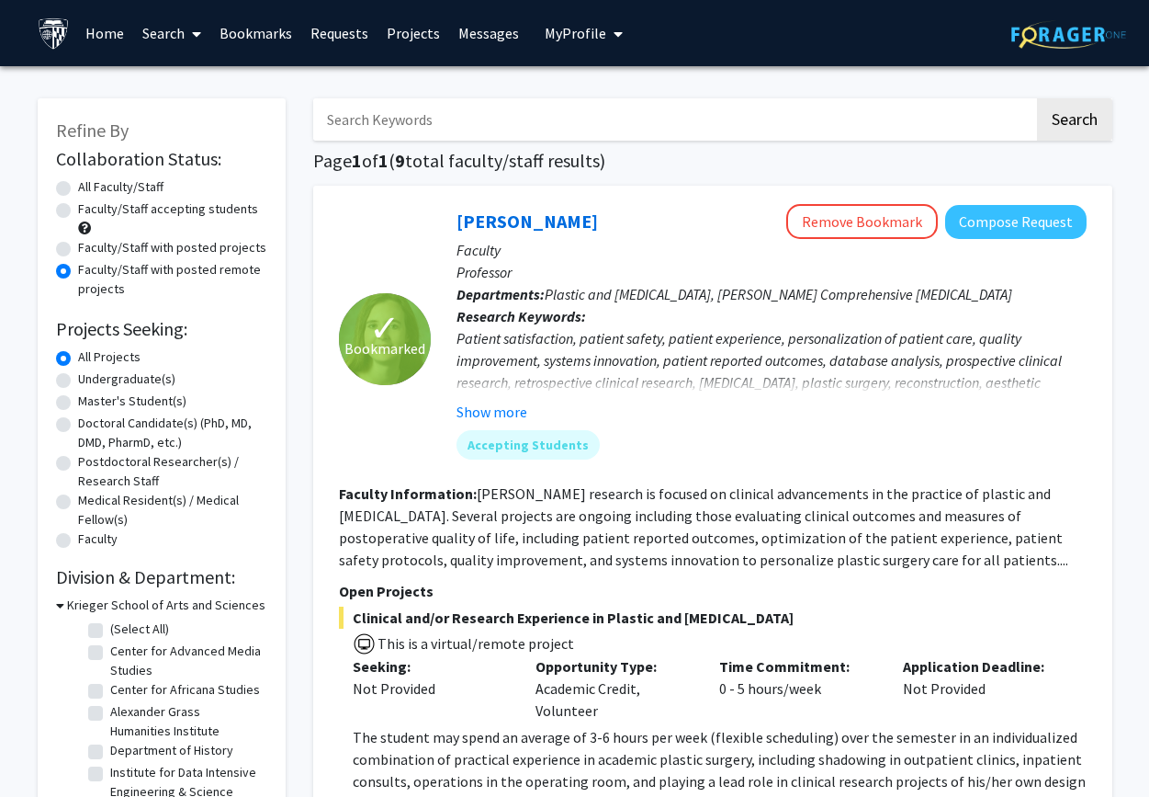
click at [458, 114] on input "Search Keywords" at bounding box center [673, 119] width 721 height 42
type input "women's health"
click at [1037, 98] on button "Search" at bounding box center [1074, 119] width 75 height 42
radio input "true"
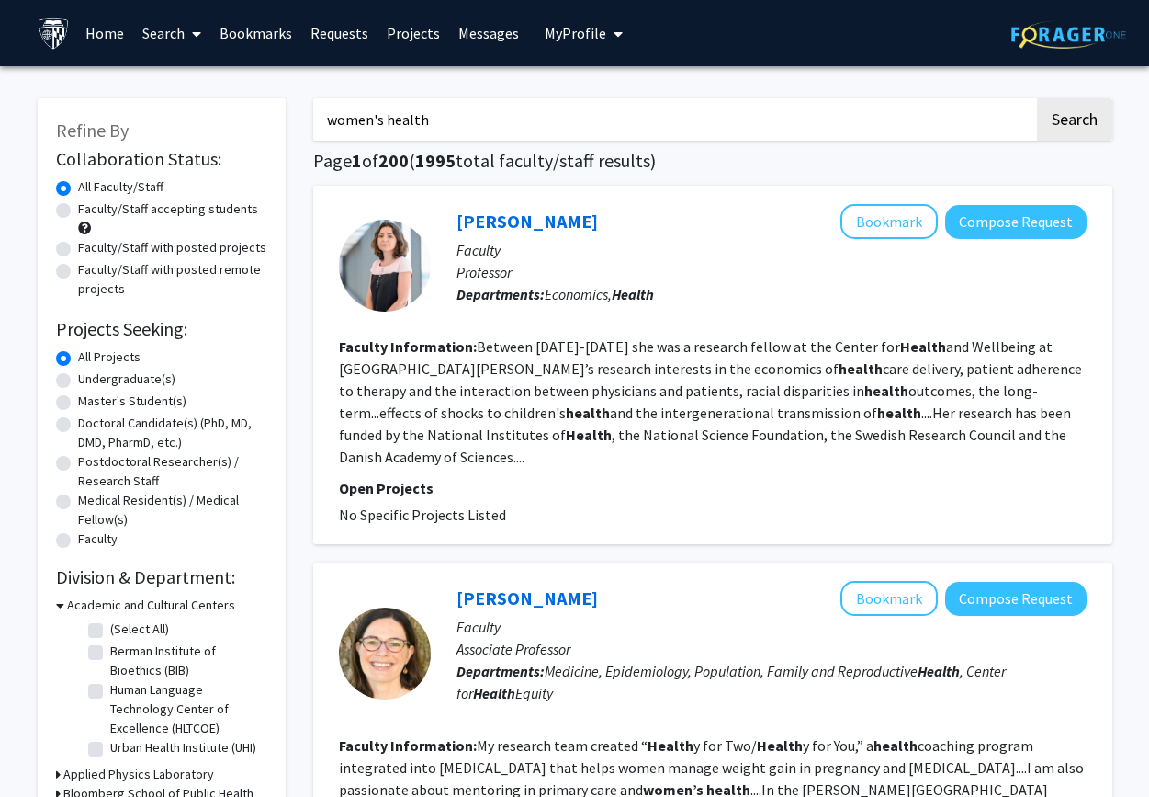
click at [465, 122] on input "women's health" at bounding box center [673, 119] width 721 height 42
type input "reproductive health"
click at [1037, 98] on button "Search" at bounding box center [1074, 119] width 75 height 42
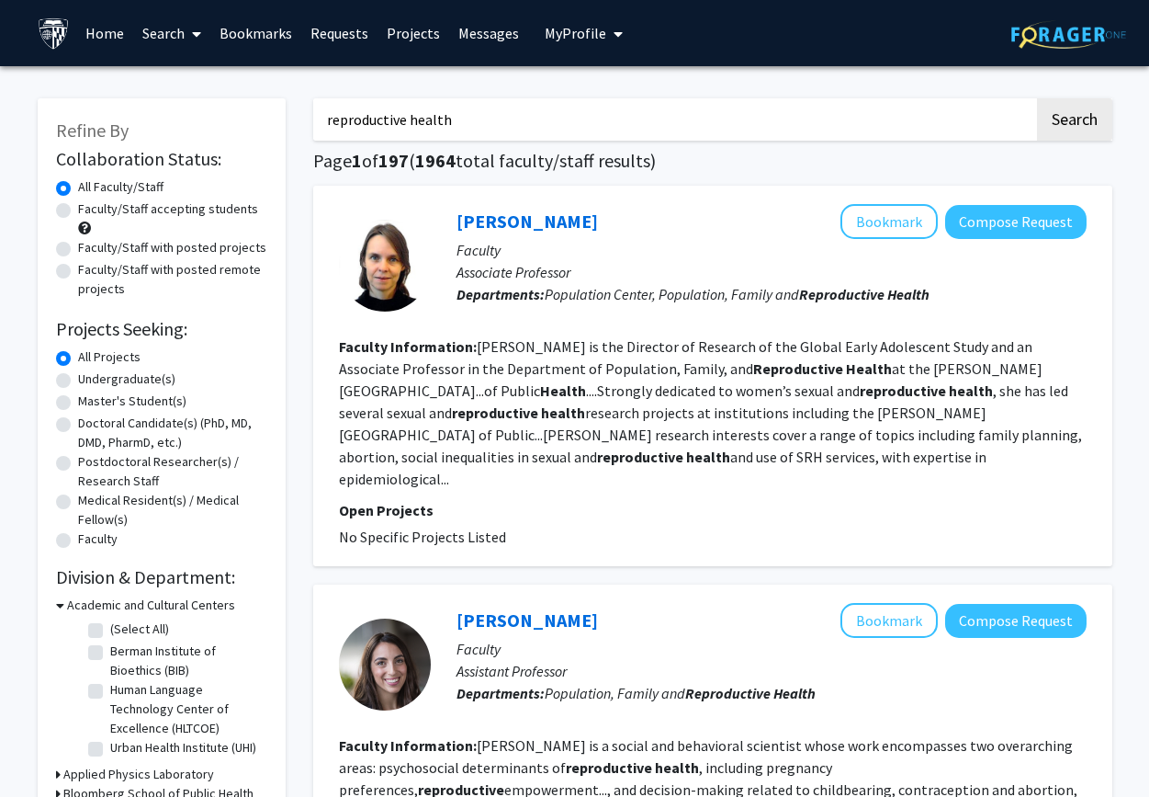
click at [78, 270] on label "Faculty/Staff with posted remote projects" at bounding box center [172, 279] width 189 height 39
click at [78, 270] on input "Faculty/Staff with posted remote projects" at bounding box center [84, 266] width 12 height 12
radio input "true"
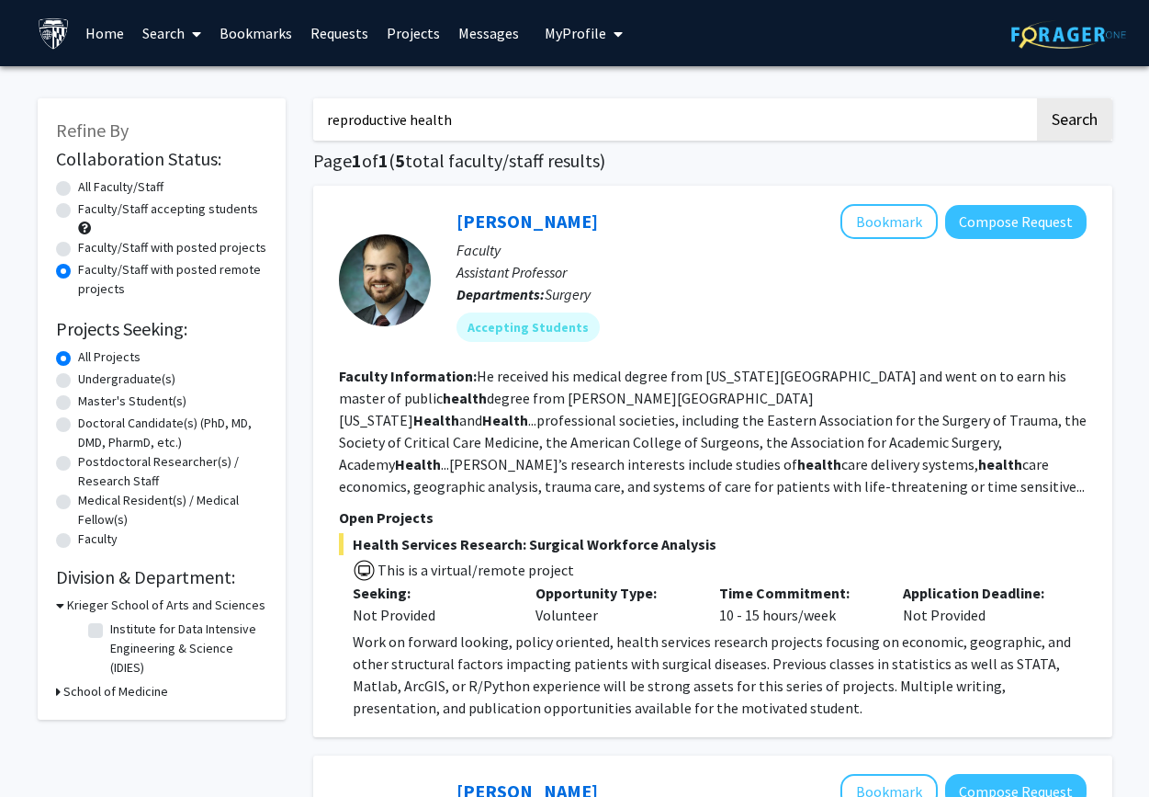
click at [78, 245] on label "Faculty/Staff with posted projects" at bounding box center [172, 247] width 188 height 19
click at [78, 245] on input "Faculty/Staff with posted projects" at bounding box center [84, 244] width 12 height 12
radio input "true"
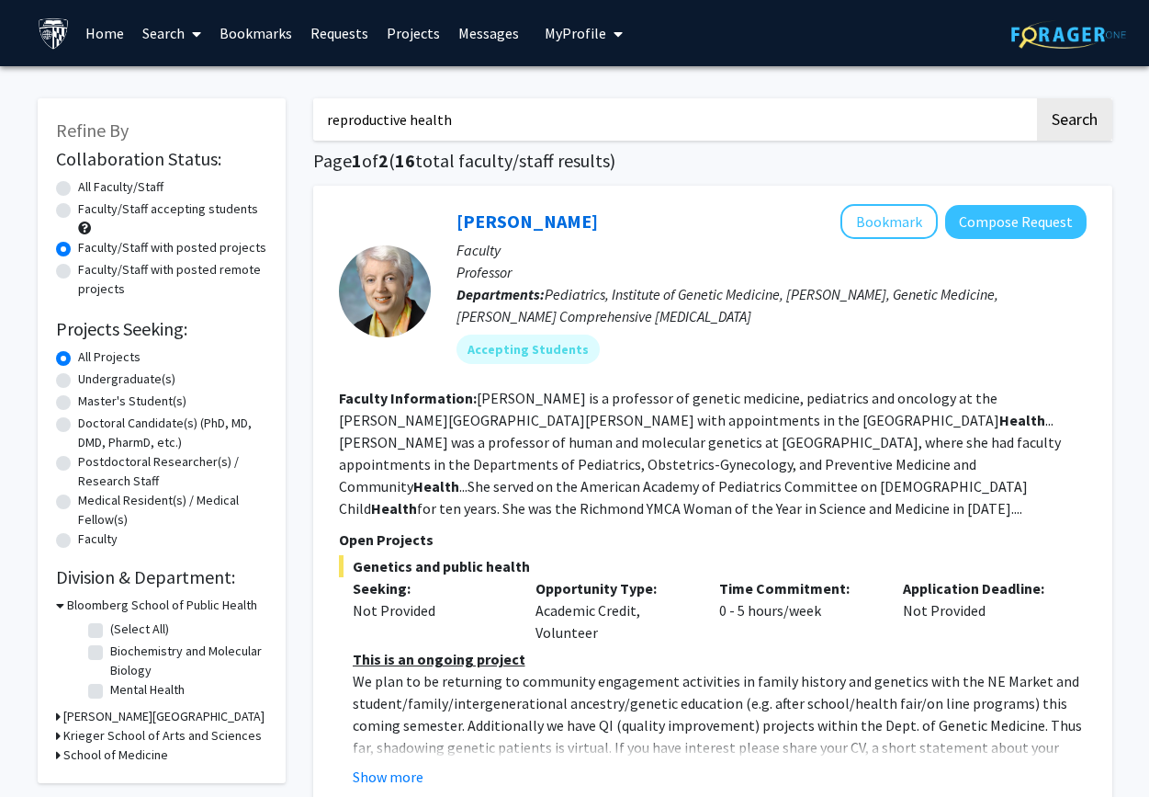
click at [78, 206] on label "Faculty/Staff accepting students" at bounding box center [168, 208] width 180 height 19
click at [78, 206] on input "Faculty/Staff accepting students" at bounding box center [84, 205] width 12 height 12
radio input "true"
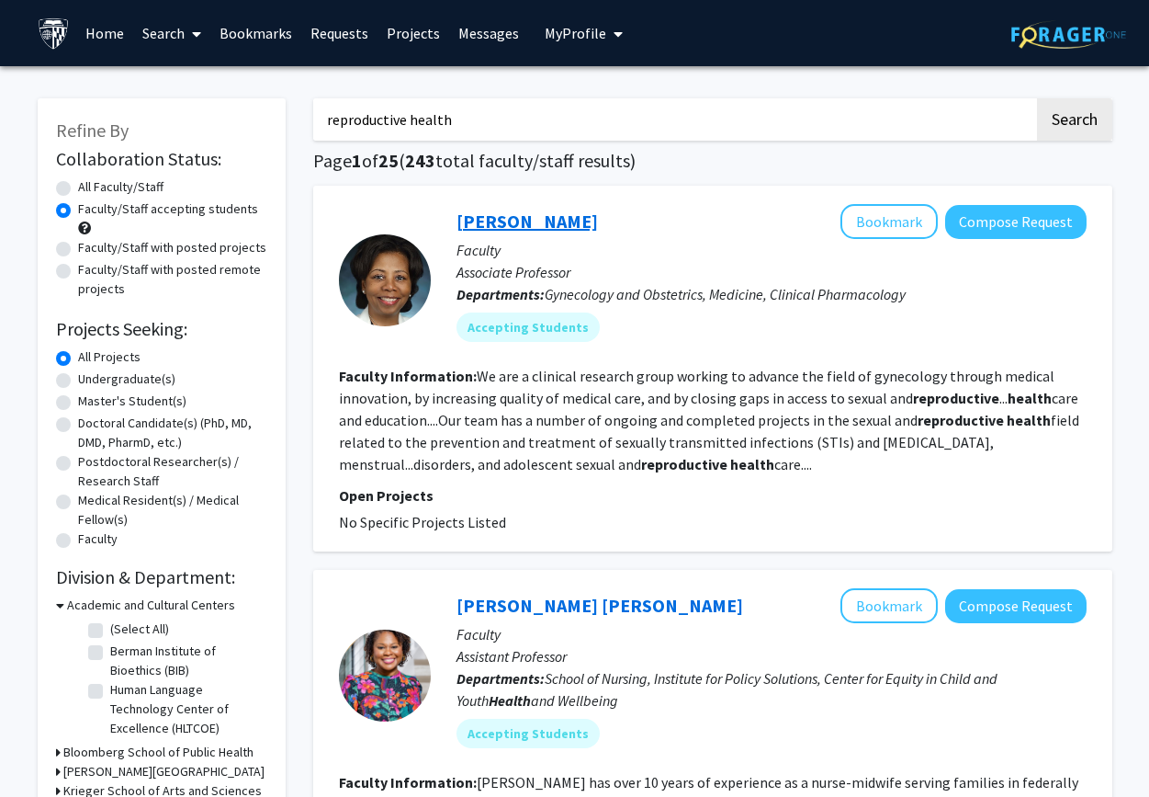
click at [483, 220] on link "[PERSON_NAME]" at bounding box center [527, 220] width 141 height 23
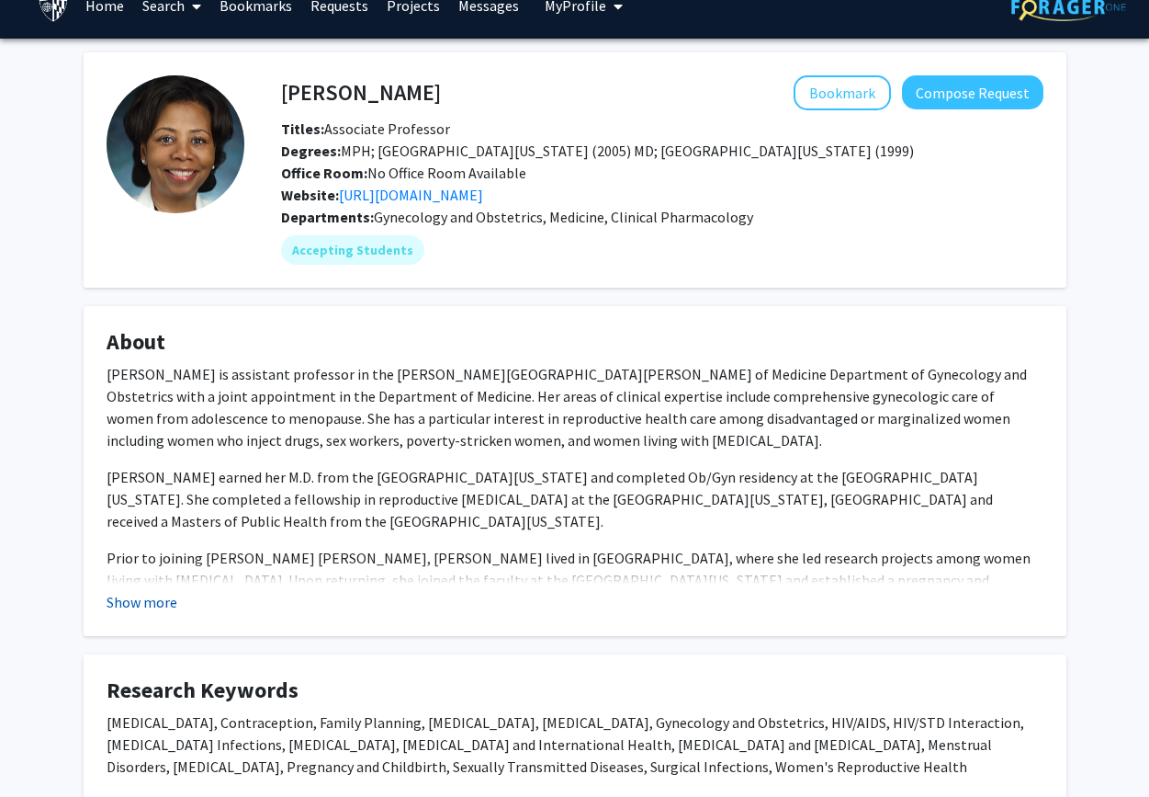
scroll to position [29, 0]
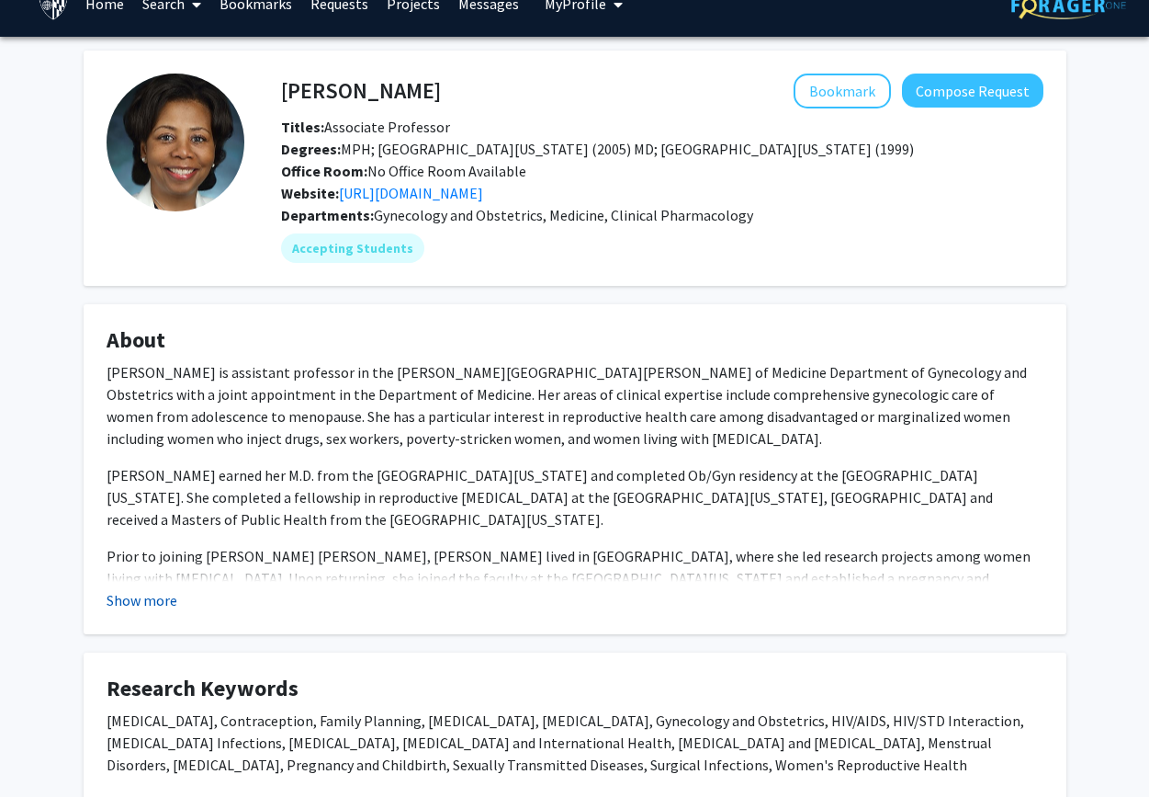
click at [142, 596] on button "Show more" at bounding box center [142, 600] width 71 height 22
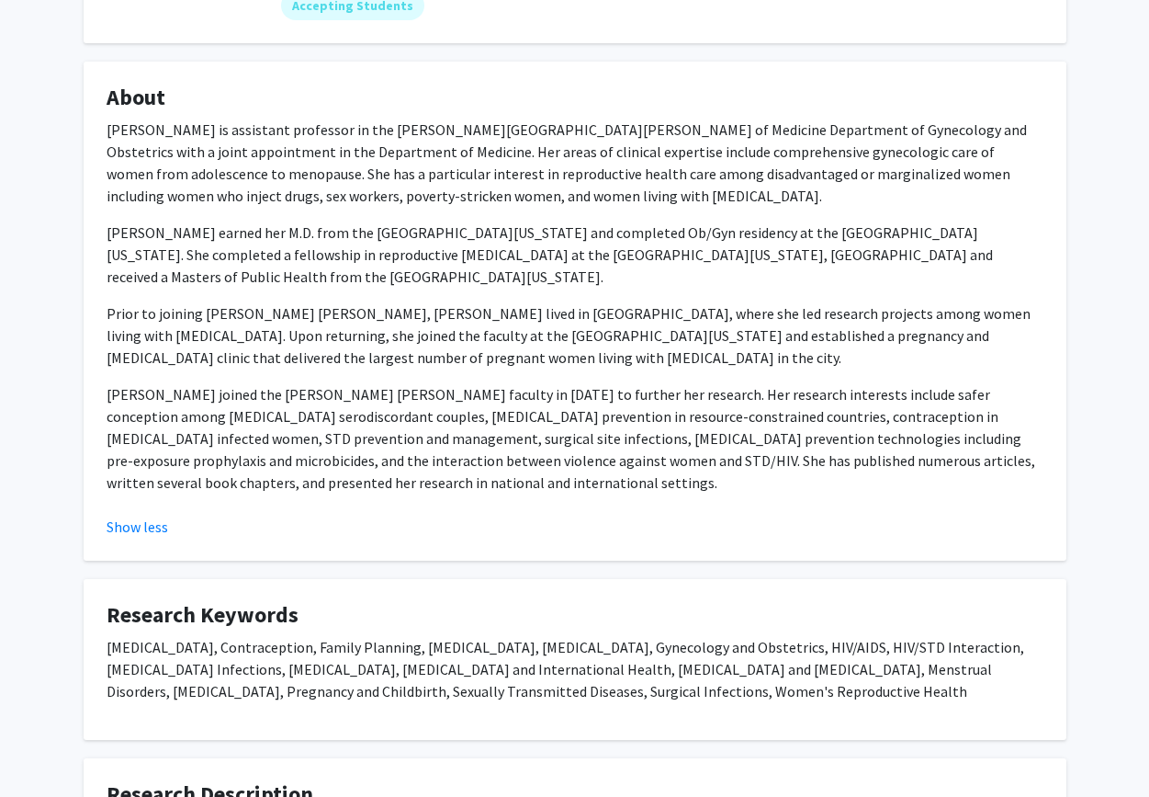
scroll to position [0, 0]
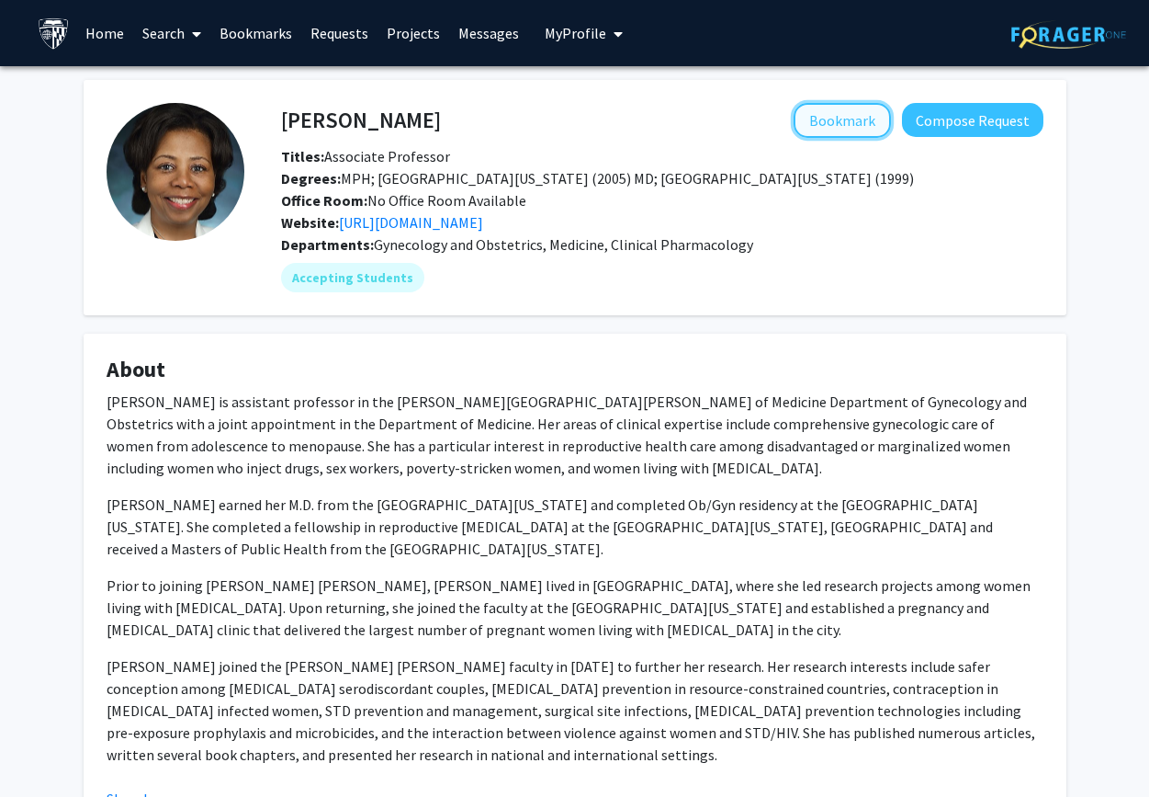
click at [836, 118] on button "Bookmark" at bounding box center [842, 120] width 97 height 35
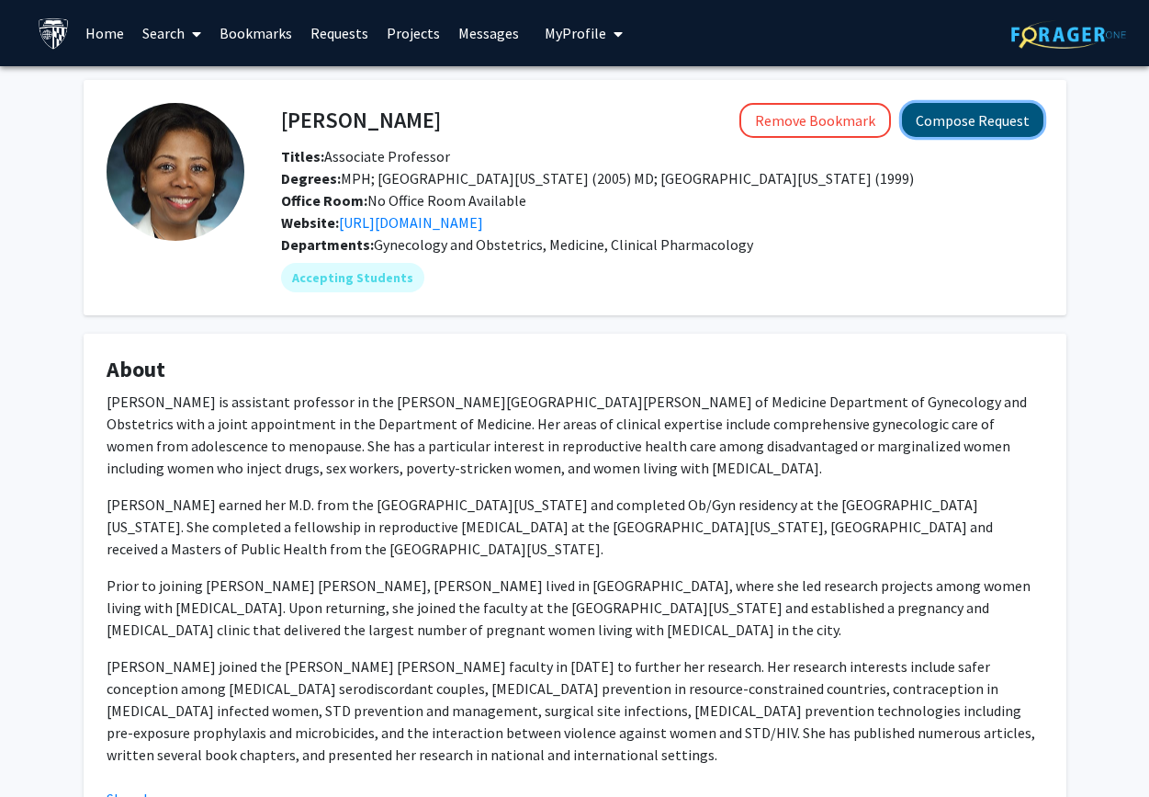
click at [996, 114] on button "Compose Request" at bounding box center [972, 120] width 141 height 34
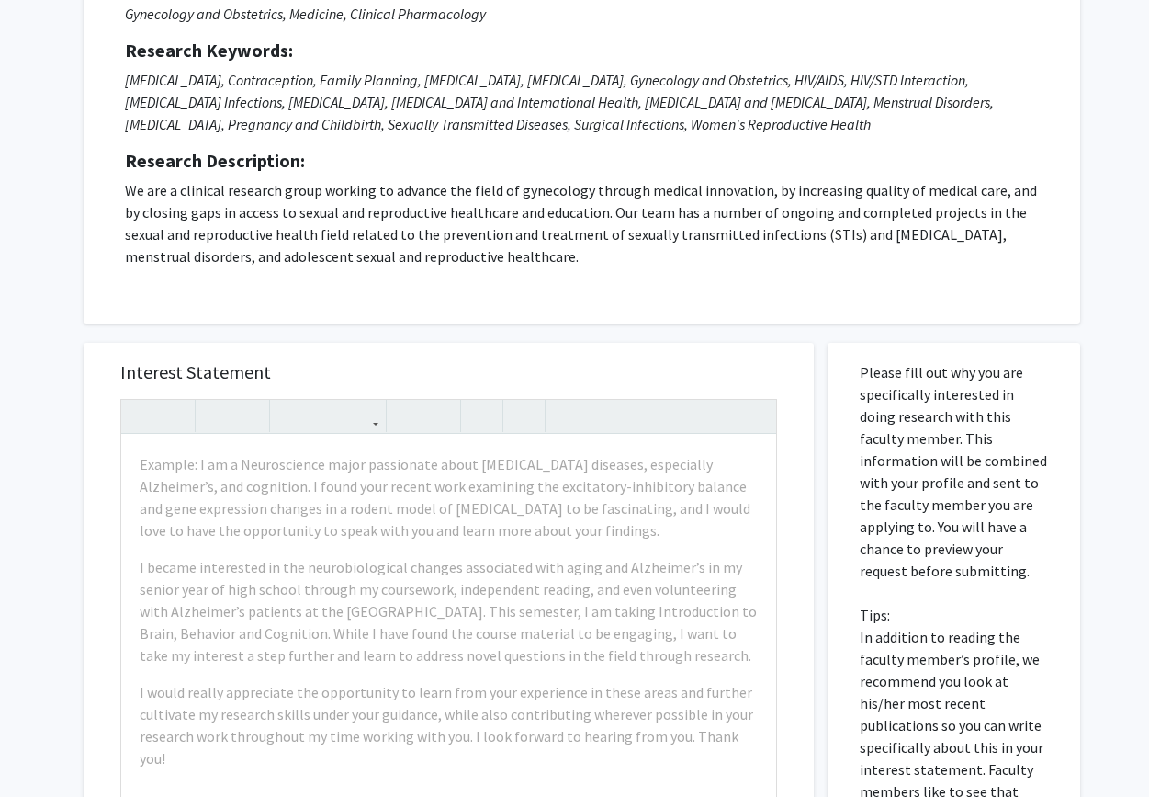
scroll to position [233, 0]
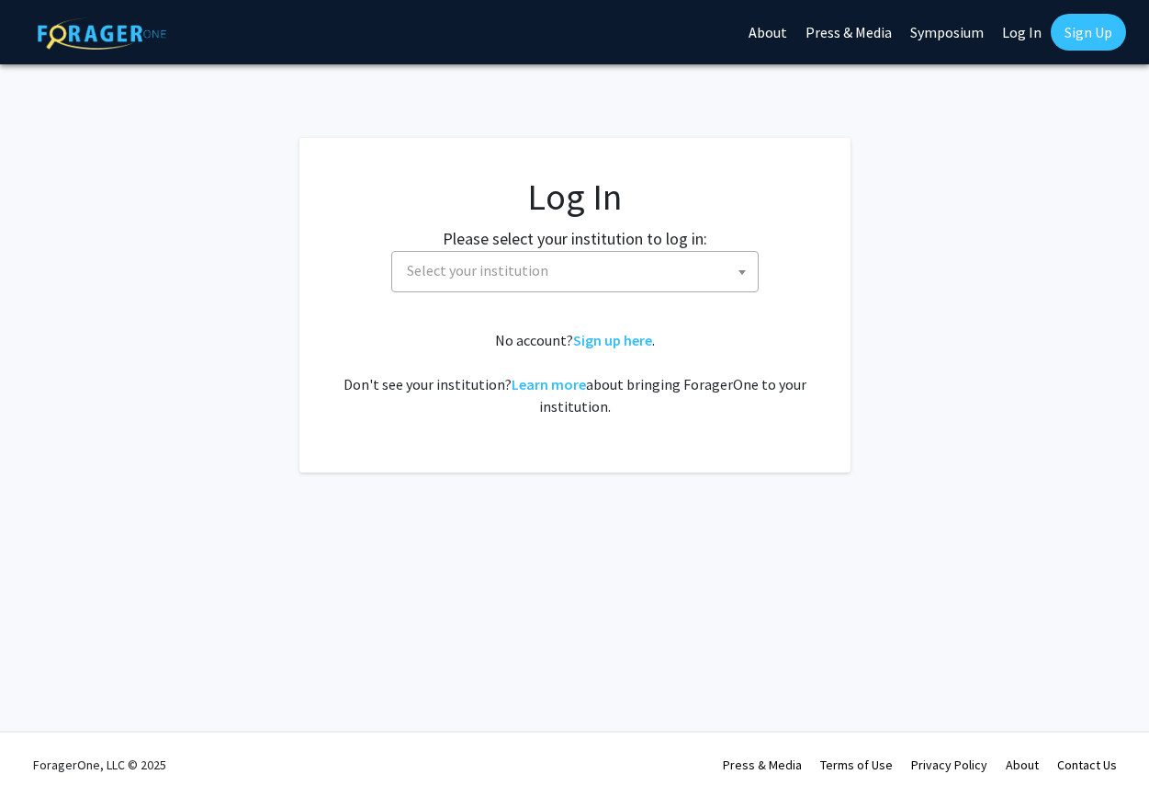
select select
click at [557, 275] on span "Select your institution" at bounding box center [579, 271] width 358 height 38
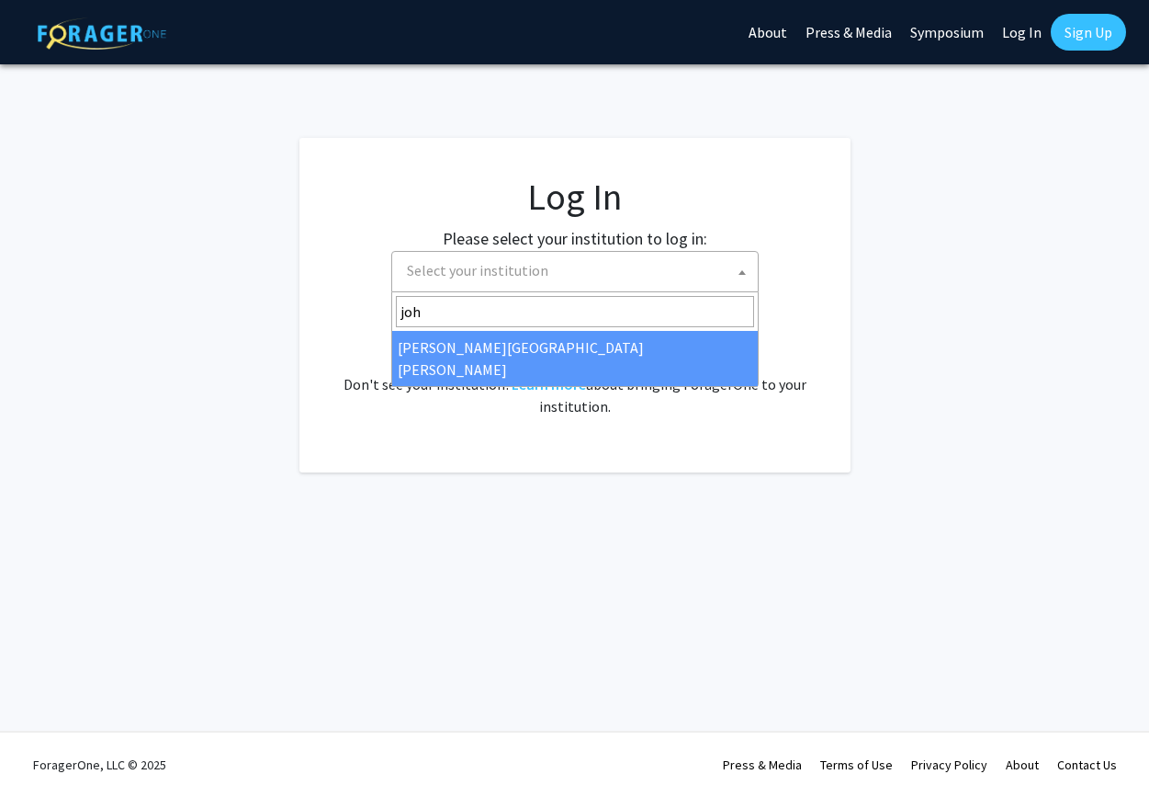
type input "joh"
select select "1"
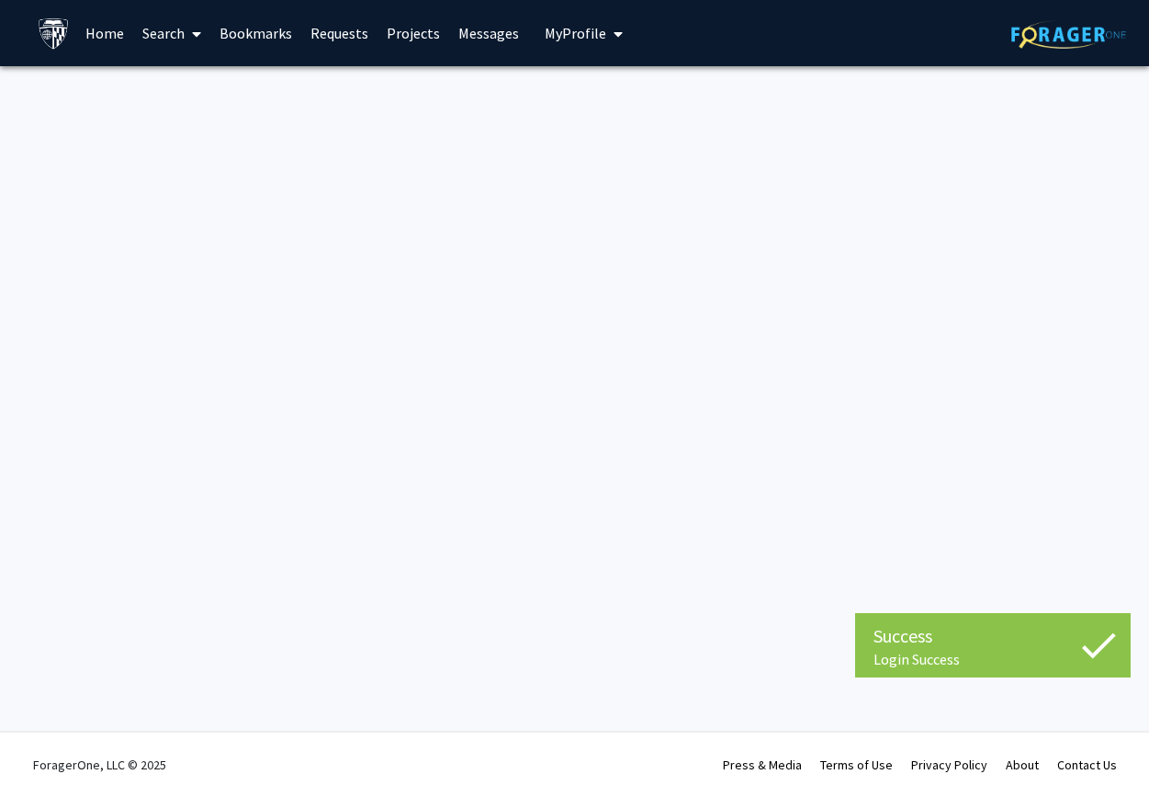
click at [397, 36] on link "Projects" at bounding box center [414, 33] width 72 height 64
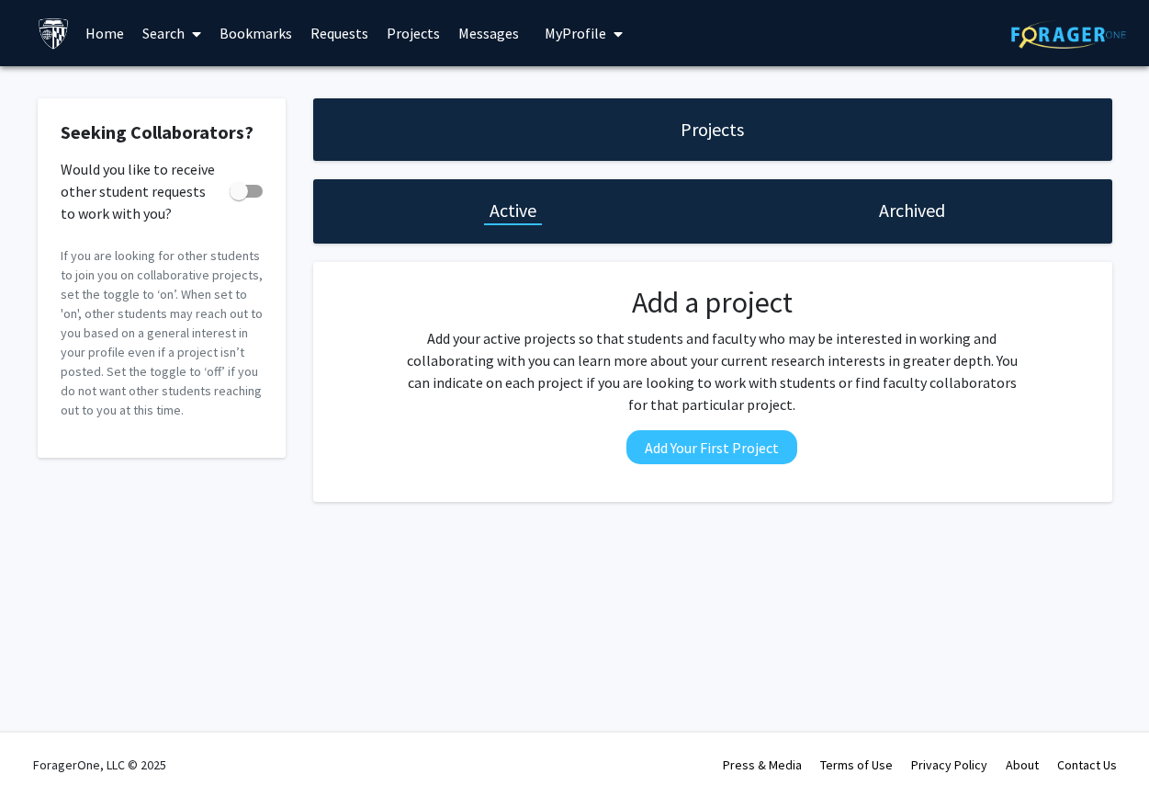
click at [565, 30] on span "My Profile" at bounding box center [576, 33] width 62 height 18
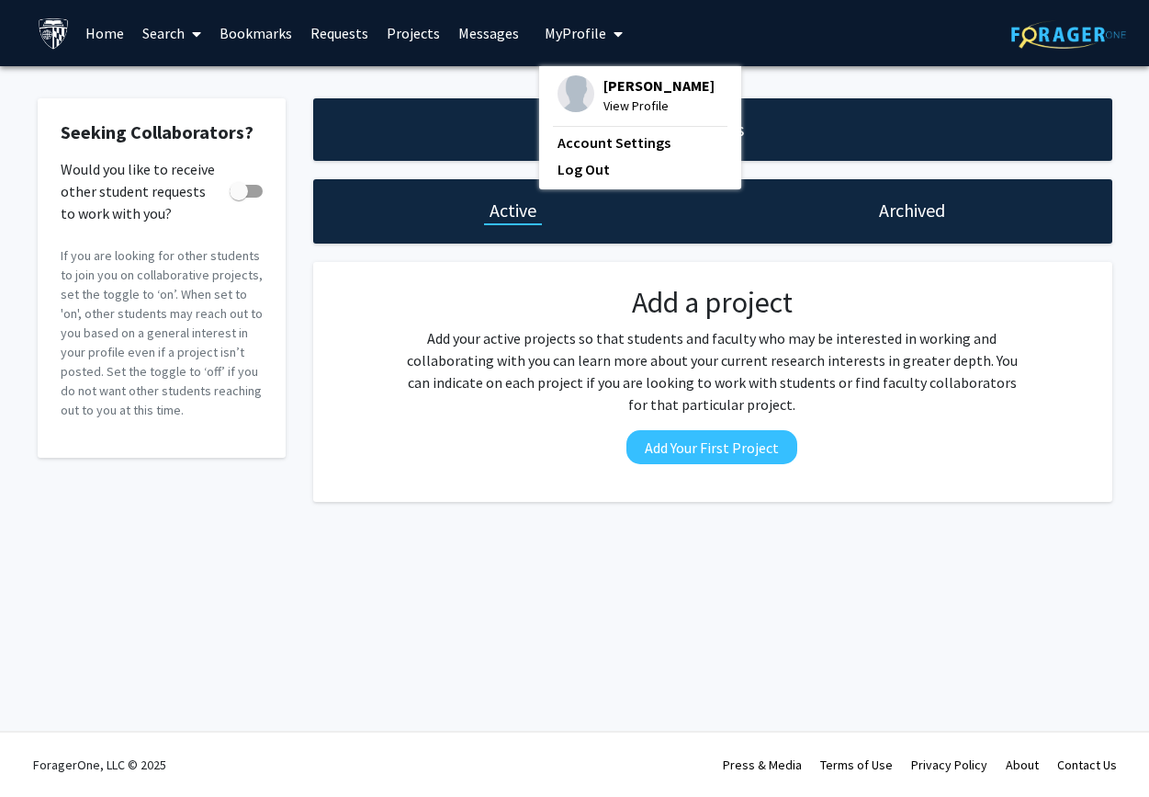
click at [97, 28] on link "Home" at bounding box center [104, 33] width 57 height 64
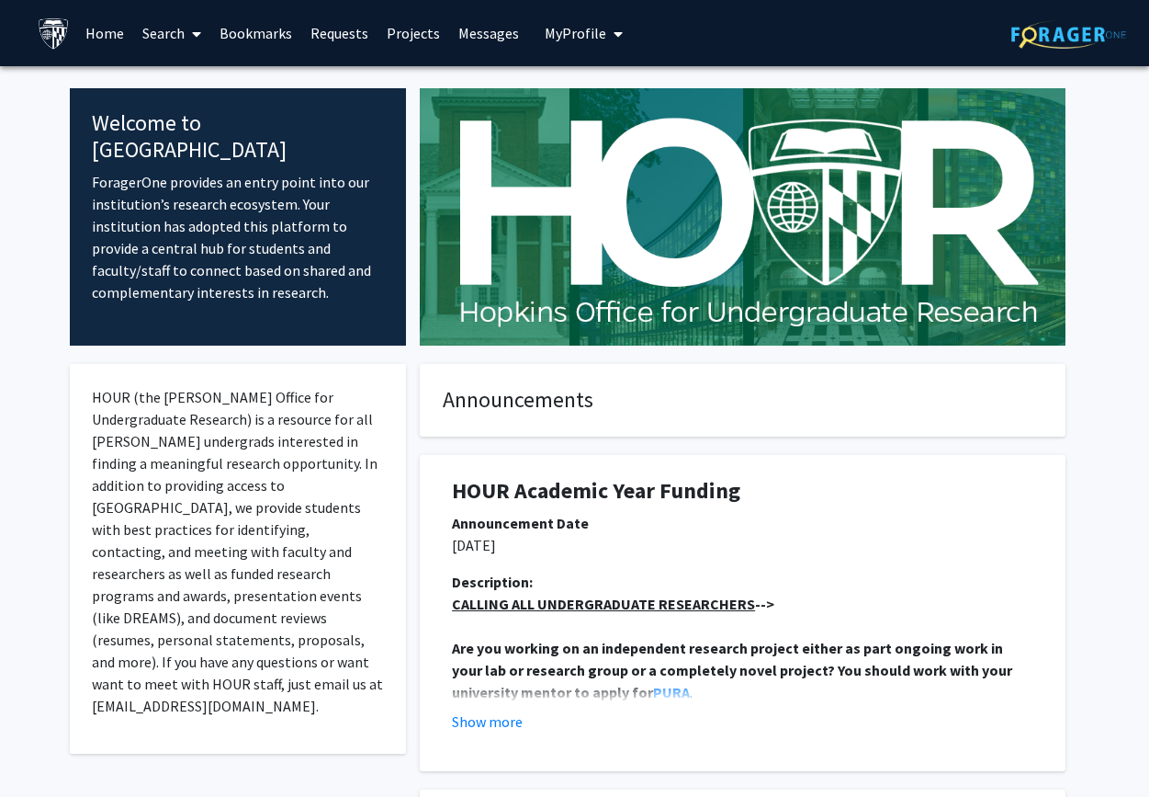
click at [61, 31] on img at bounding box center [54, 33] width 32 height 32
click at [41, 28] on img at bounding box center [54, 33] width 32 height 32
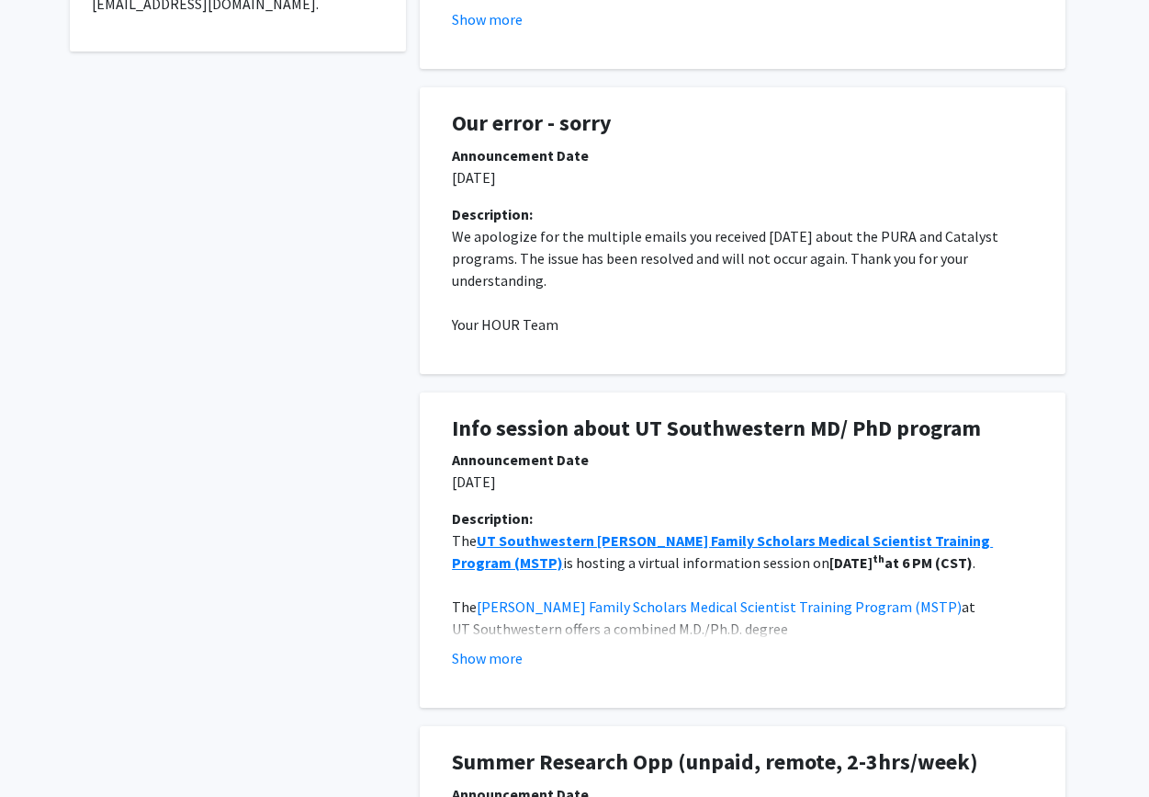
scroll to position [1460, 0]
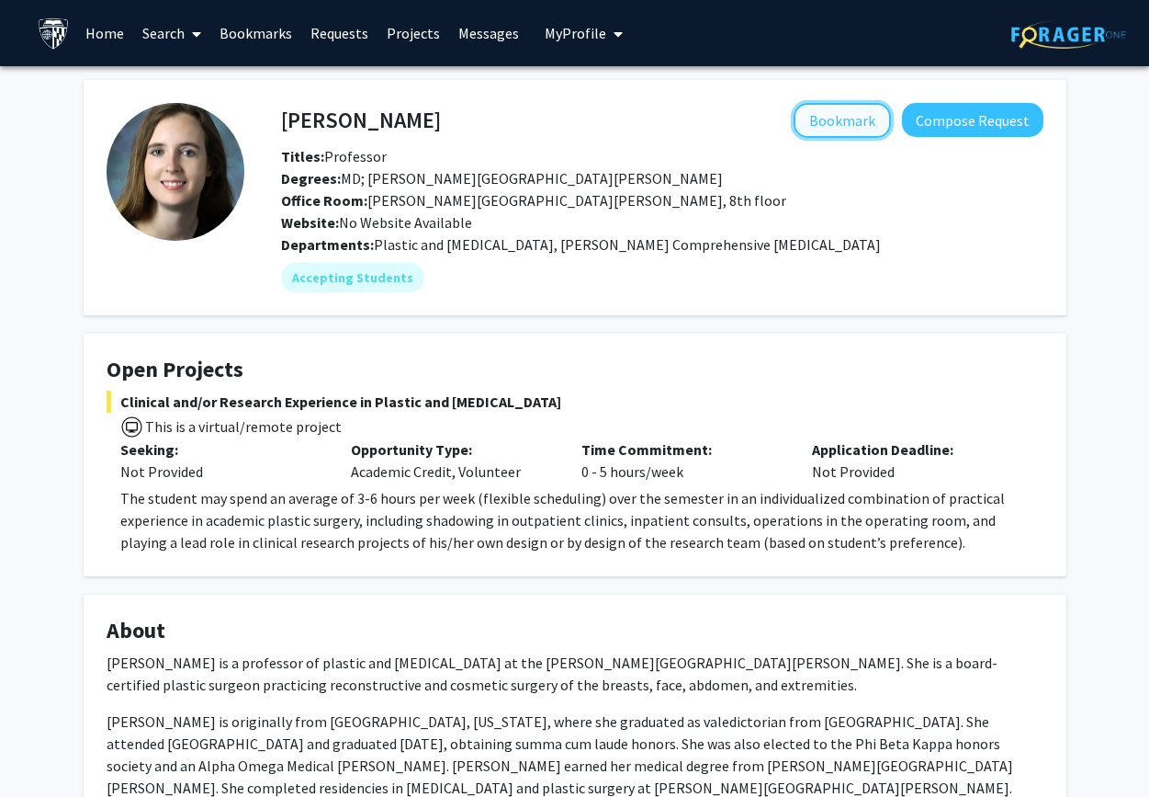
click at [844, 109] on button "Bookmark" at bounding box center [842, 120] width 97 height 35
